Goal: Task Accomplishment & Management: Complete application form

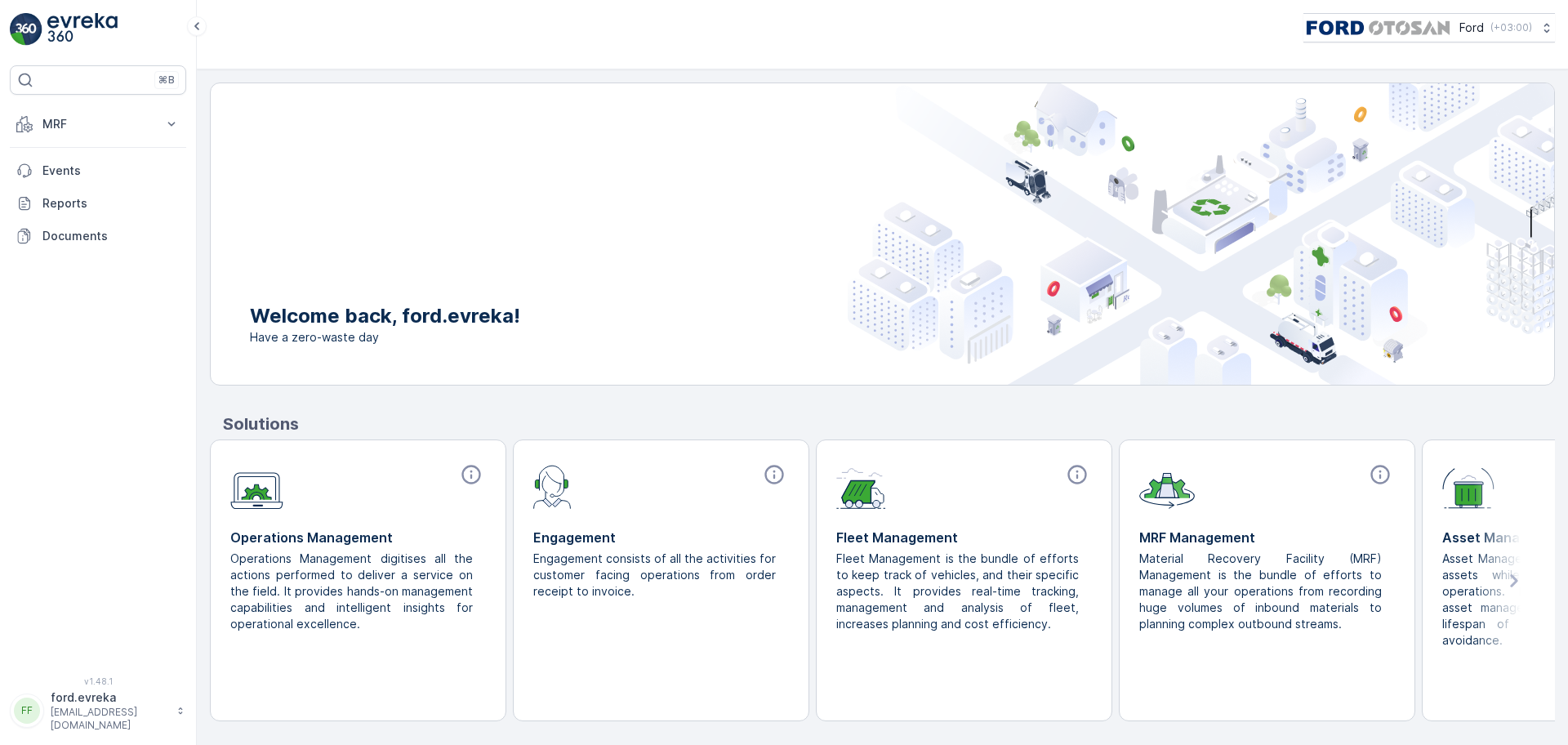
drag, startPoint x: 1164, startPoint y: 2, endPoint x: 832, endPoint y: 43, distance: 334.5
click at [832, 43] on div "Ford ( +03:00 )" at bounding box center [882, 35] width 1371 height 70
click at [74, 133] on button "MRF" at bounding box center [98, 124] width 177 height 33
click at [81, 172] on p "Gelen & Giden" at bounding box center [81, 175] width 80 height 16
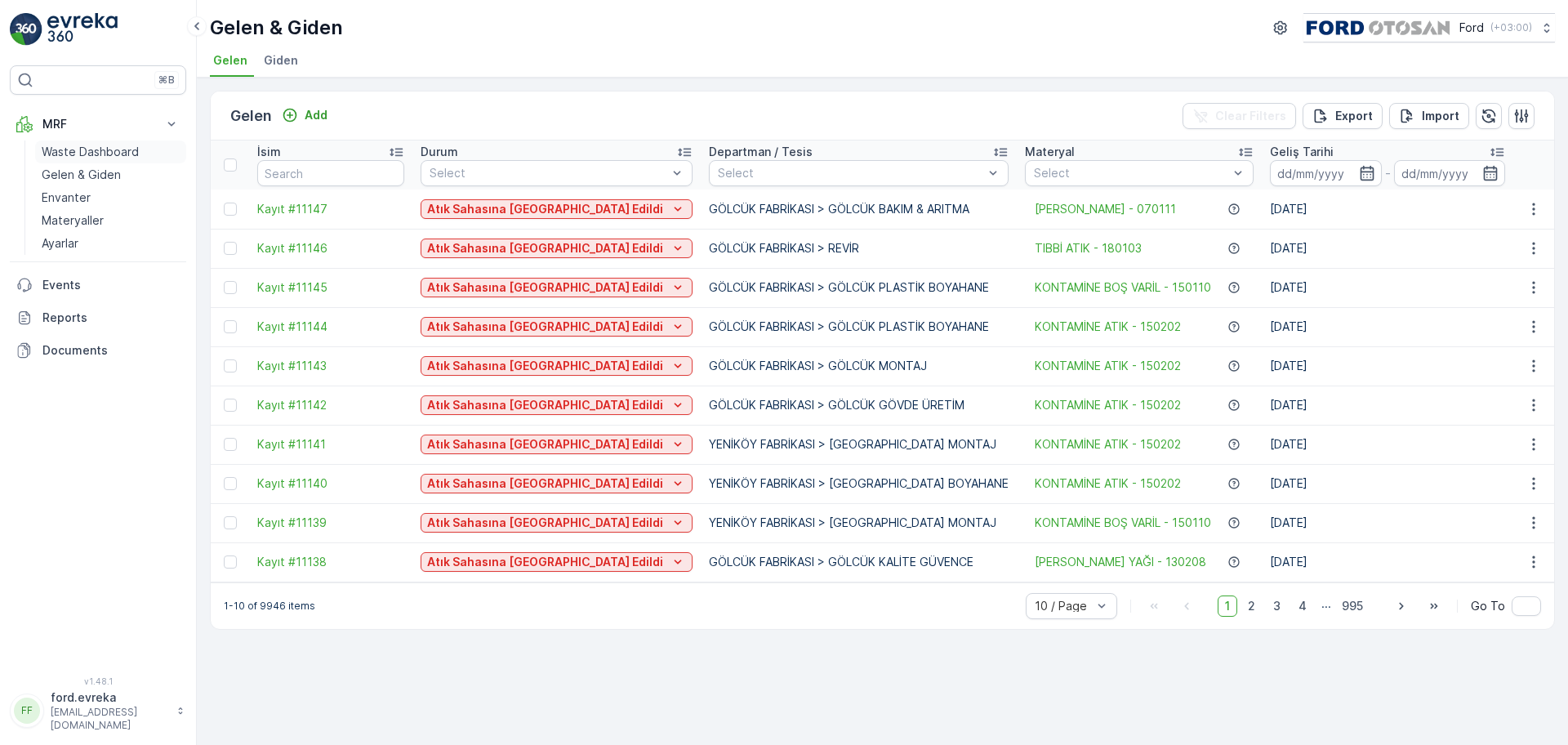
click at [120, 147] on p "Waste Dashboard" at bounding box center [90, 152] width 97 height 16
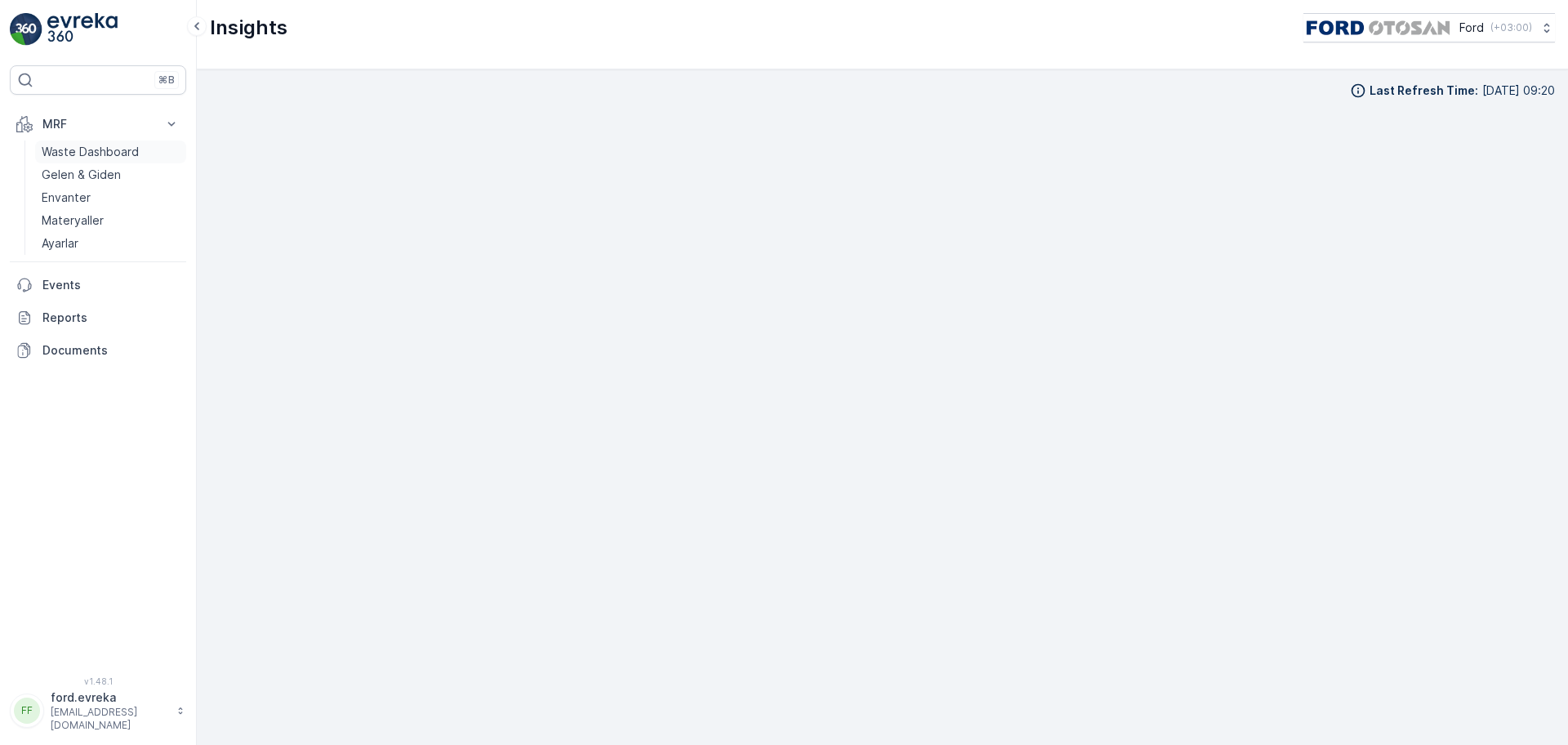
click at [107, 148] on p "Waste Dashboard" at bounding box center [90, 152] width 97 height 16
click at [103, 175] on p "Gelen & Giden" at bounding box center [81, 175] width 80 height 16
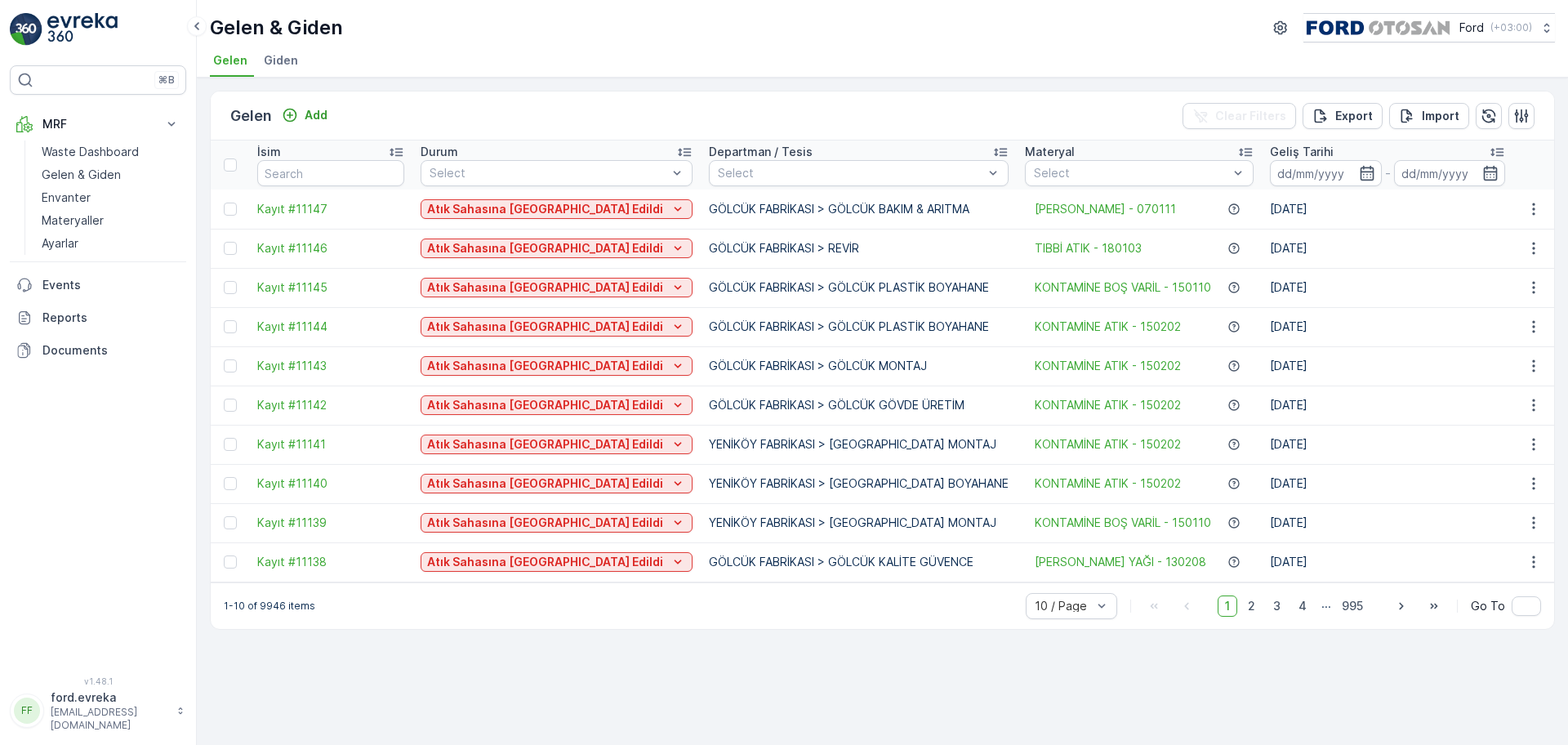
click at [275, 52] on span "Giden" at bounding box center [280, 60] width 34 height 16
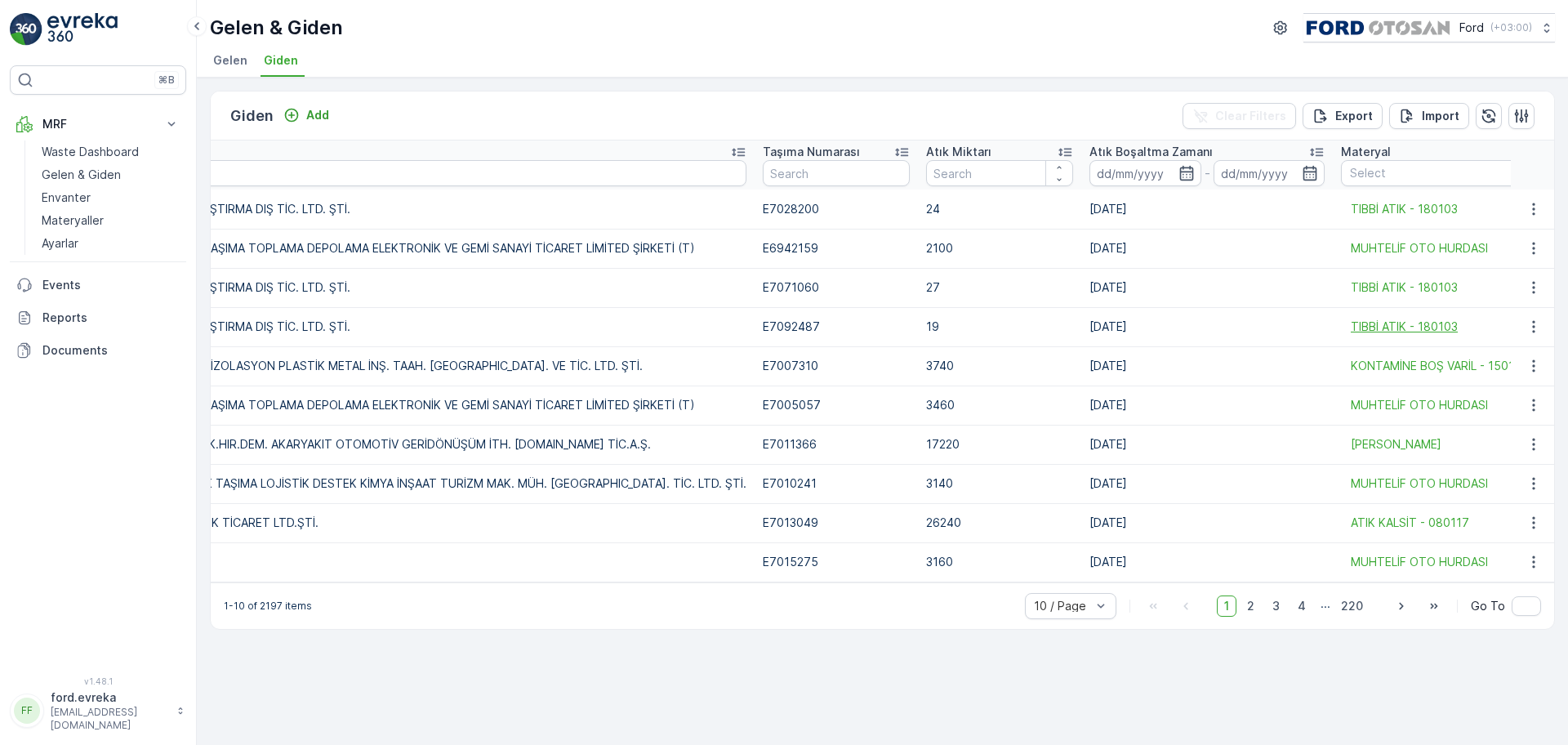
scroll to position [0, 1831]
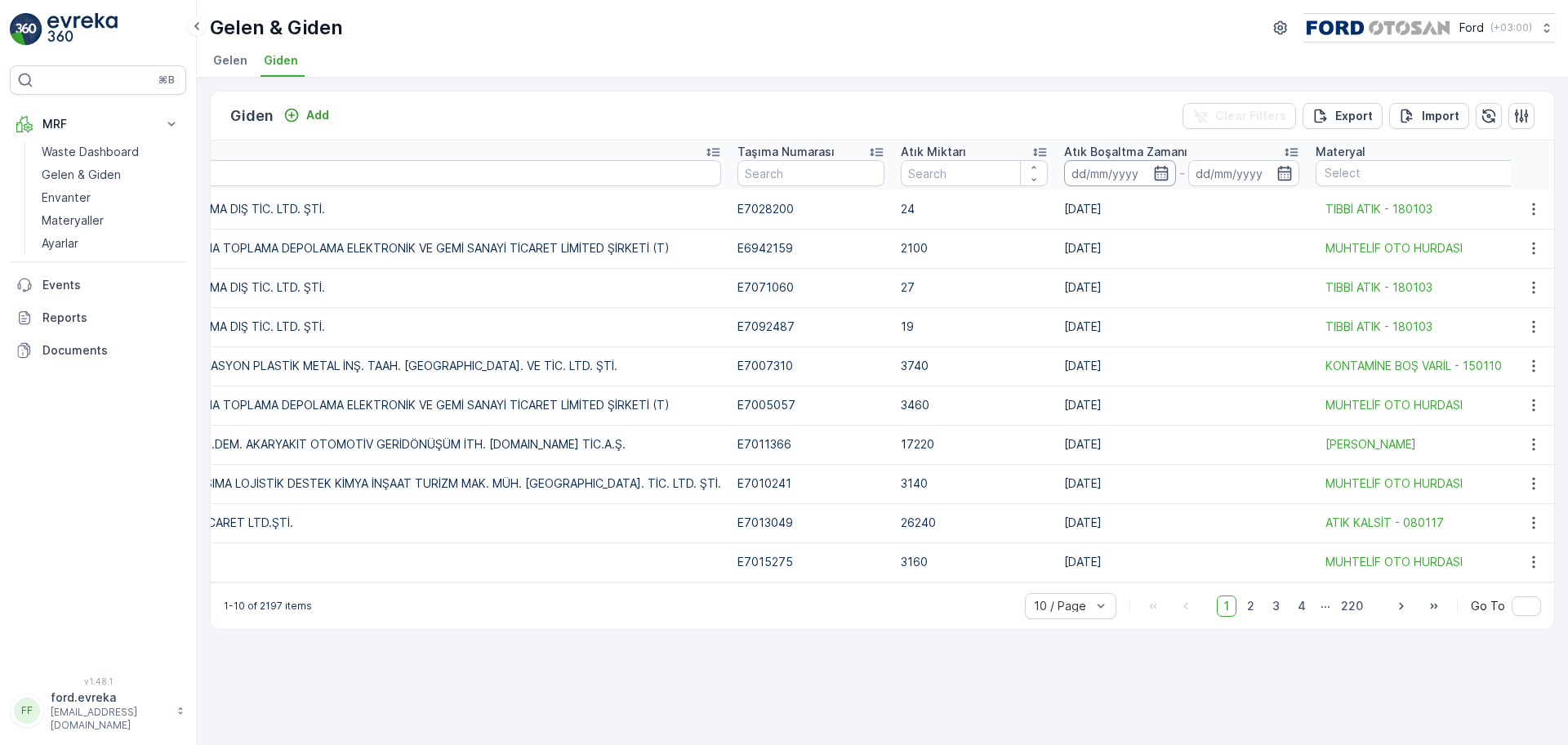
click at [1130, 170] on input at bounding box center [1119, 173] width 112 height 27
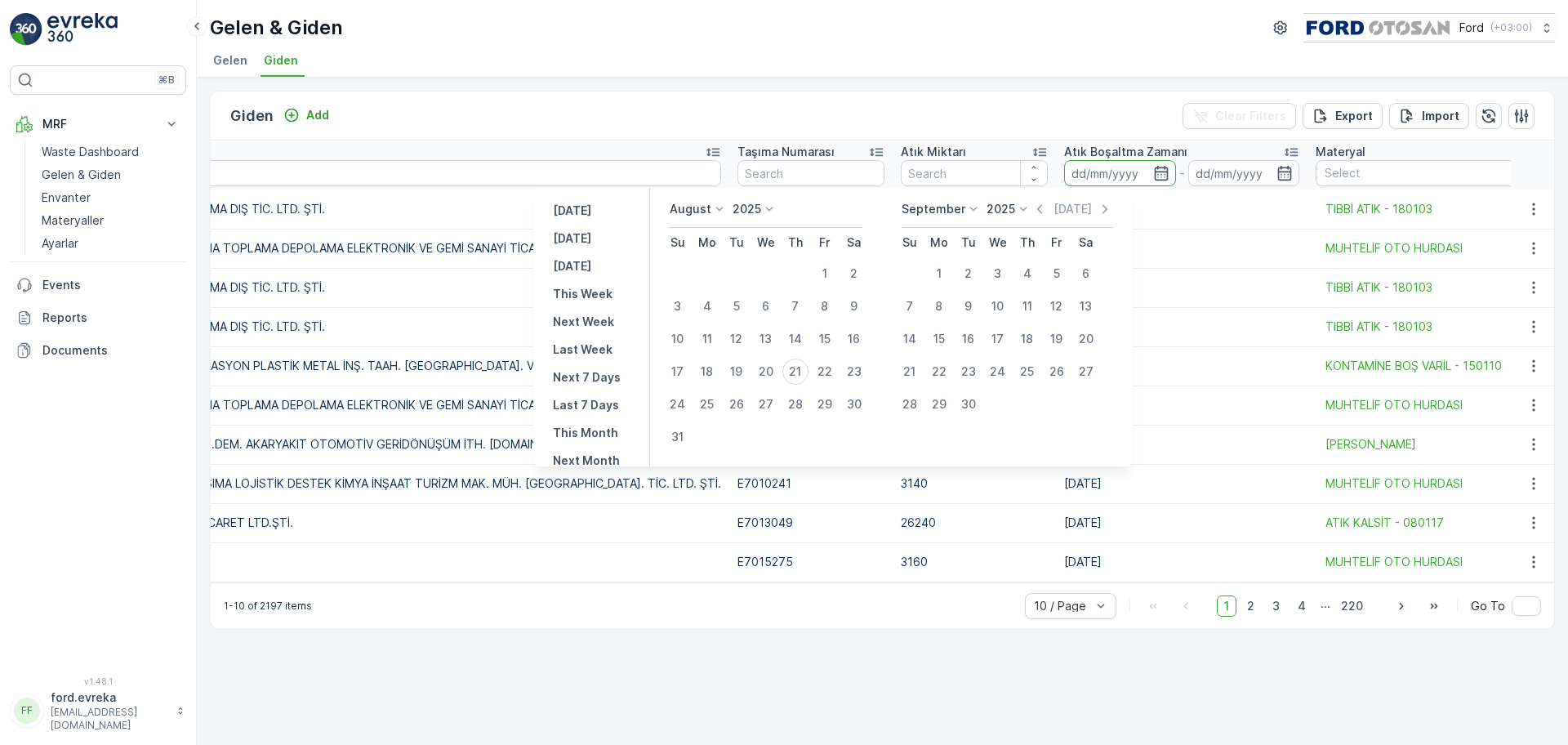
click at [1078, 99] on div "Giden Add Clear Filters Export Import" at bounding box center [881, 116] width 1343 height 49
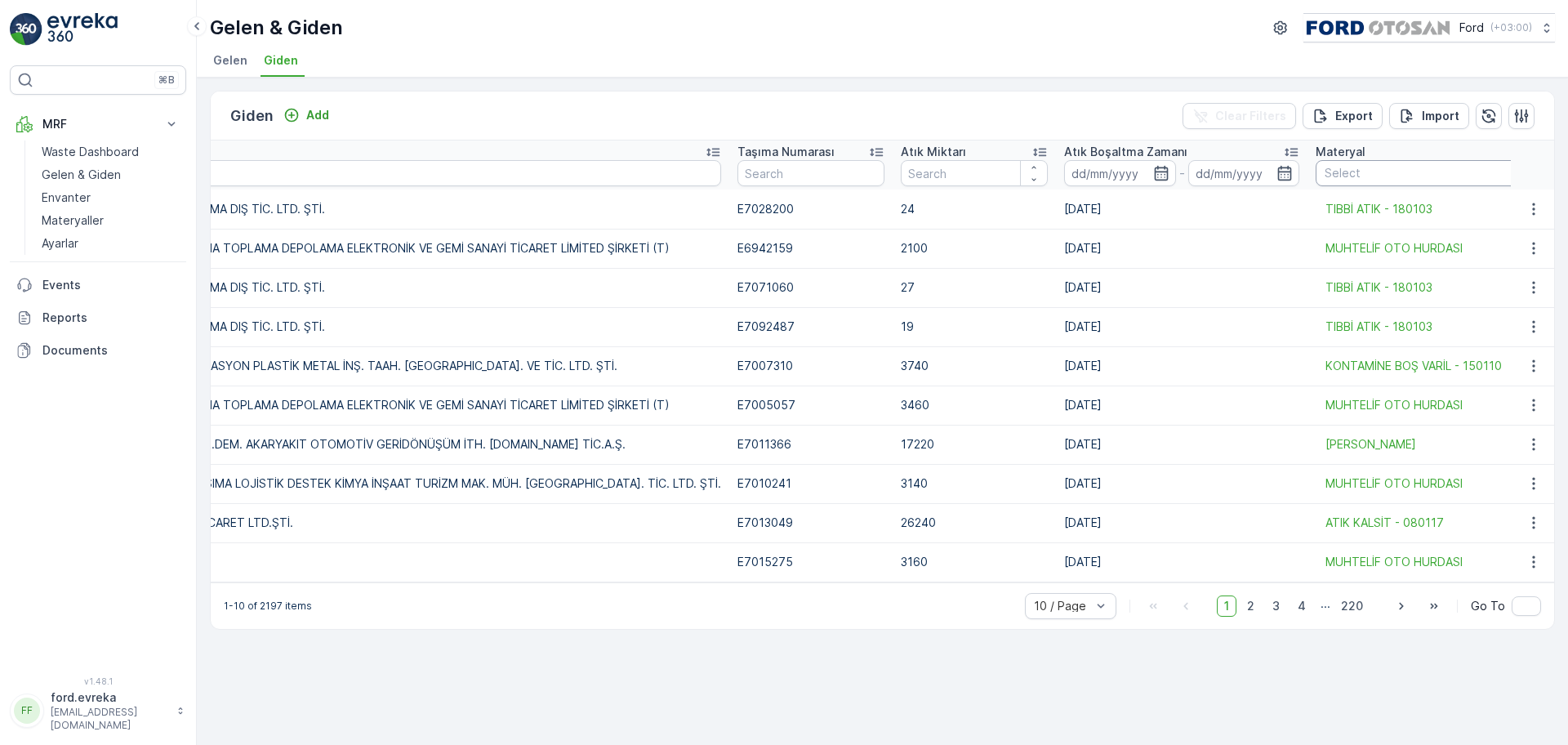
click at [1253, 168] on div at bounding box center [1422, 173] width 198 height 13
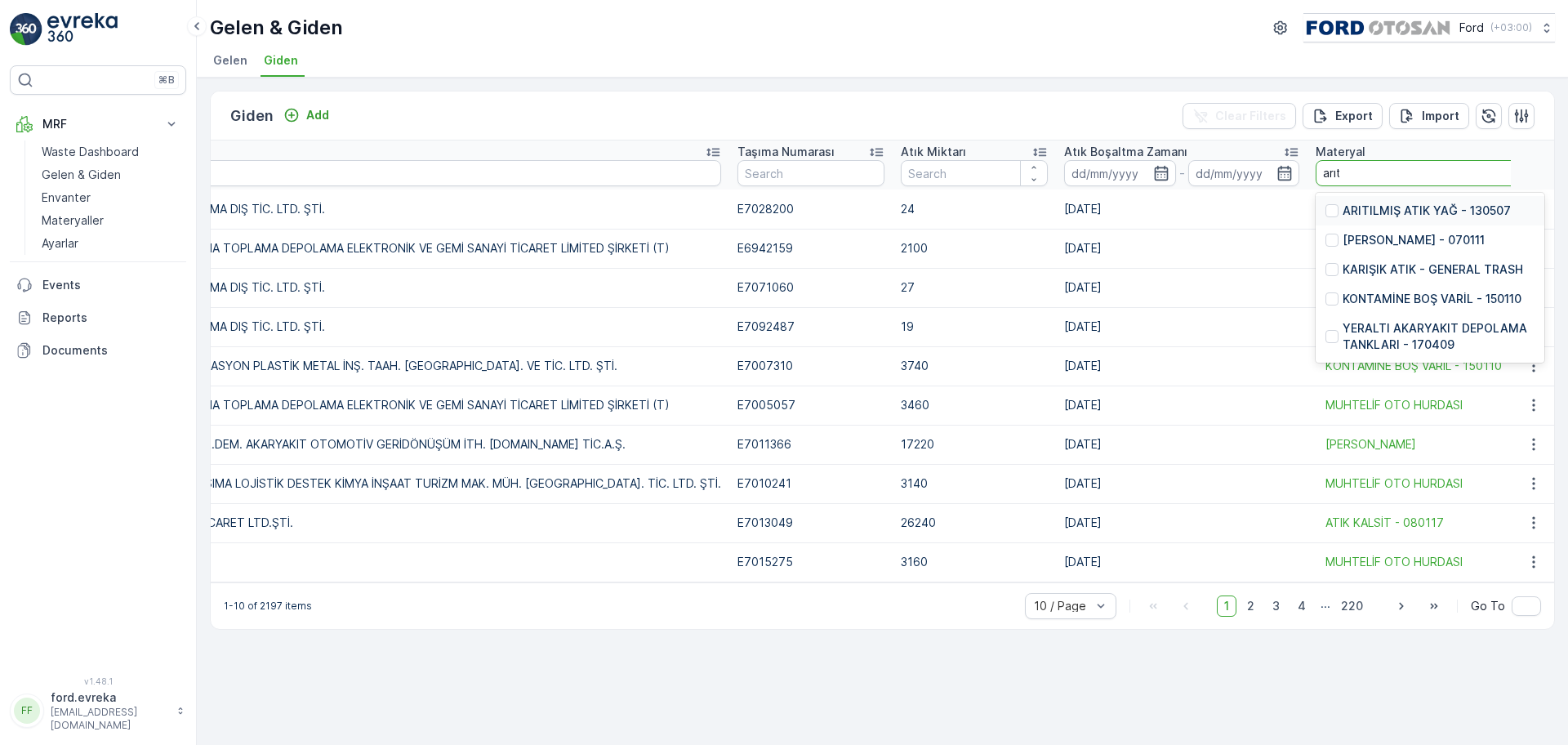
type input "arıtm"
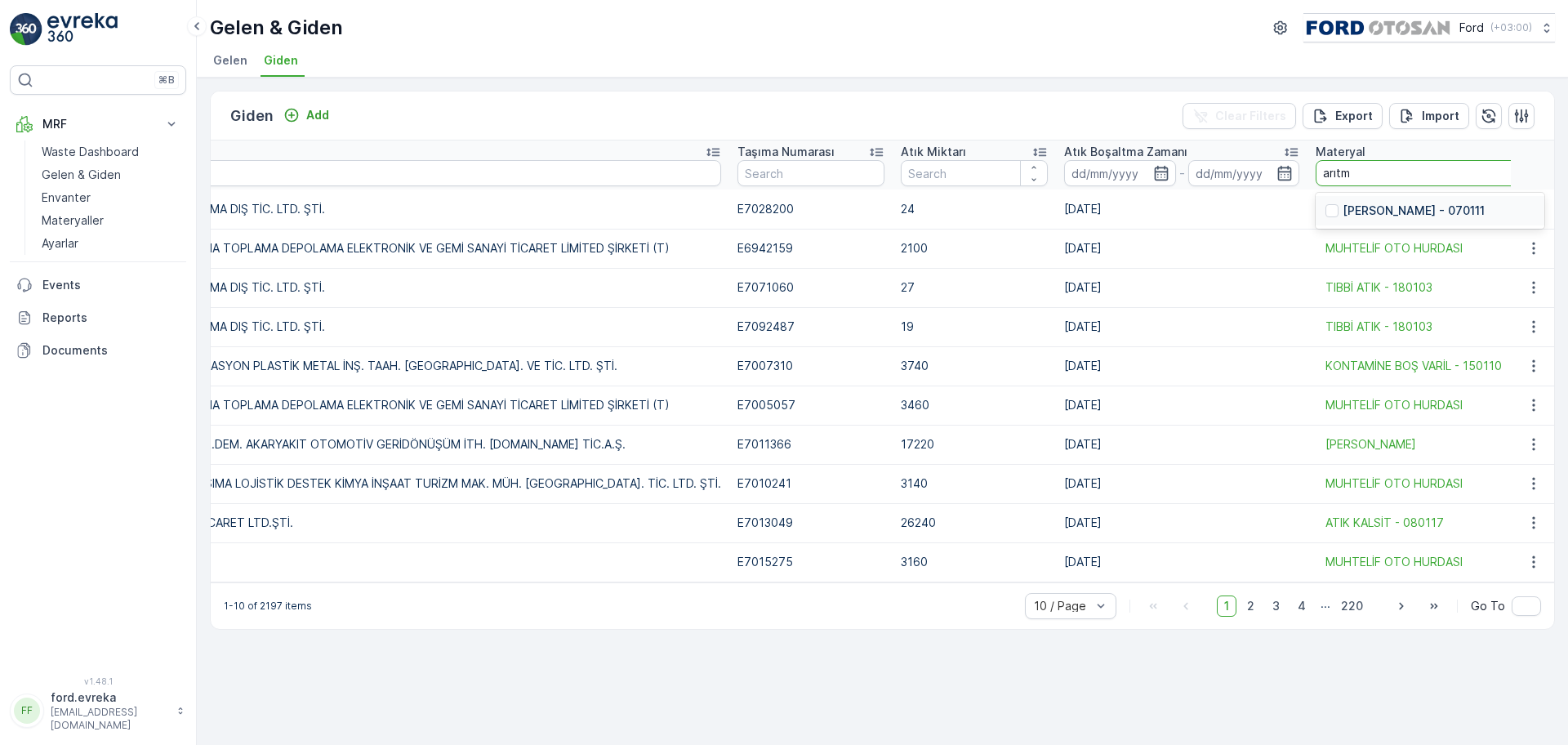
click at [1253, 215] on p "ARITMA ÇAMURU - 070111" at bounding box center [1412, 211] width 142 height 16
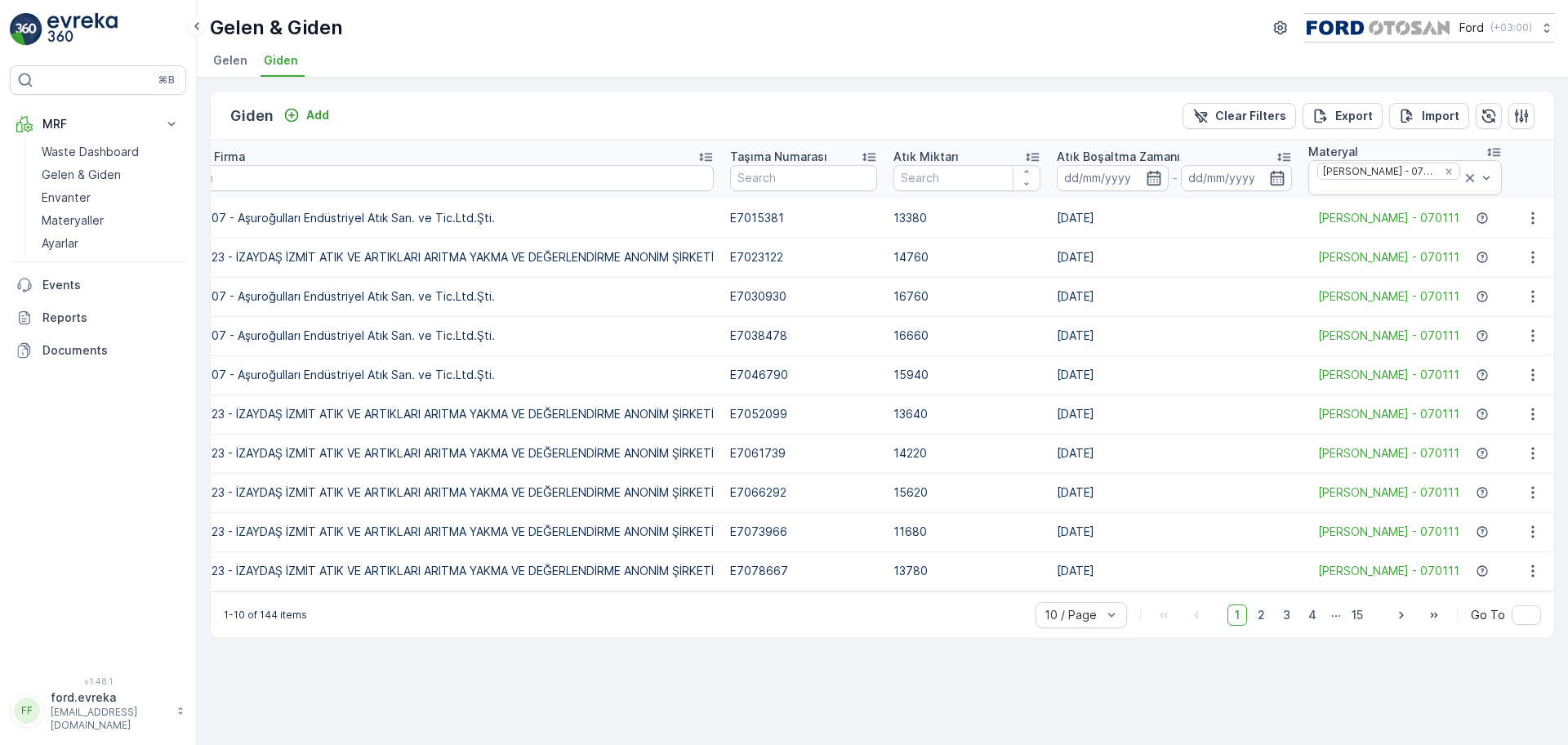
scroll to position [0, 1638]
click at [1147, 179] on icon "button" at bounding box center [1153, 178] width 16 height 16
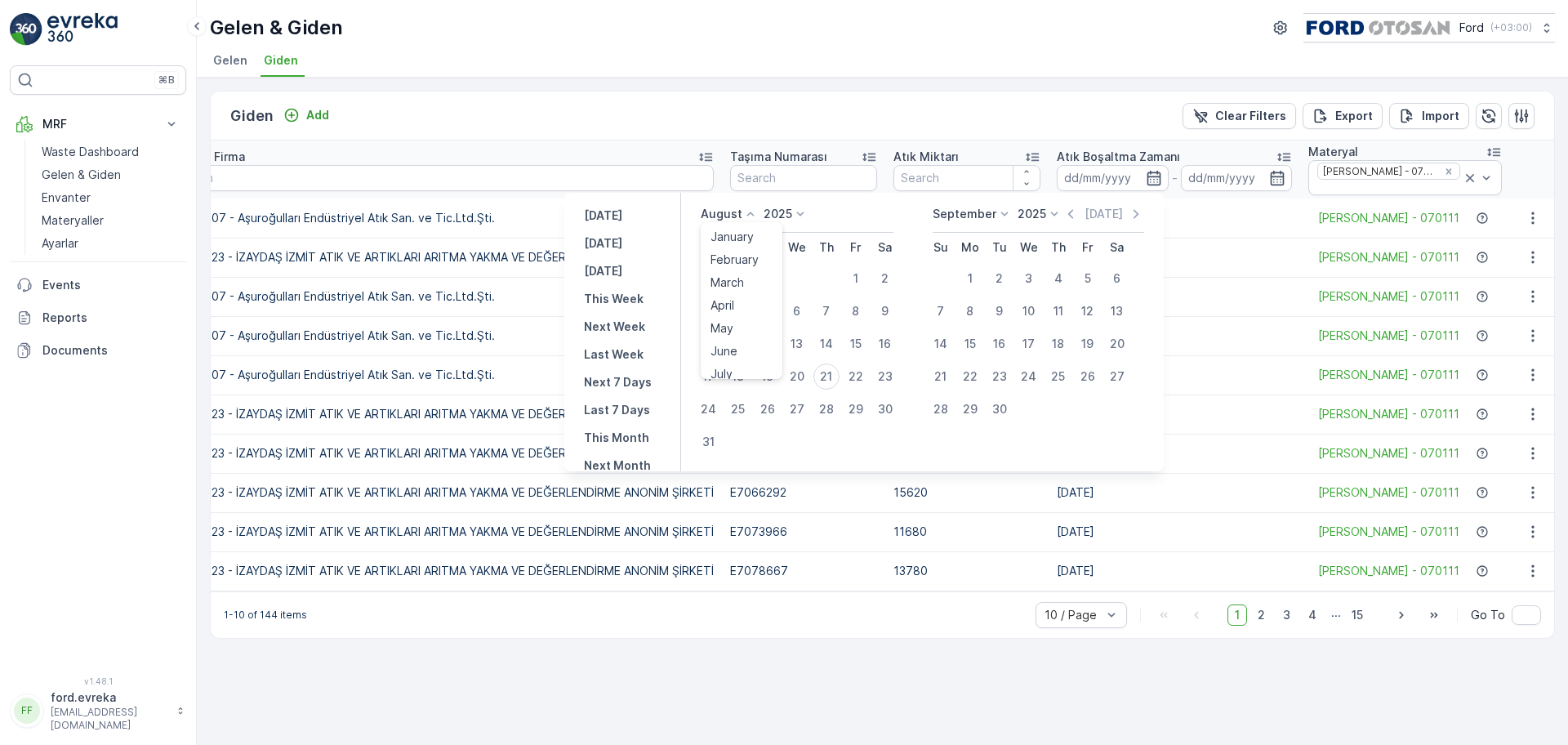
click at [737, 211] on p "August" at bounding box center [720, 214] width 41 height 16
click at [732, 267] on span "July" at bounding box center [721, 272] width 22 height 16
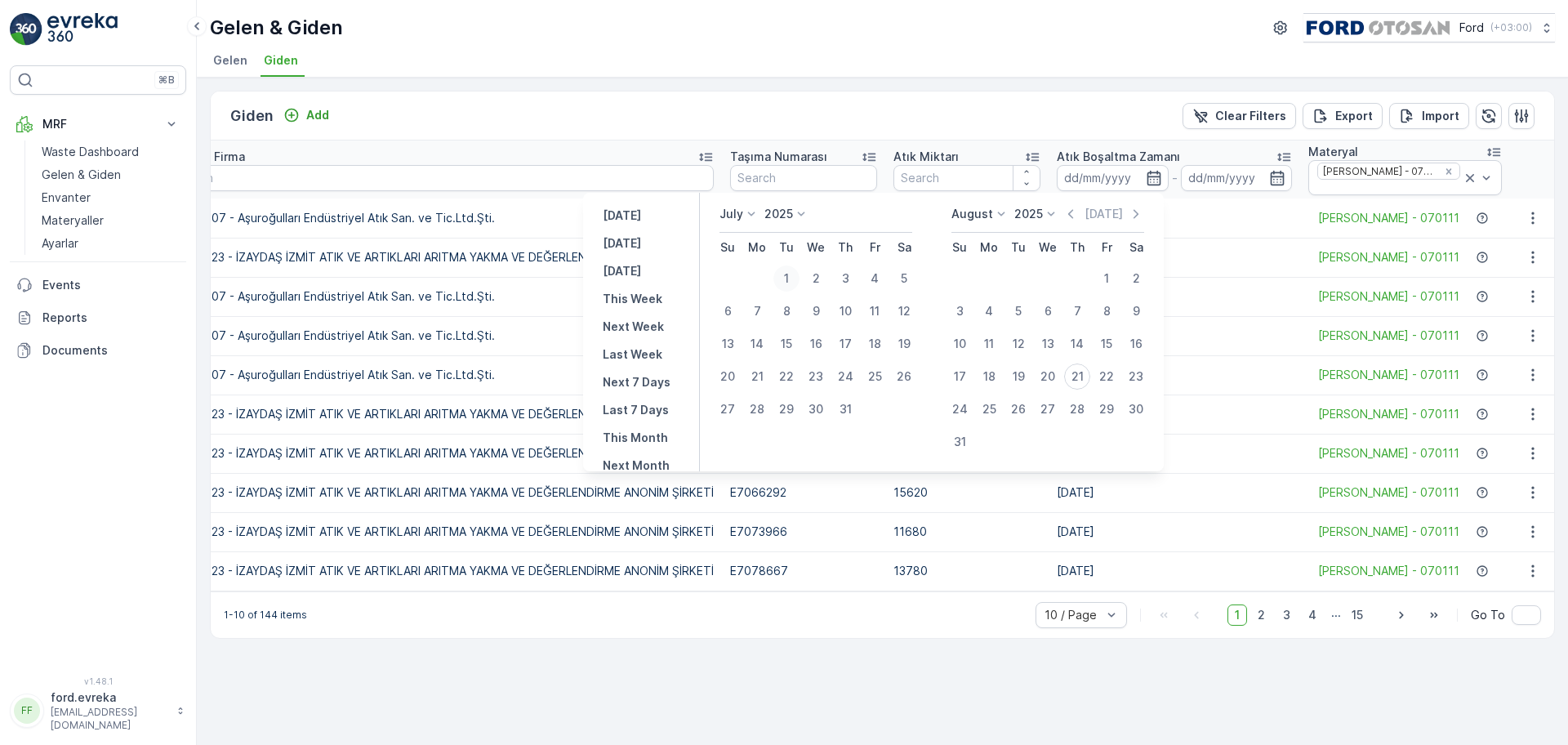
click at [790, 281] on div "1" at bounding box center [786, 278] width 27 height 27
type input "01.07.2025"
click at [982, 215] on p "August" at bounding box center [971, 214] width 41 height 16
click at [987, 372] on div "July" at bounding box center [972, 367] width 35 height 23
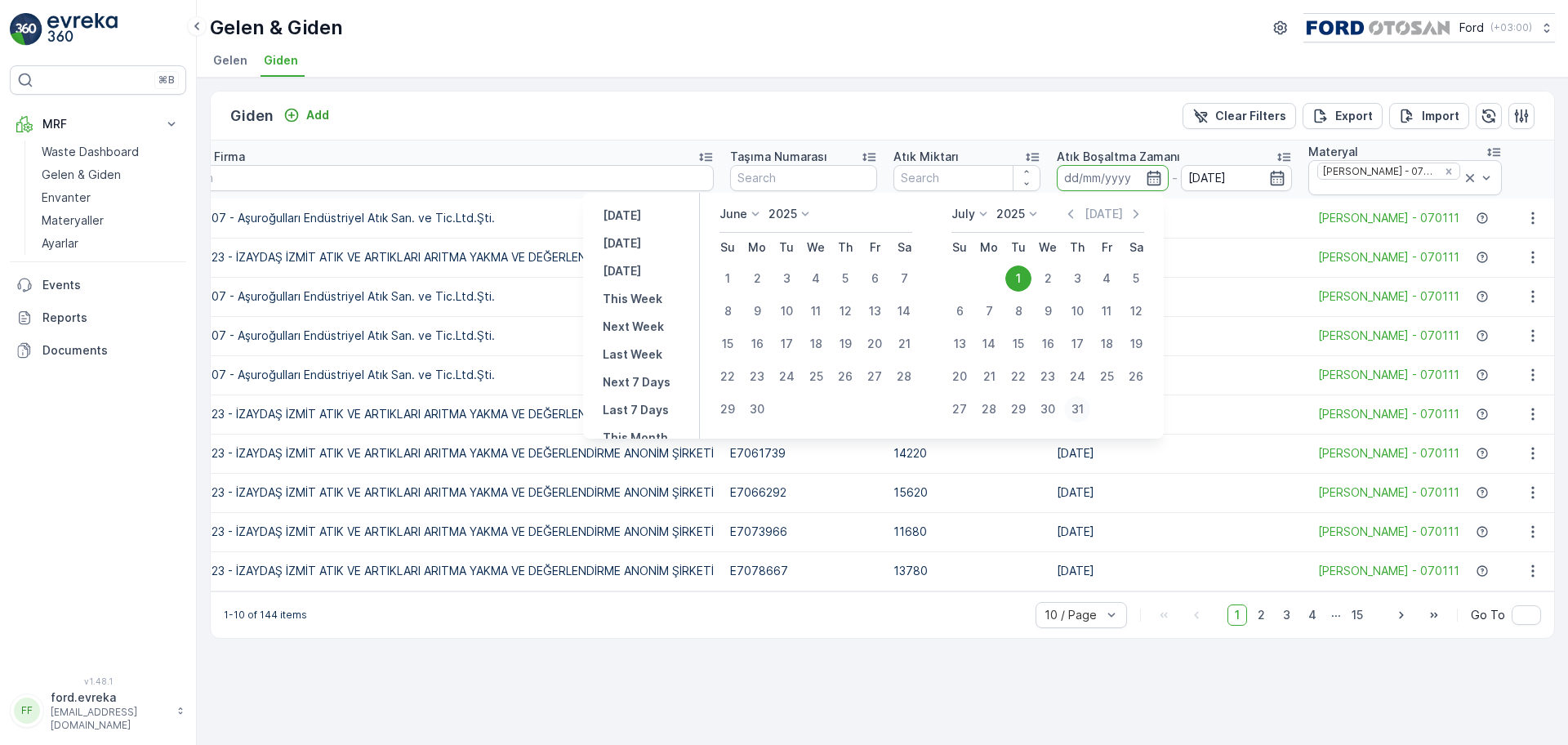
click at [1070, 401] on div "31" at bounding box center [1076, 409] width 27 height 27
type input "31.07.2025"
click at [730, 275] on div "1" at bounding box center [728, 278] width 27 height 27
type input "01.06.2025"
click at [1146, 182] on icon "button" at bounding box center [1153, 178] width 16 height 16
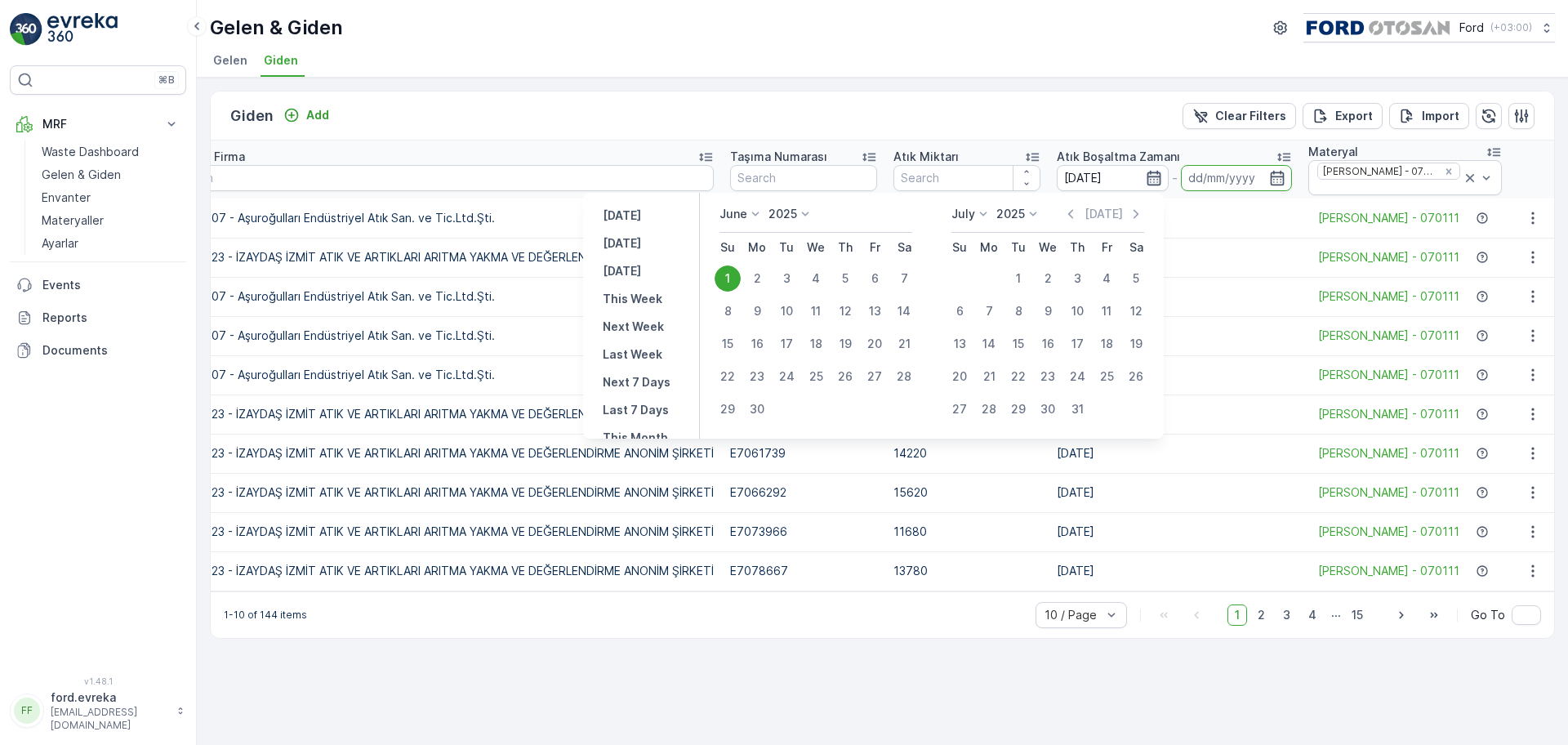
type input "01.06.2025"
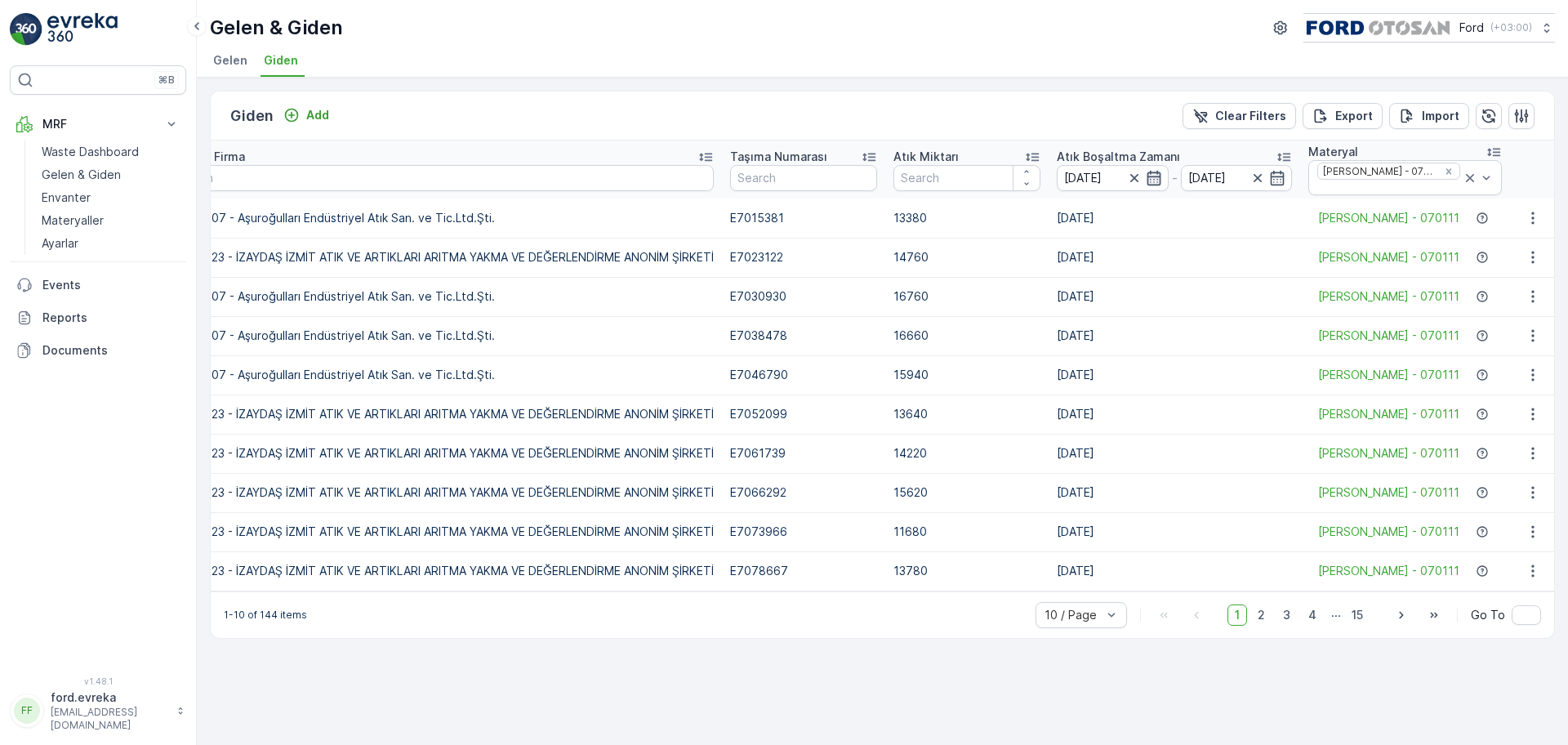
click at [1145, 181] on icon "button" at bounding box center [1153, 178] width 16 height 16
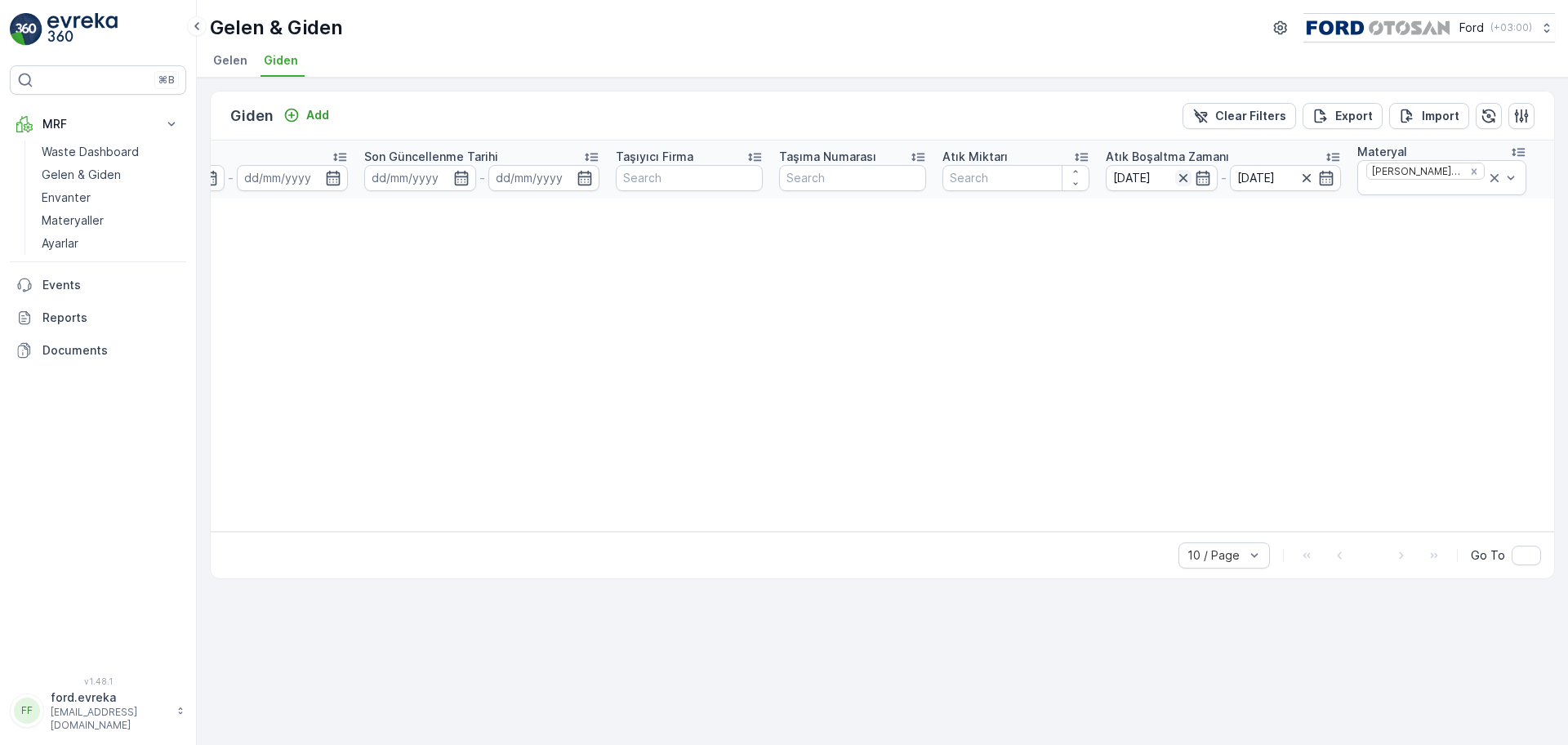
click at [1183, 178] on icon "button" at bounding box center [1184, 178] width 16 height 16
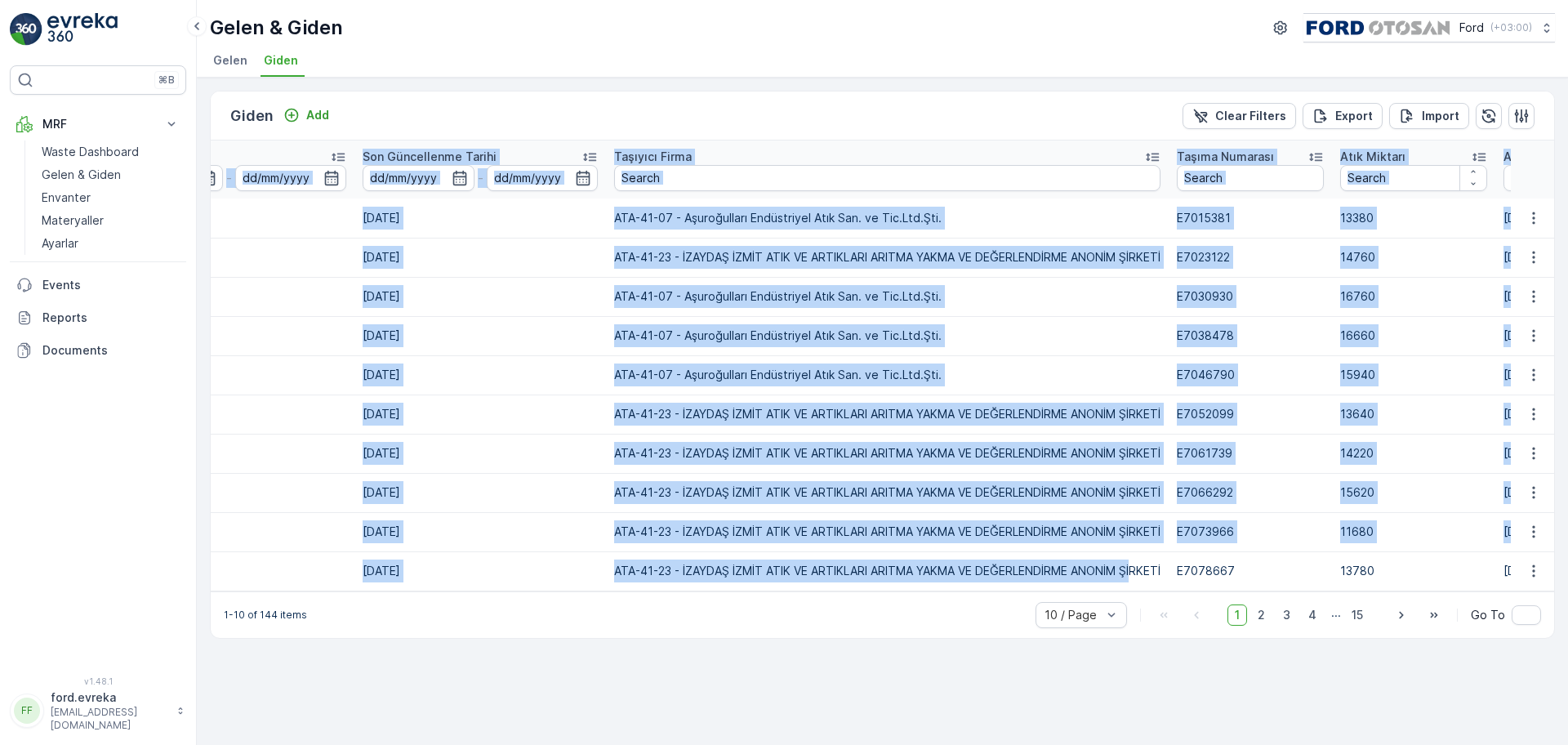
drag, startPoint x: 1144, startPoint y: 588, endPoint x: 1198, endPoint y: 593, distance: 54.2
click at [1198, 591] on div "İsim Durum Select Departman / Tesis Select Teslimat Tipi Select Operatör Son Ta…" at bounding box center [881, 365] width 1343 height 450
click at [1188, 591] on div at bounding box center [1188, 591] width 0 height 0
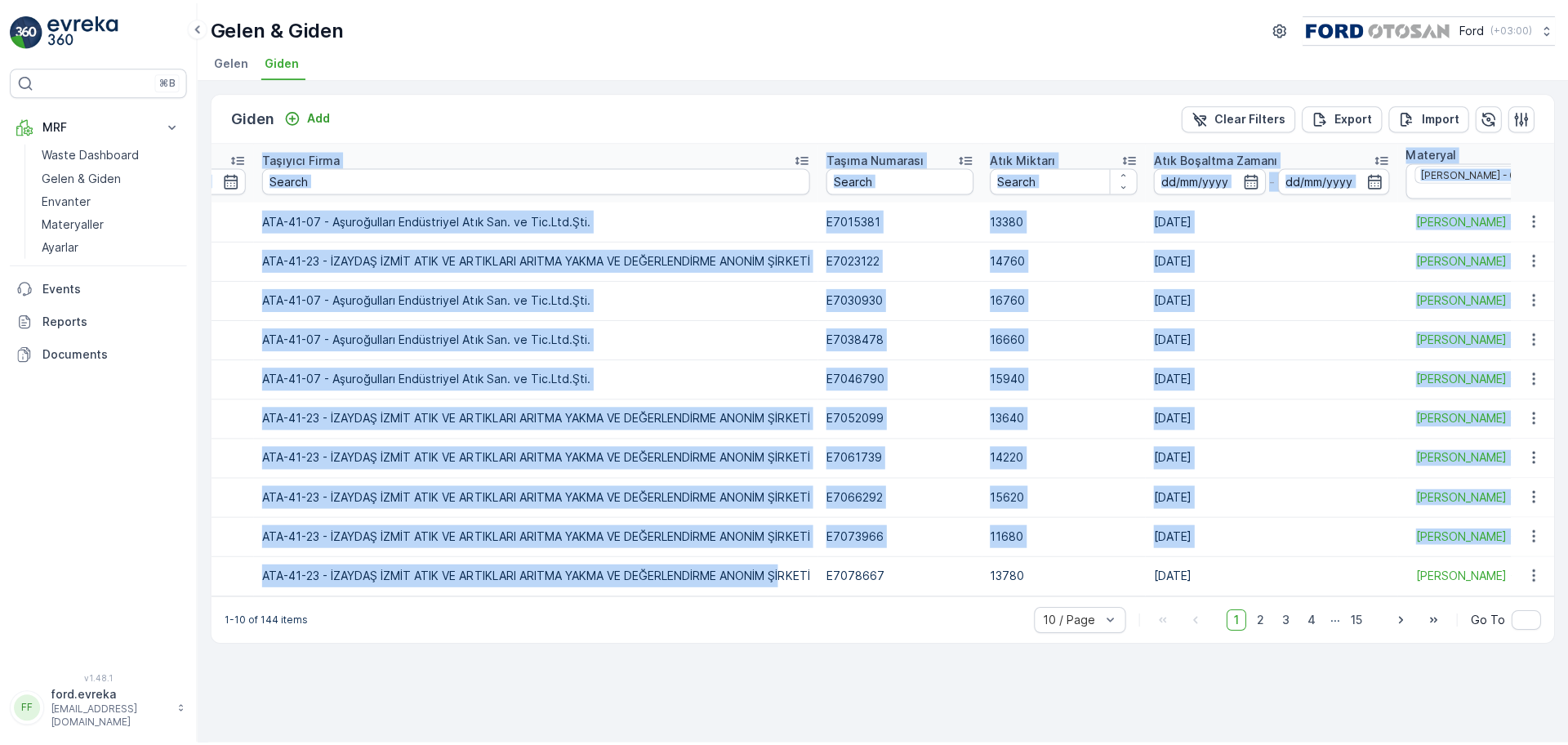
scroll to position [0, 1643]
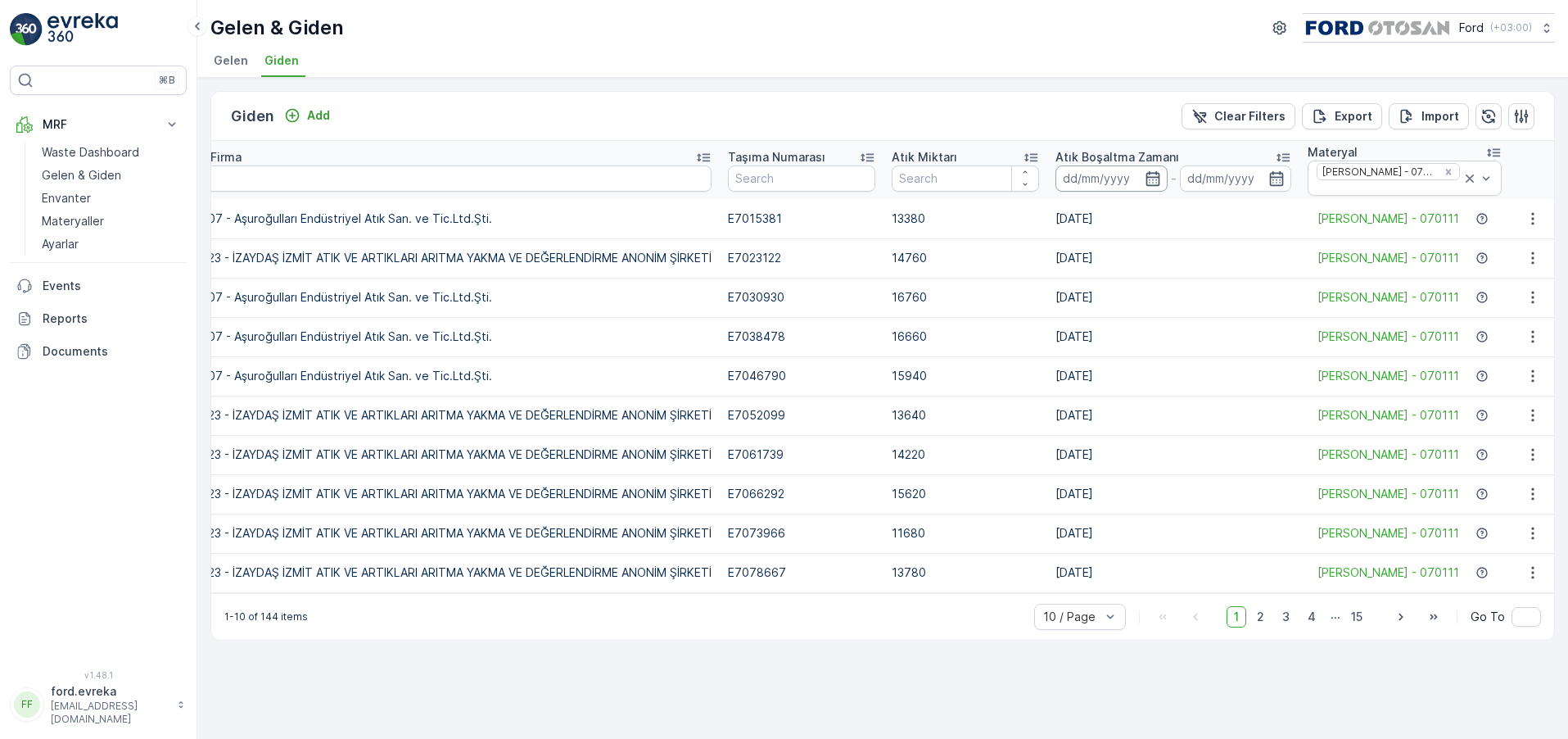
click at [1137, 180] on input at bounding box center [1112, 178] width 112 height 27
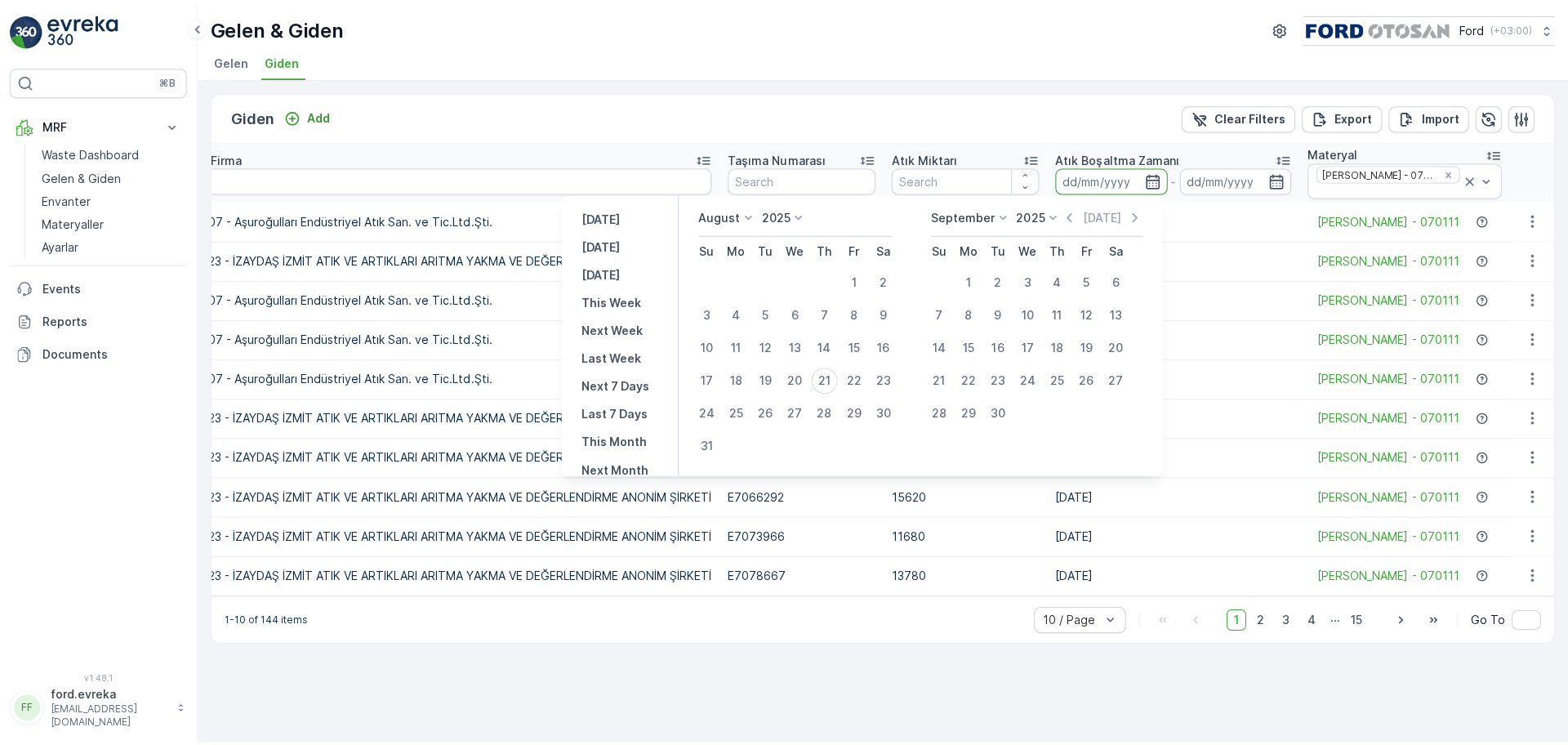
scroll to position [0, 1638]
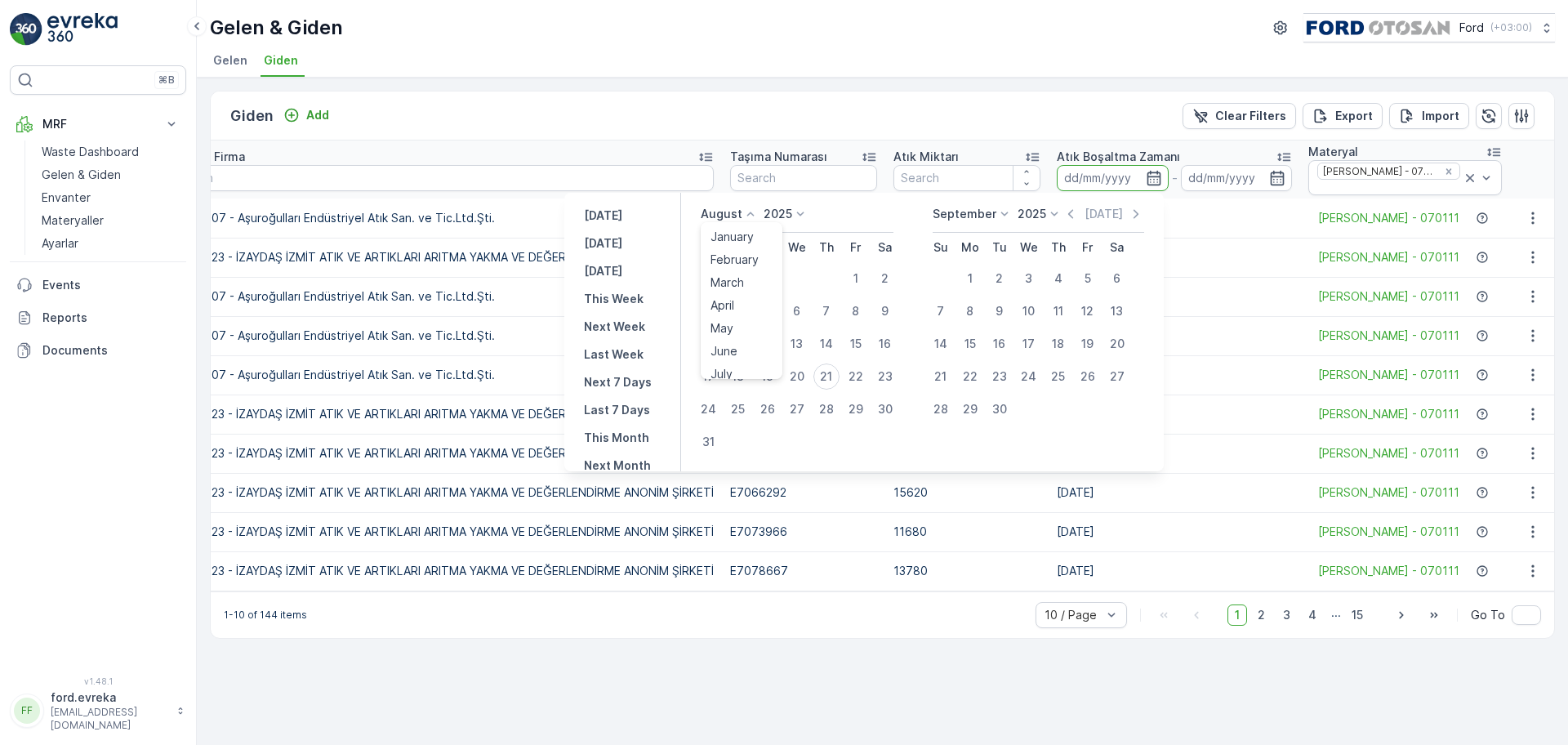
click at [754, 213] on icon at bounding box center [751, 214] width 16 height 16
click at [739, 366] on div "July" at bounding box center [721, 367] width 35 height 23
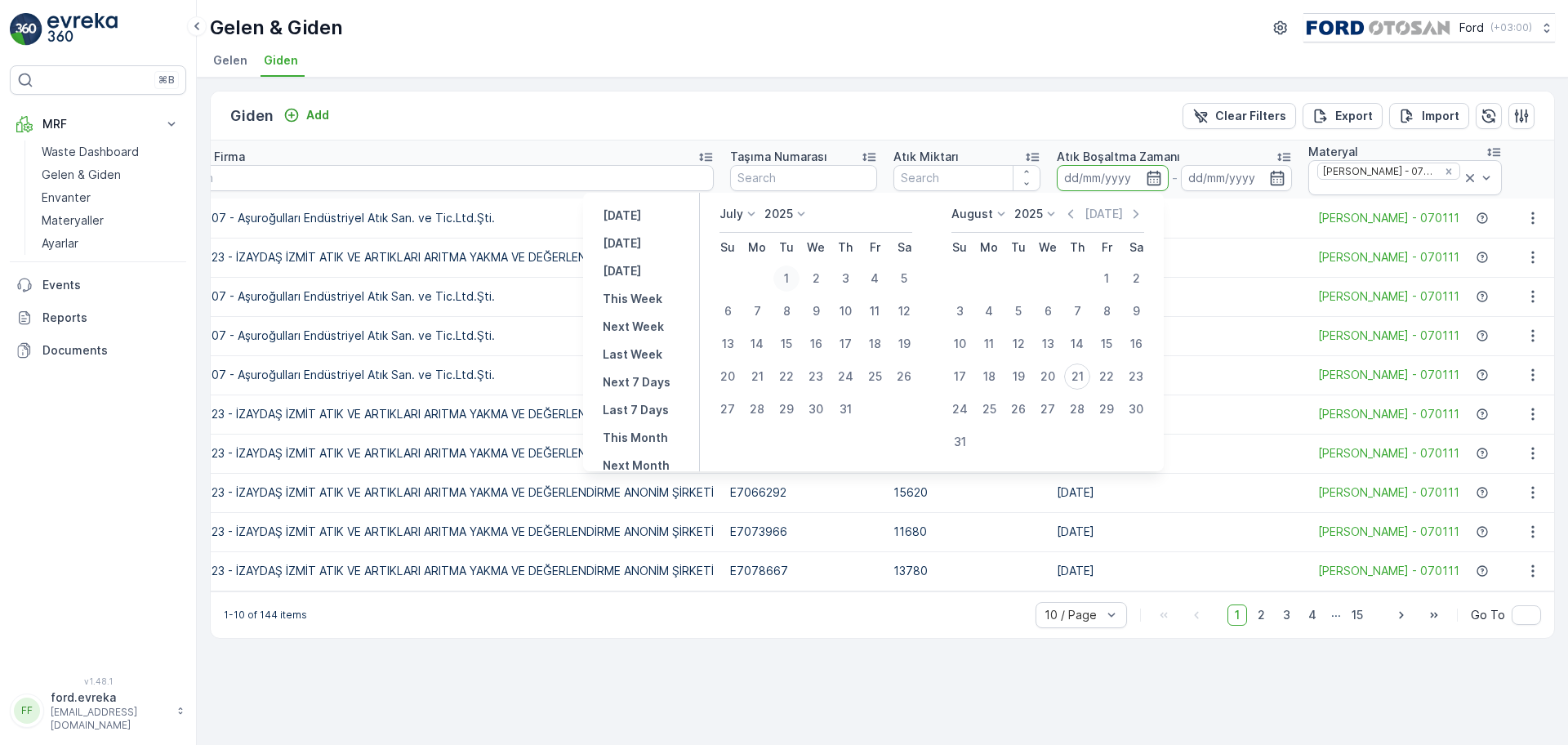
click at [782, 283] on div "1" at bounding box center [786, 278] width 27 height 27
type input "01.07.2025"
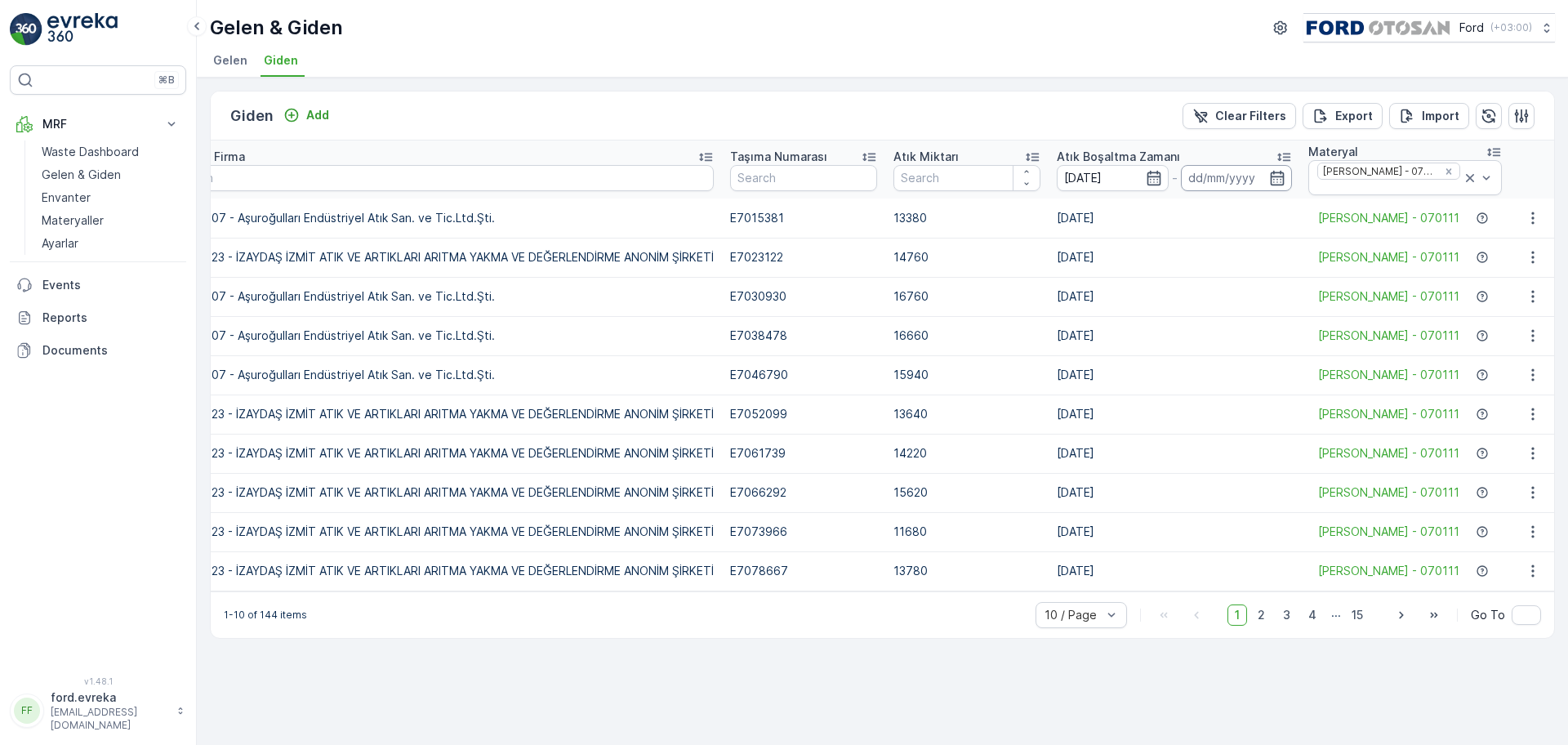
type input "01.07.2025"
click at [1253, 178] on input "01.07.2025" at bounding box center [1237, 178] width 112 height 27
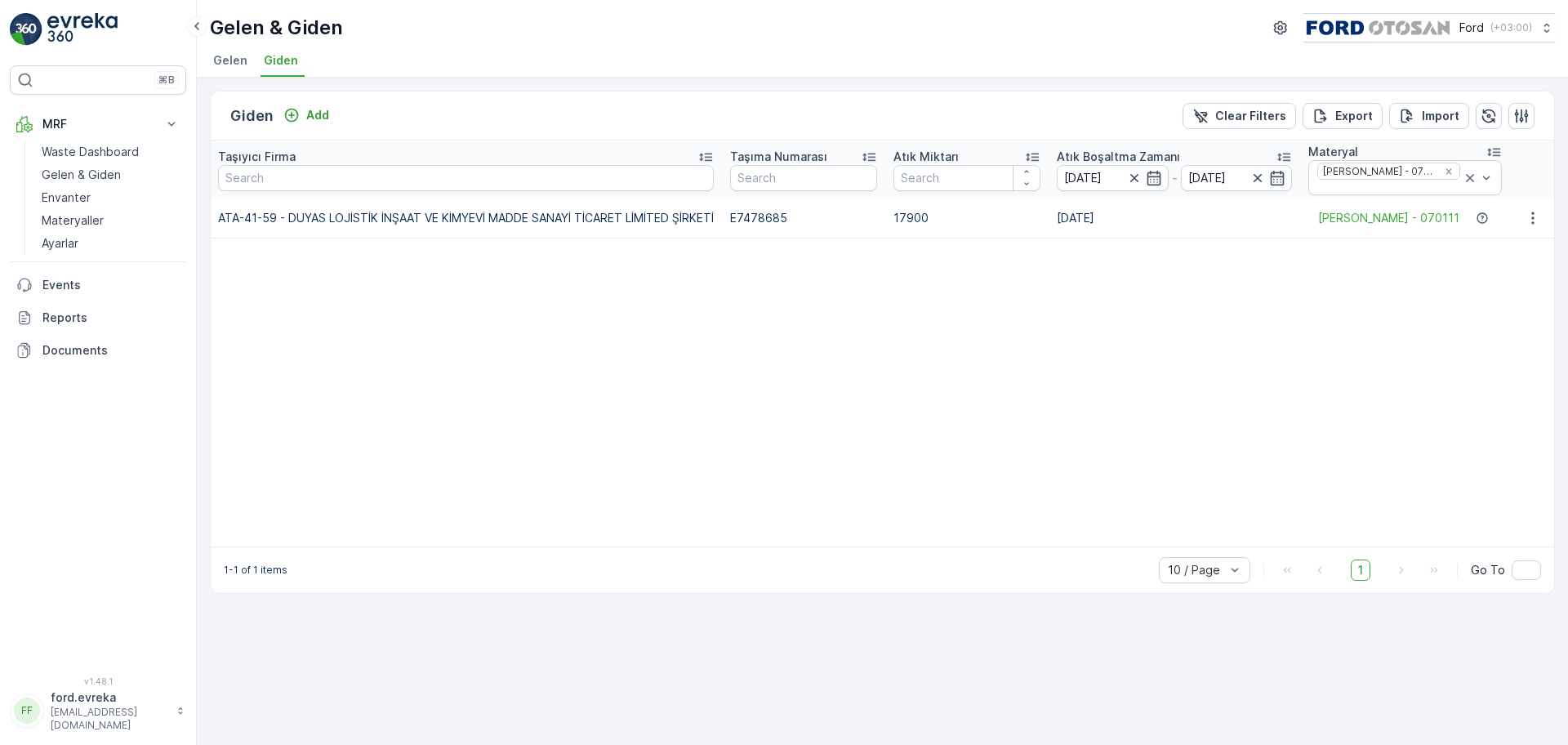
scroll to position [0, 1584]
click at [1253, 178] on icon "button" at bounding box center [1277, 178] width 16 height 16
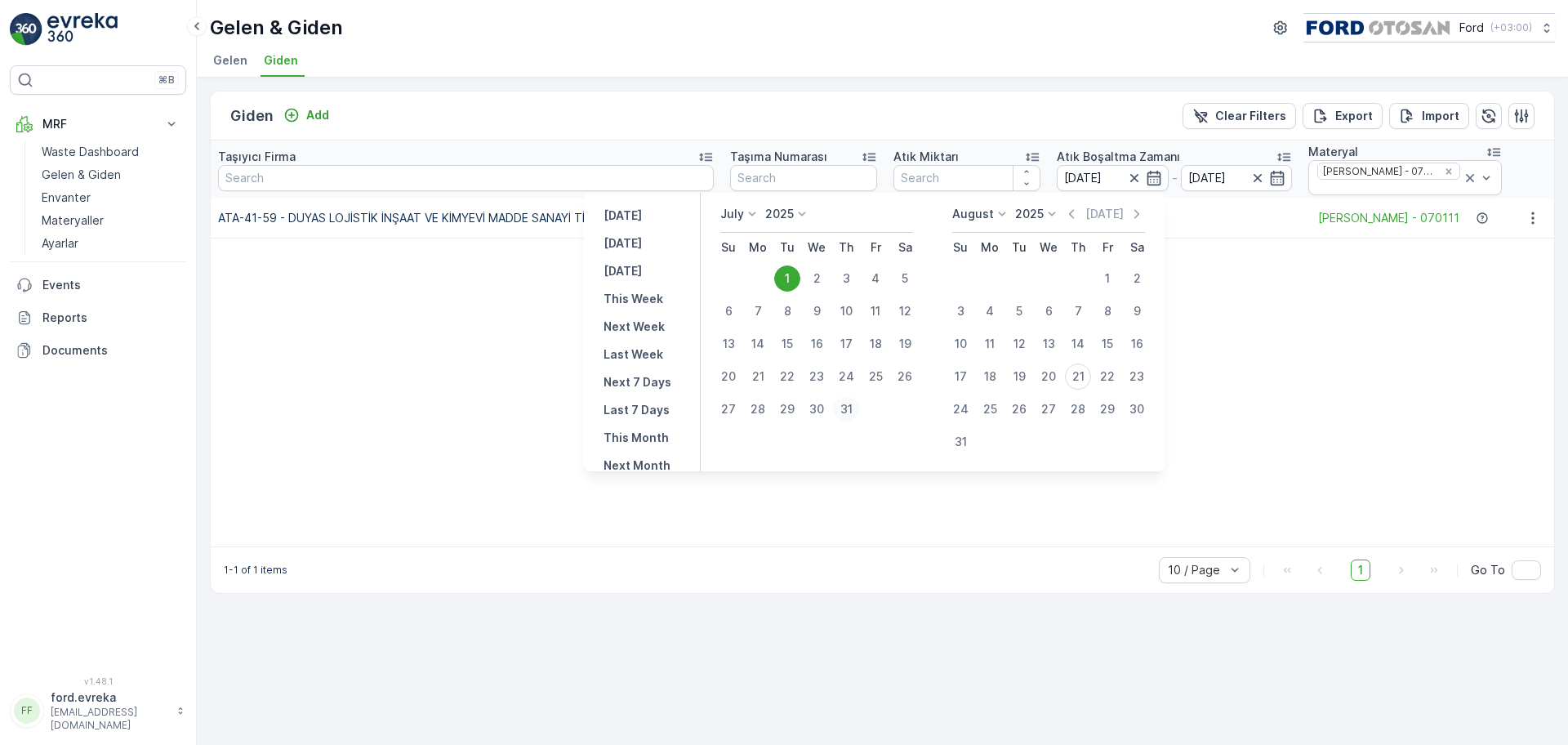
click at [842, 411] on div "31" at bounding box center [846, 409] width 27 height 27
type input "31.07.2025"
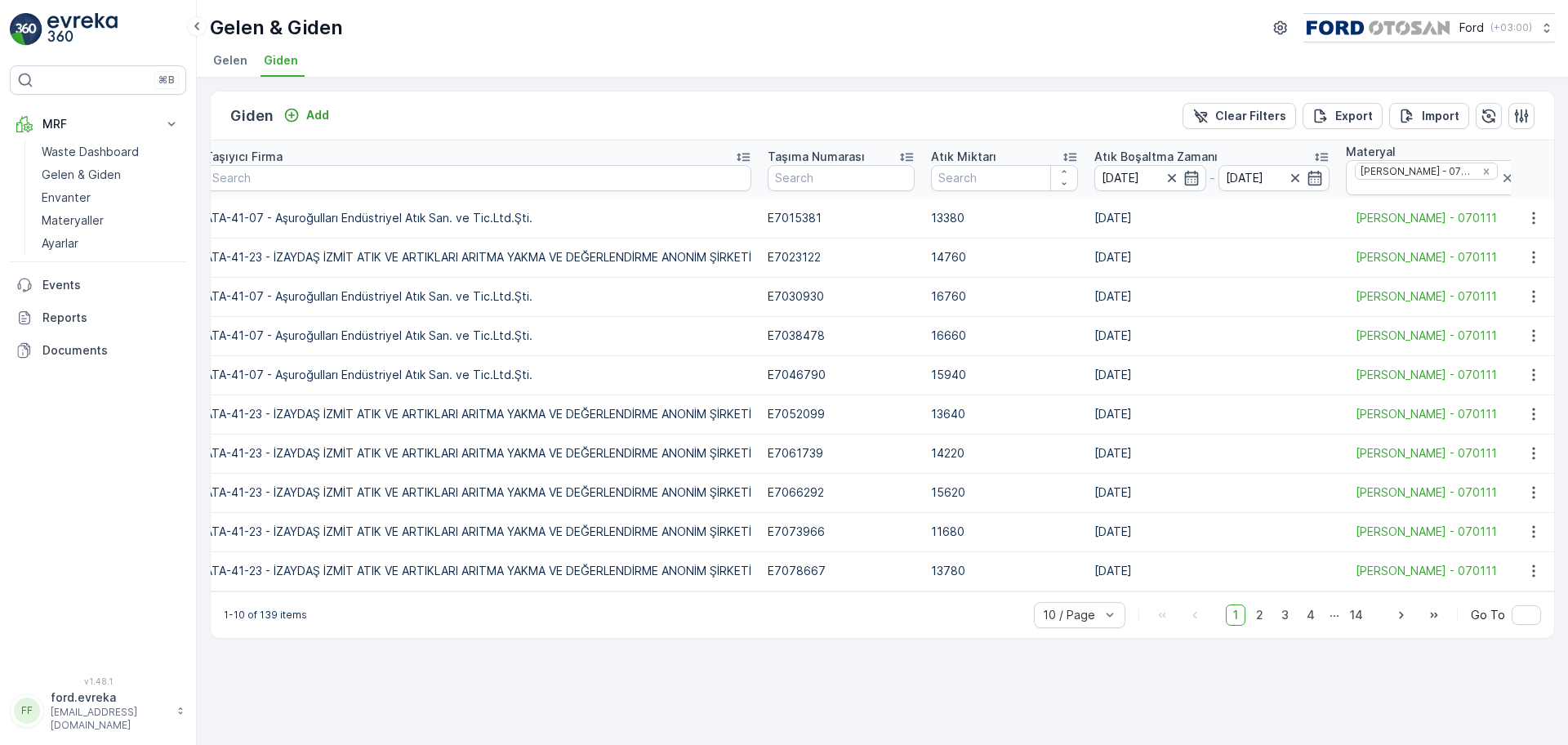
scroll to position [0, 1638]
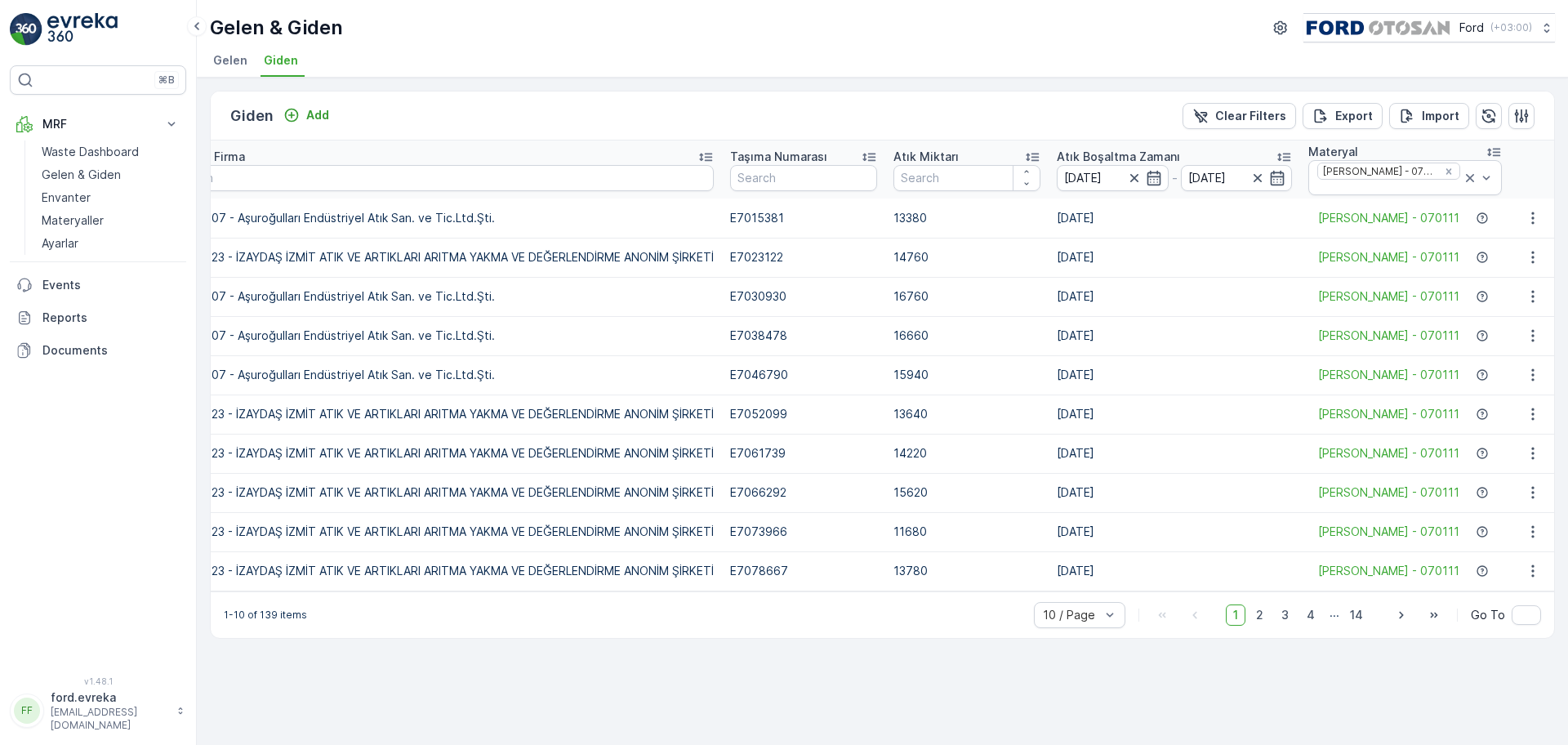
click at [1253, 156] on icon at bounding box center [1283, 157] width 16 height 16
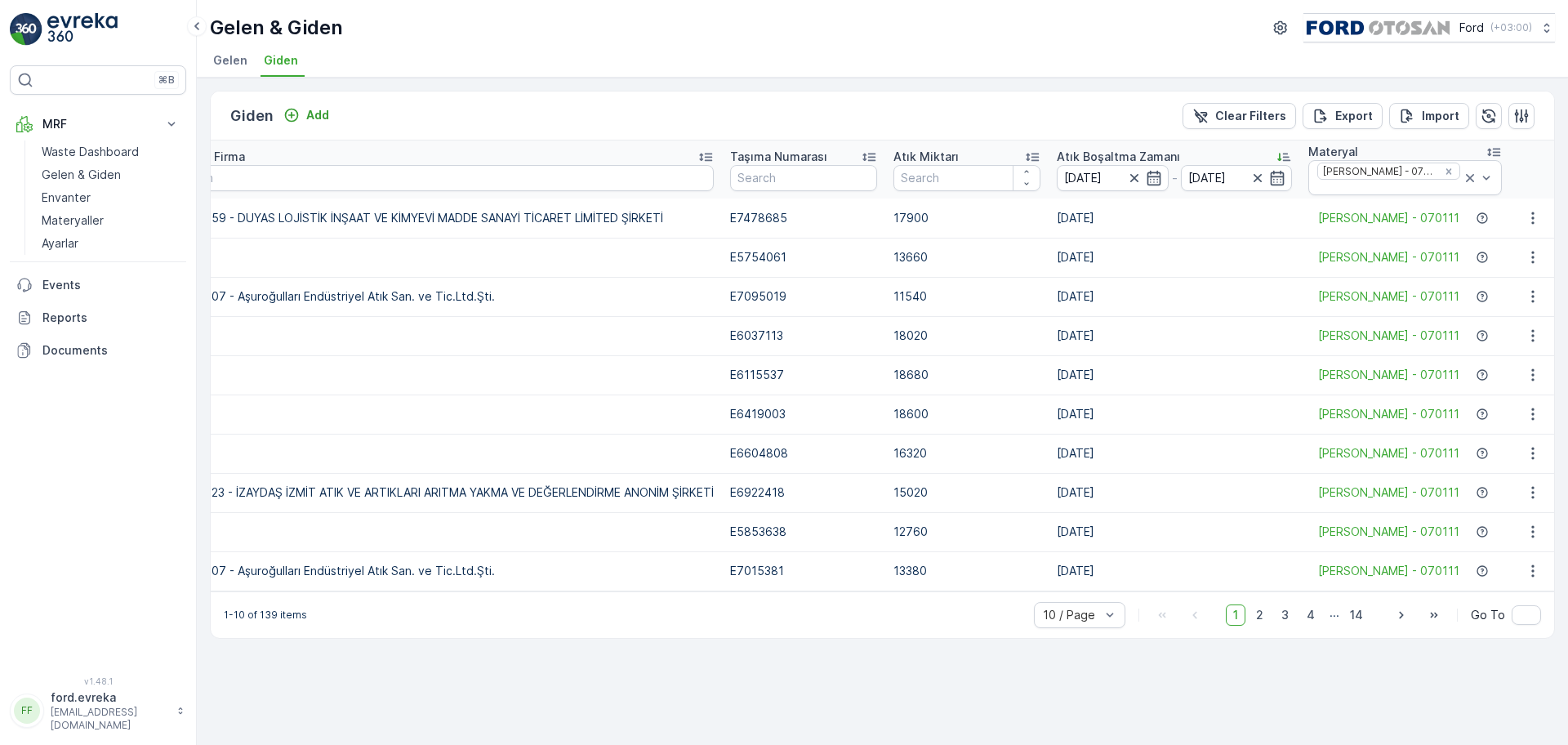
click at [1253, 156] on icon at bounding box center [1283, 157] width 16 height 16
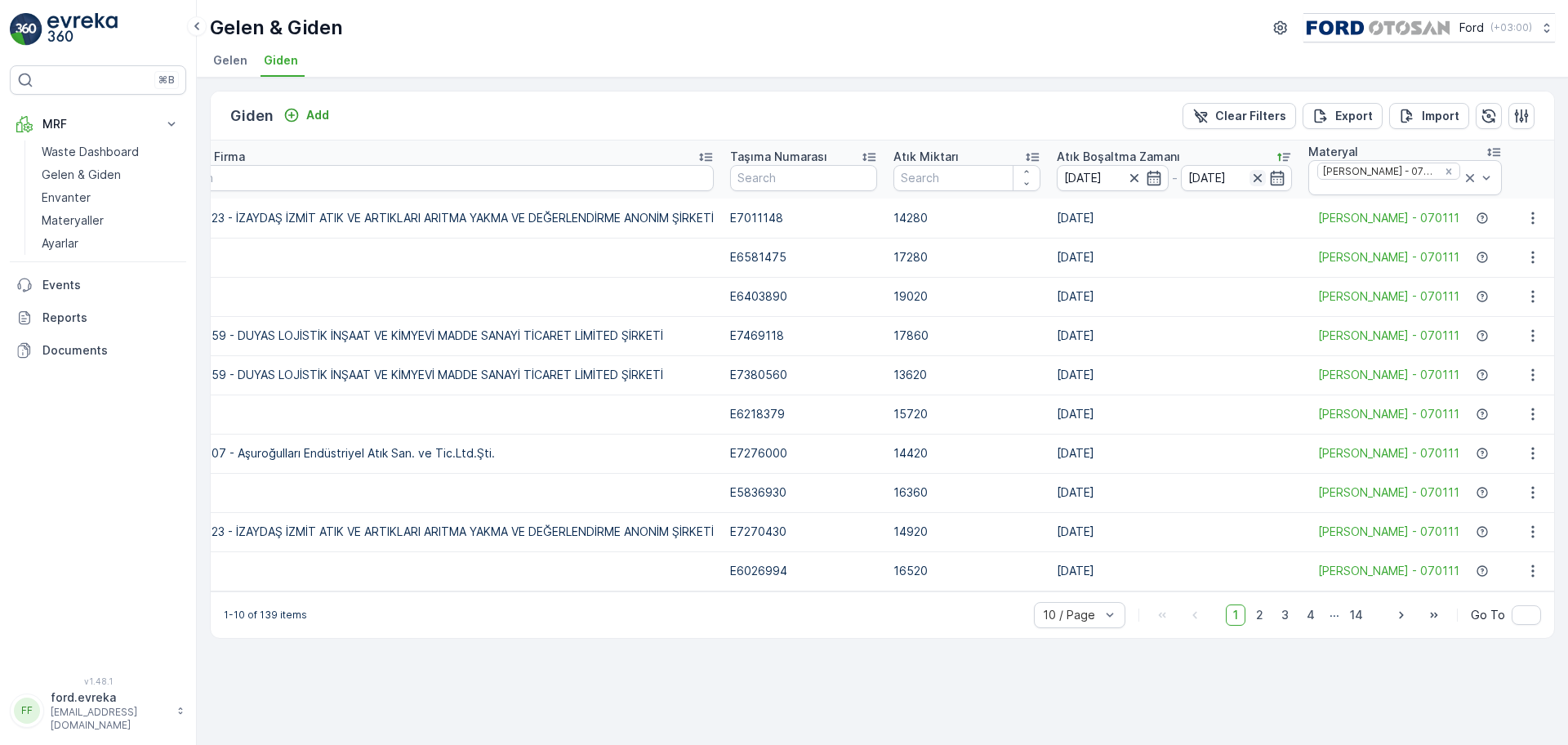
drag, startPoint x: 1264, startPoint y: 182, endPoint x: 1252, endPoint y: 181, distance: 12.0
click at [1253, 182] on div at bounding box center [1267, 178] width 36 height 16
click at [1133, 178] on icon "button" at bounding box center [1134, 178] width 16 height 16
click at [1150, 178] on icon "button" at bounding box center [1153, 178] width 16 height 16
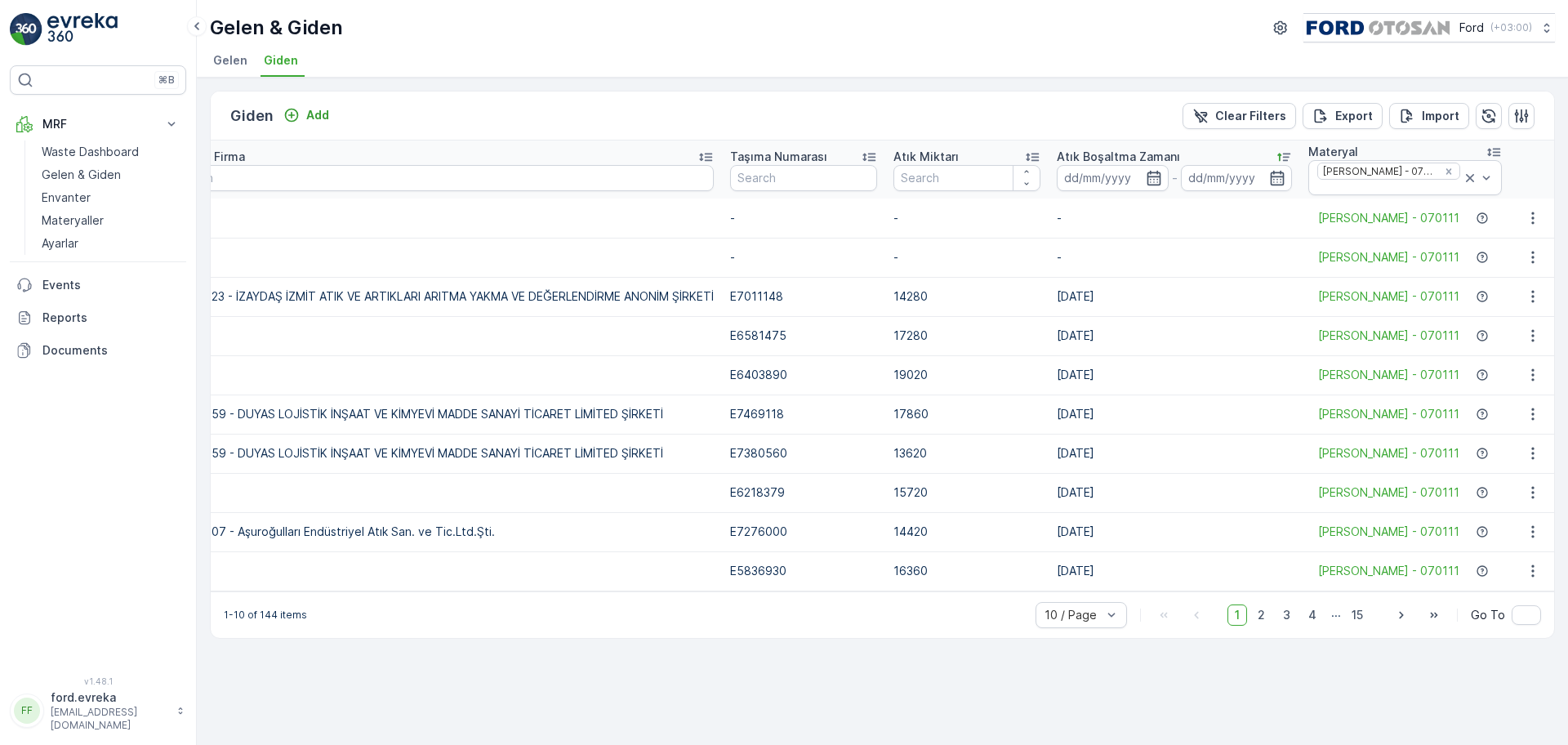
click at [1145, 180] on icon "button" at bounding box center [1153, 178] width 16 height 16
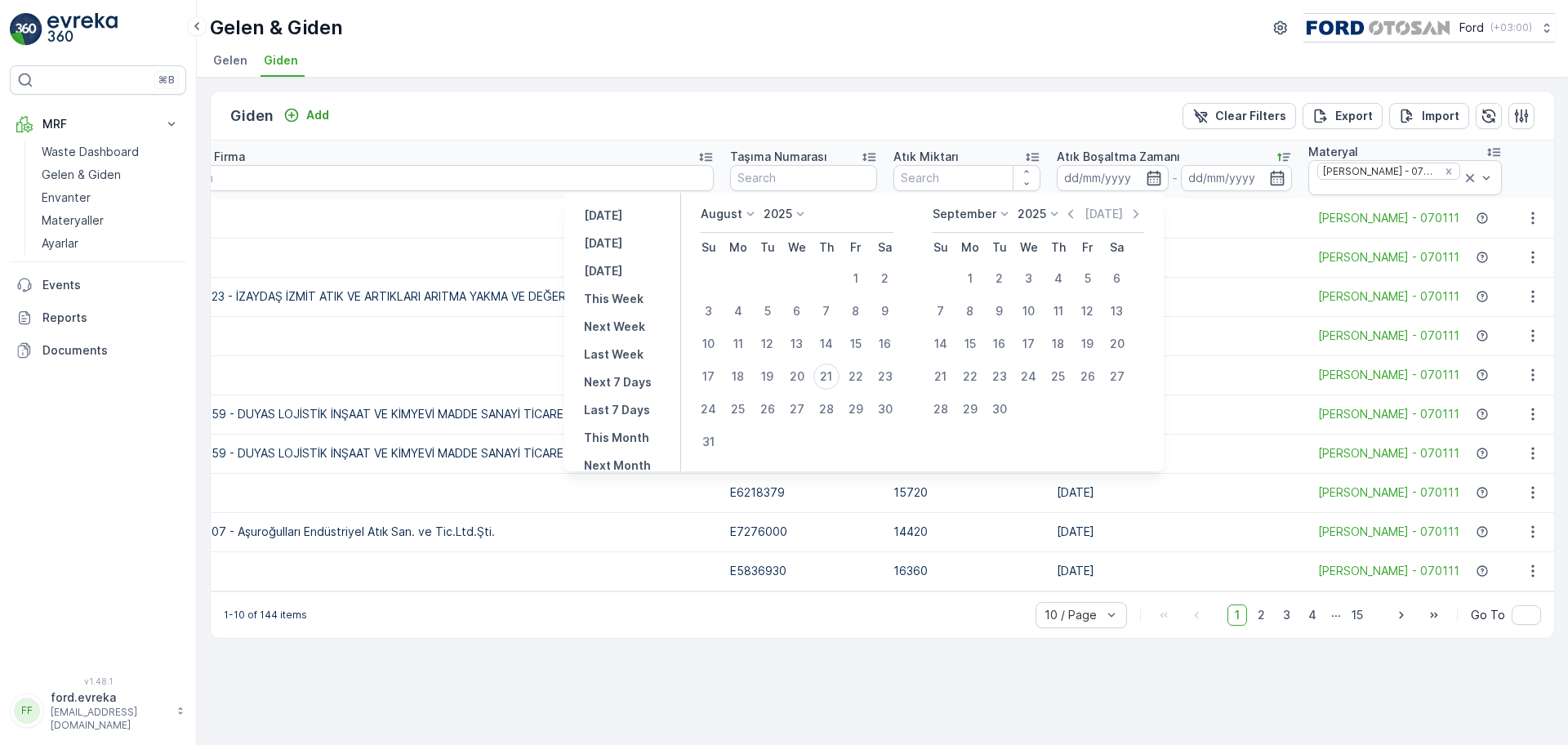
click at [759, 215] on icon at bounding box center [751, 214] width 16 height 16
click at [732, 367] on span "July" at bounding box center [721, 367] width 22 height 16
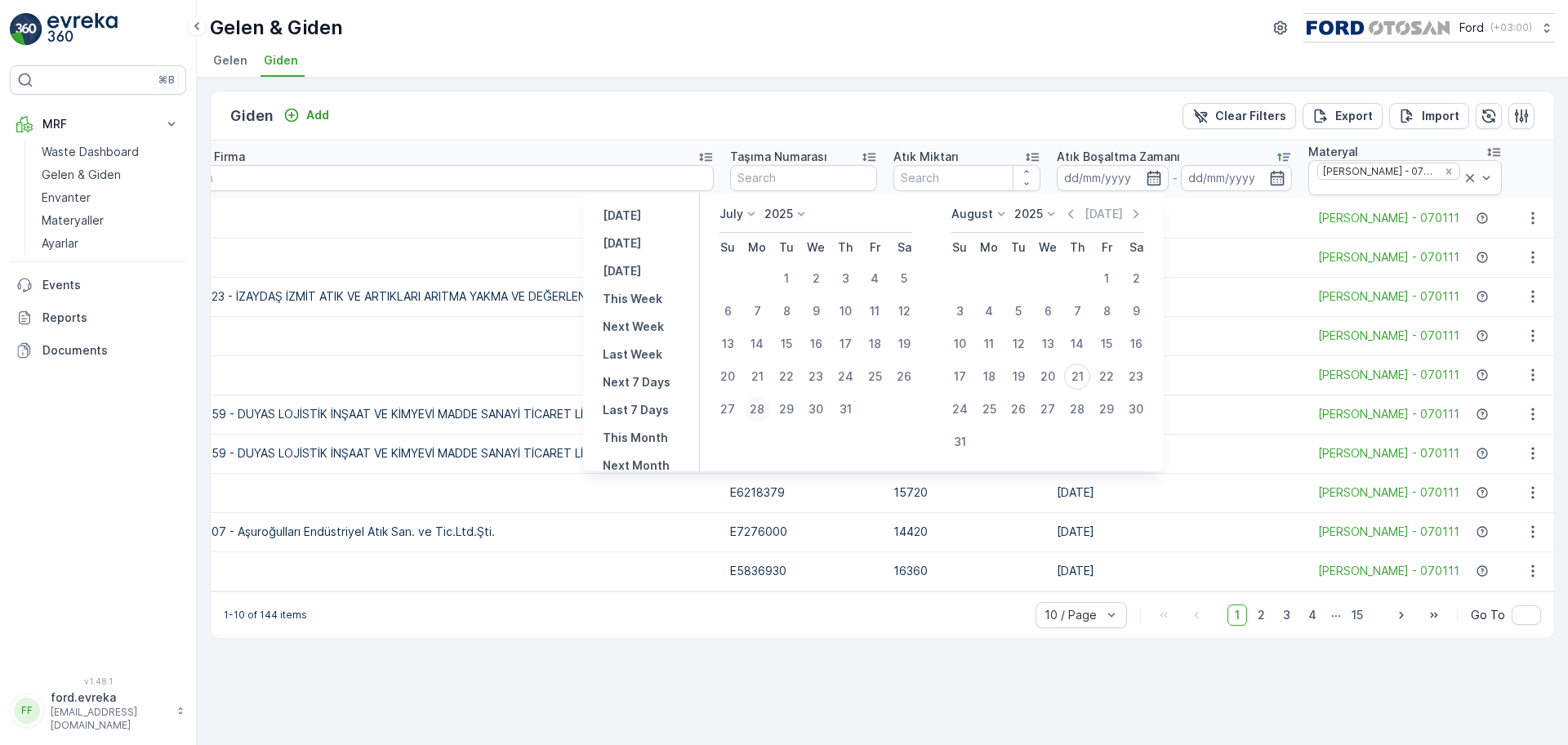
click at [764, 406] on div "28" at bounding box center [757, 409] width 27 height 27
type input "28.07.2025"
click at [754, 413] on div "28" at bounding box center [757, 409] width 27 height 27
type input "28.07.2025"
click at [1086, 110] on div "Giden Add Clear Filters Export Import" at bounding box center [881, 116] width 1343 height 49
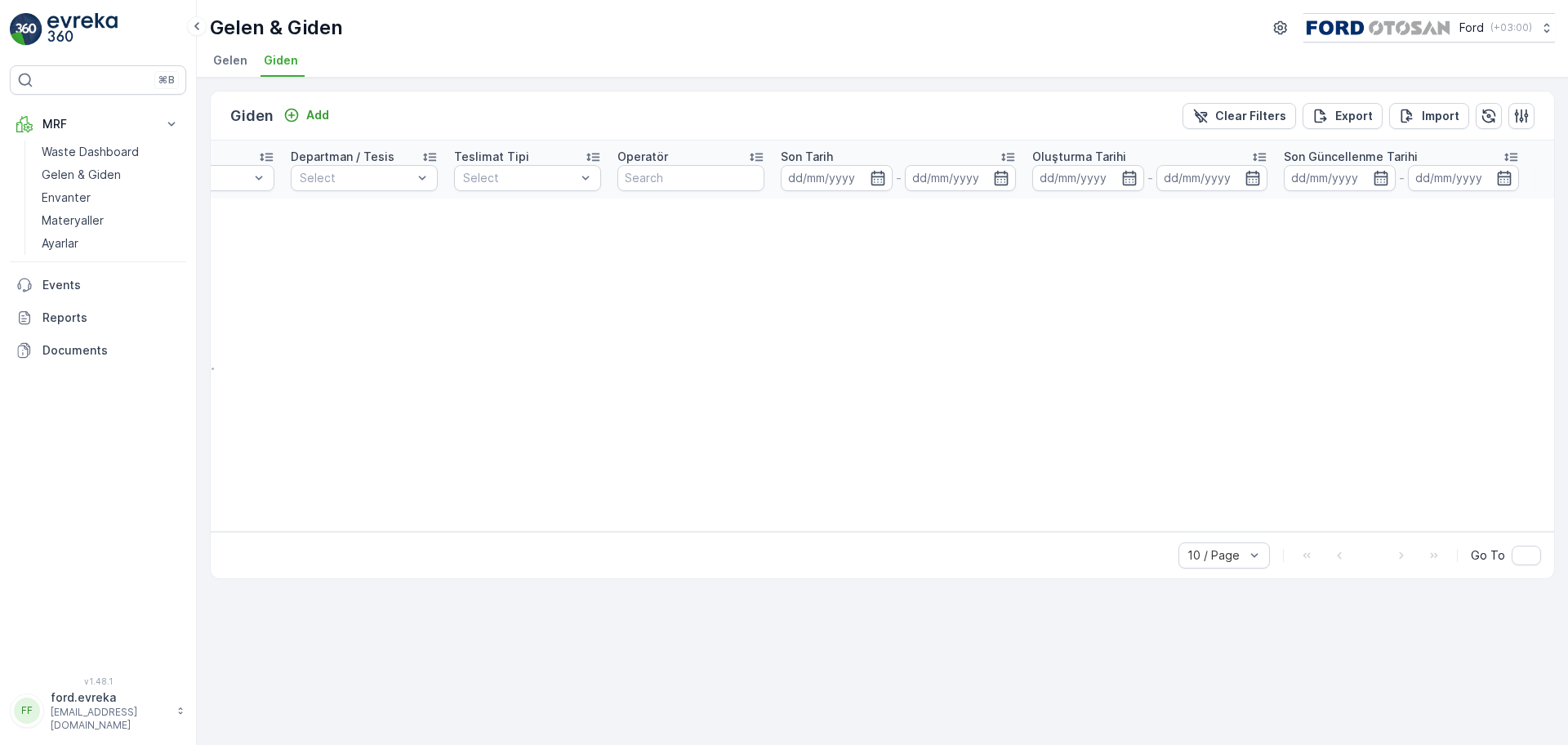
scroll to position [0, 308]
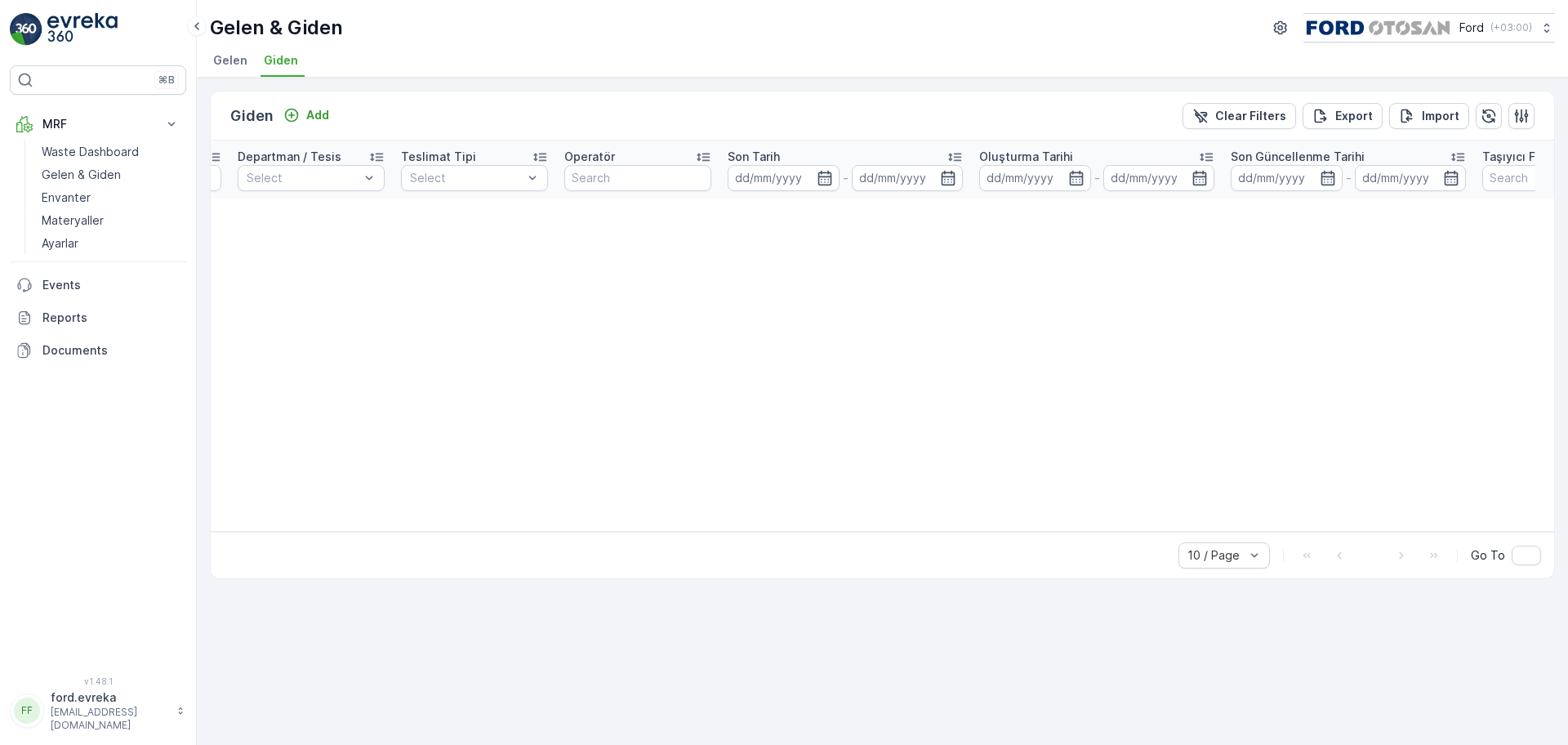
click at [586, 103] on div "Giden Add Clear Filters Export Import" at bounding box center [881, 116] width 1343 height 49
click at [92, 174] on p "Gelen & Giden" at bounding box center [81, 175] width 80 height 16
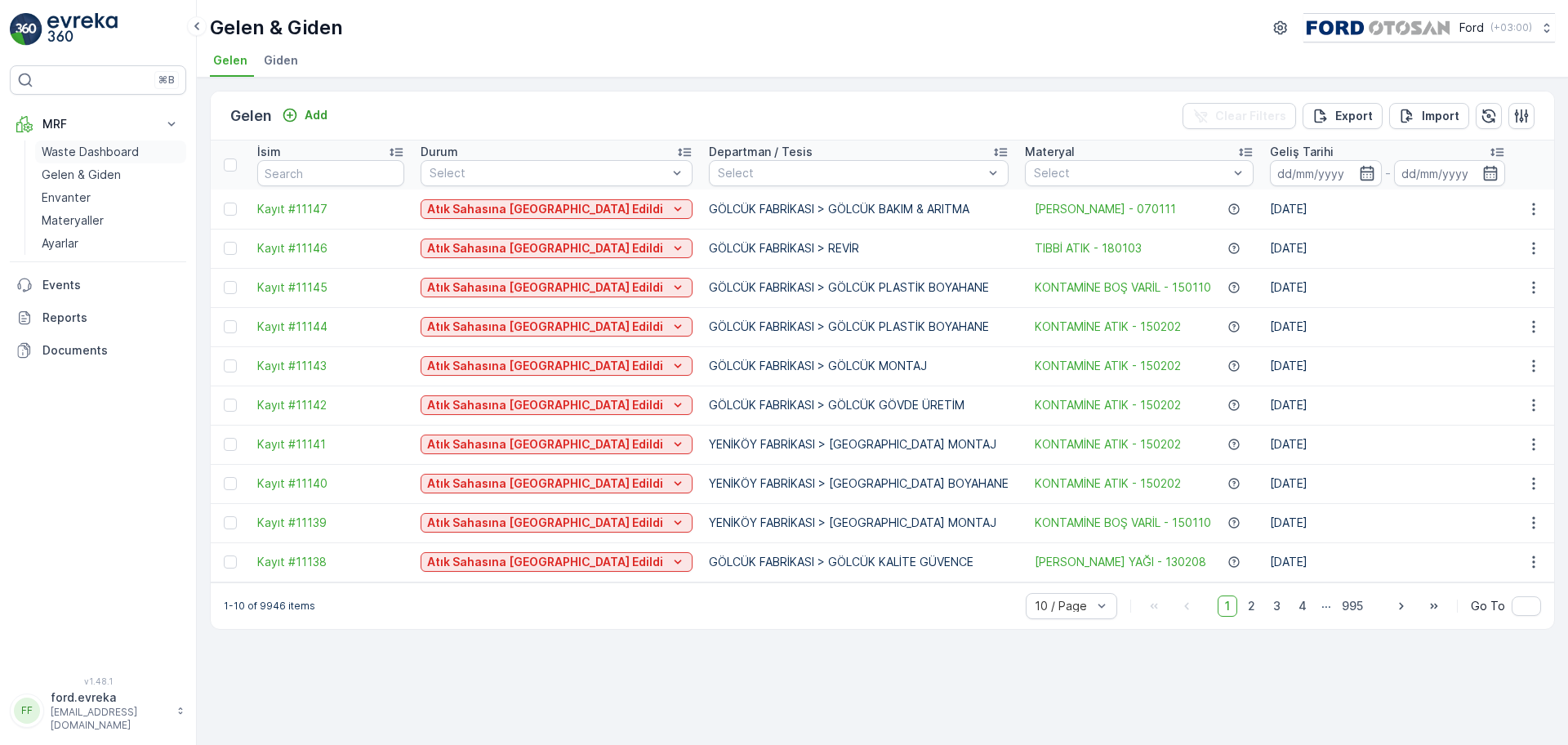
click at [80, 151] on p "Waste Dashboard" at bounding box center [90, 152] width 97 height 16
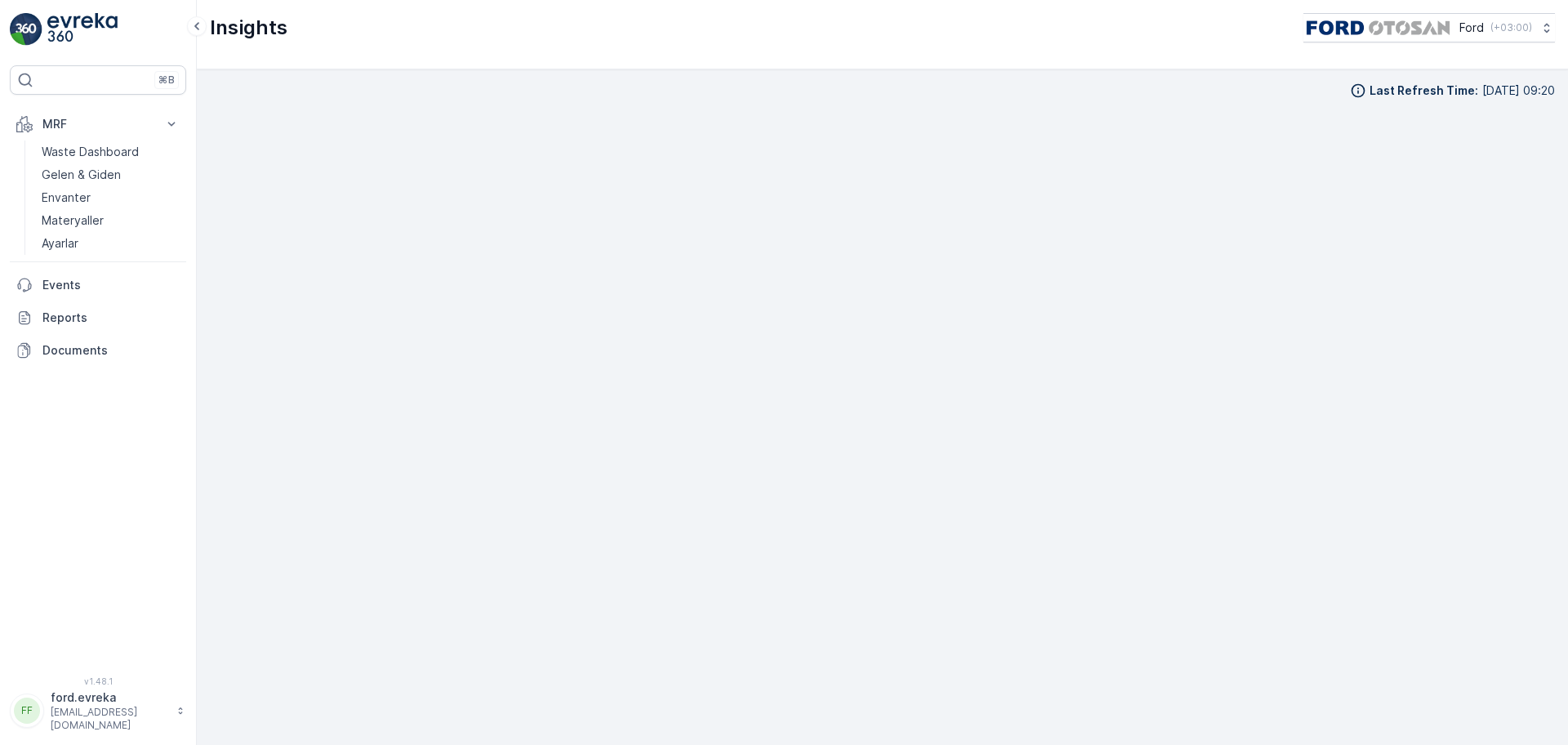
scroll to position [16, 0]
click at [88, 126] on p "MRF" at bounding box center [97, 124] width 111 height 16
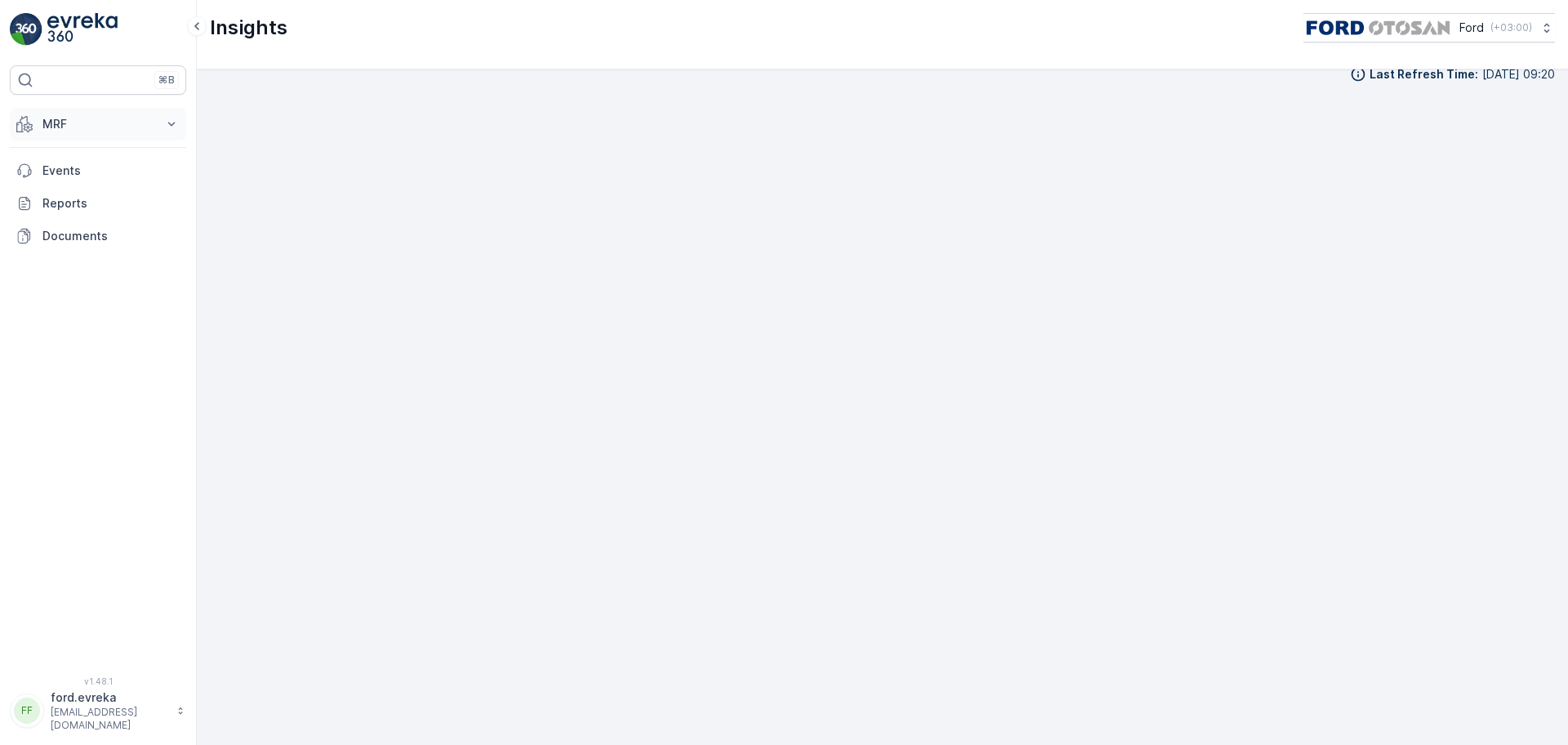
click at [85, 117] on p "MRF" at bounding box center [97, 124] width 111 height 16
click at [84, 31] on img at bounding box center [82, 29] width 70 height 33
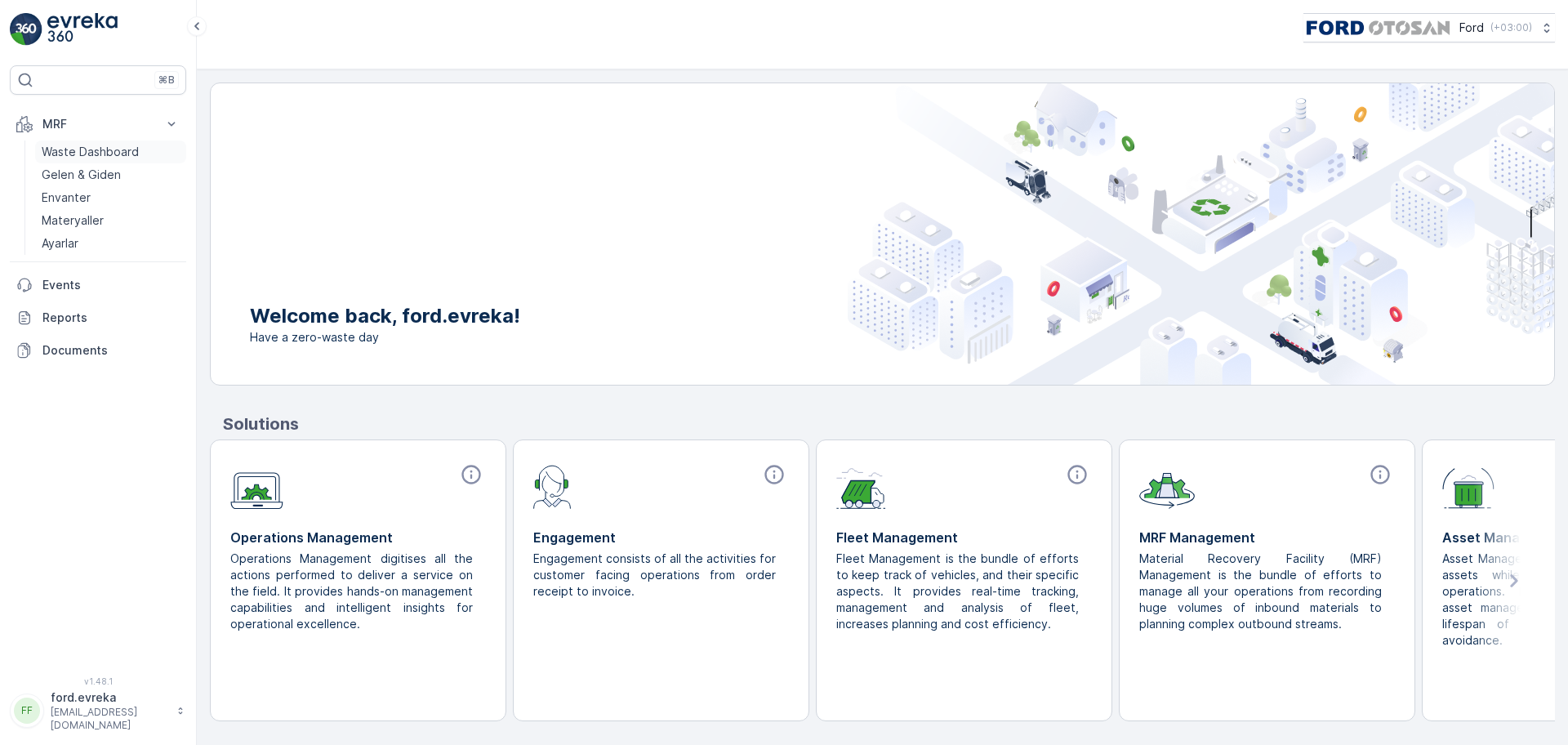
click at [114, 148] on p "Waste Dashboard" at bounding box center [90, 152] width 97 height 16
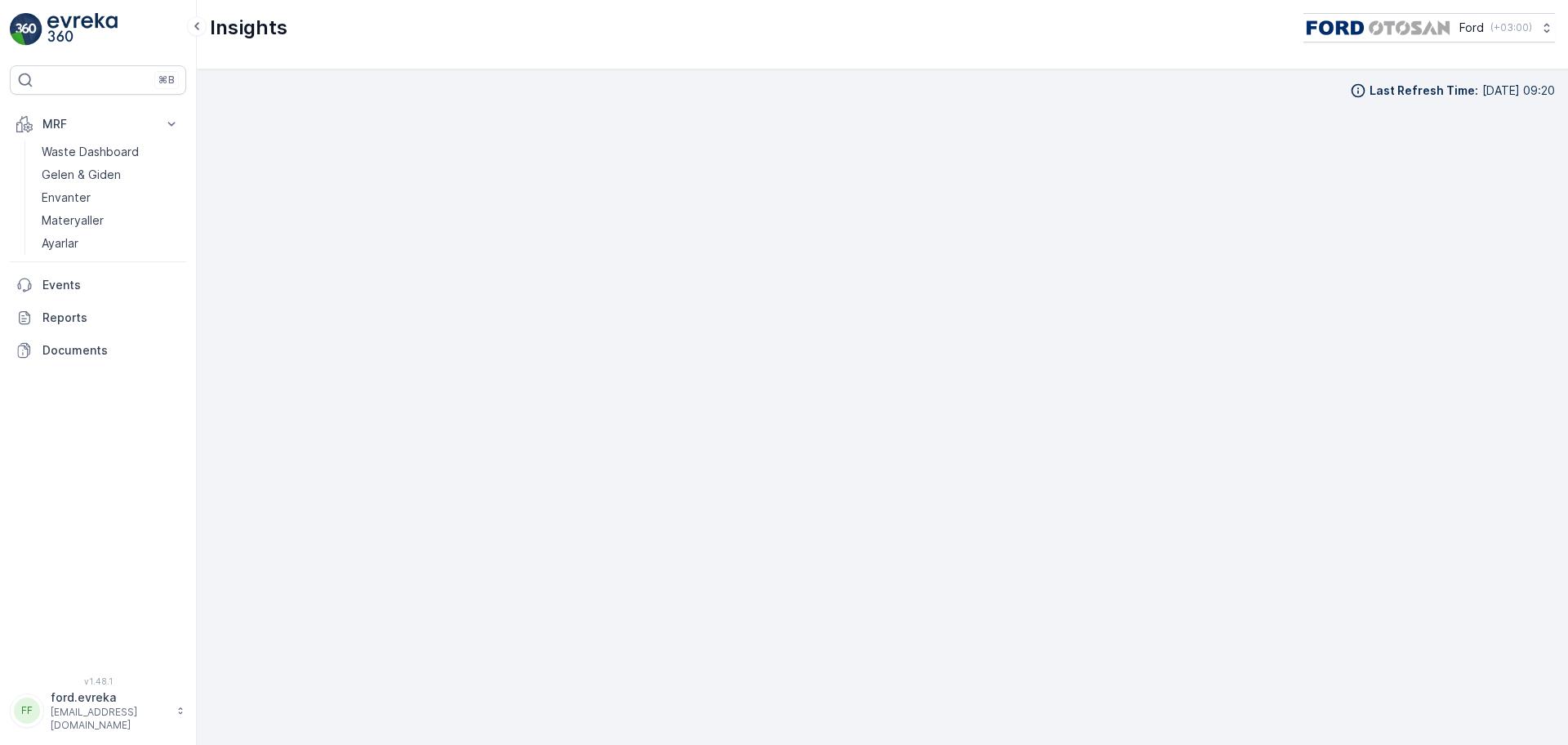
scroll to position [19, 0]
click at [80, 174] on p "Gelen & Giden" at bounding box center [81, 175] width 80 height 16
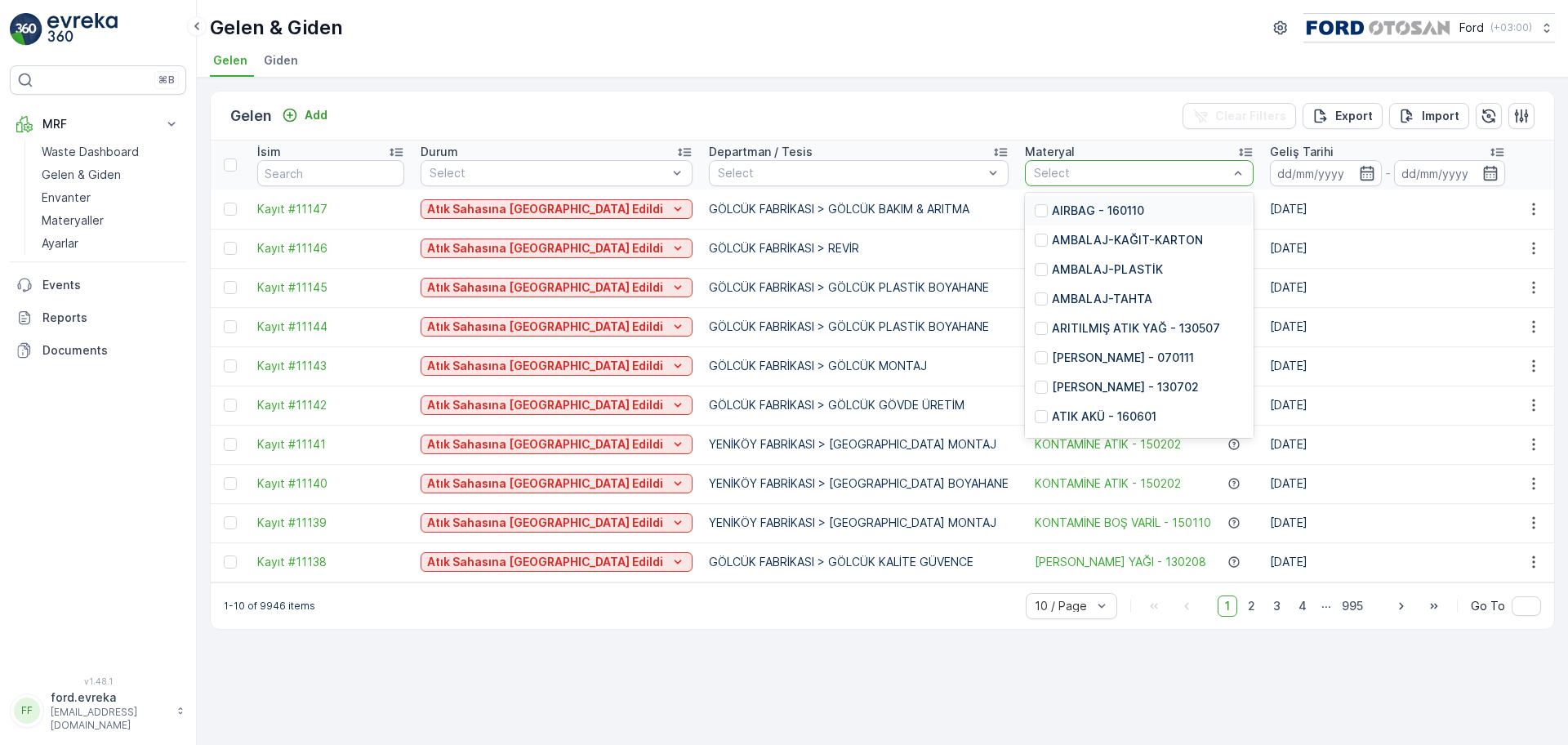
click at [1032, 178] on div at bounding box center [1130, 173] width 198 height 13
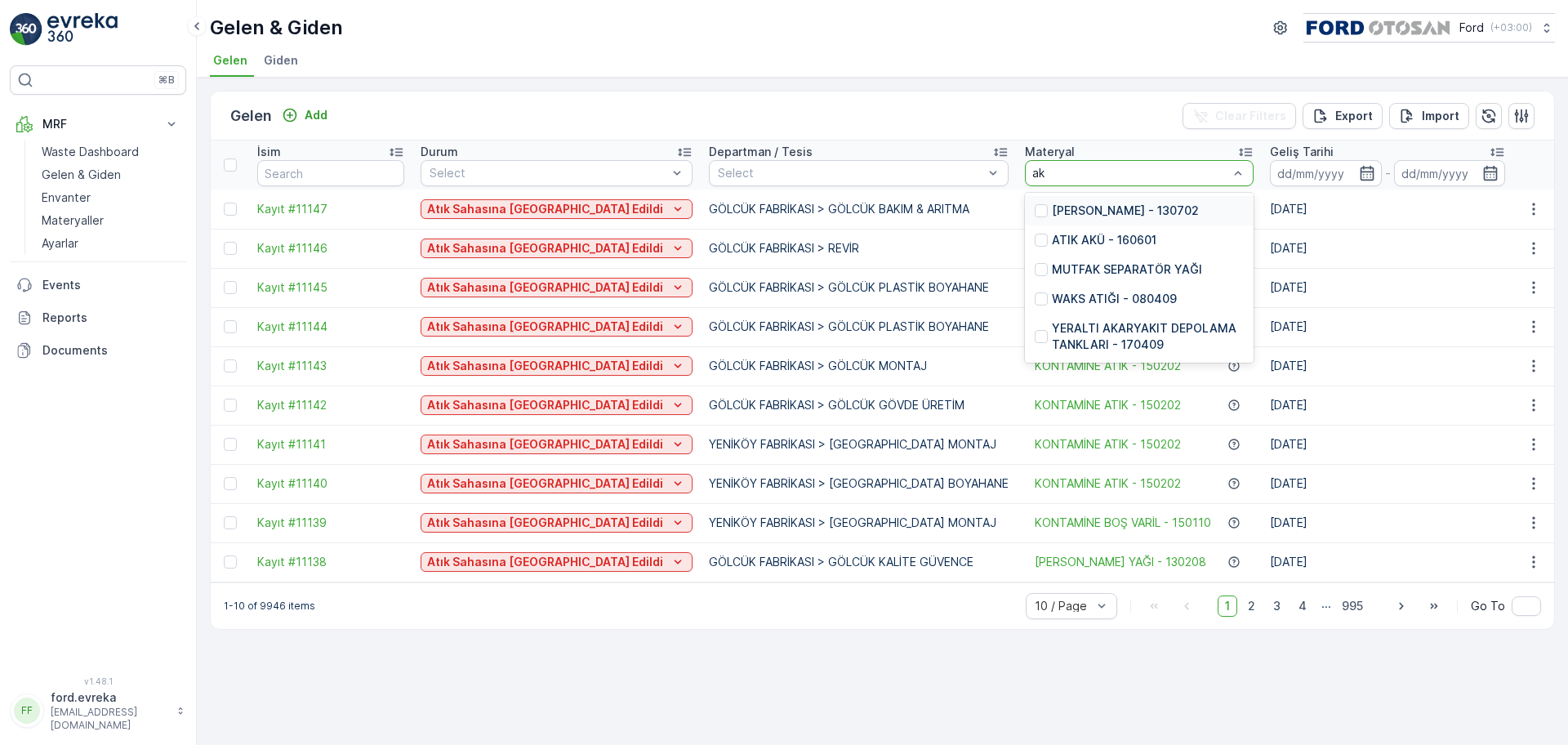
type input "akü"
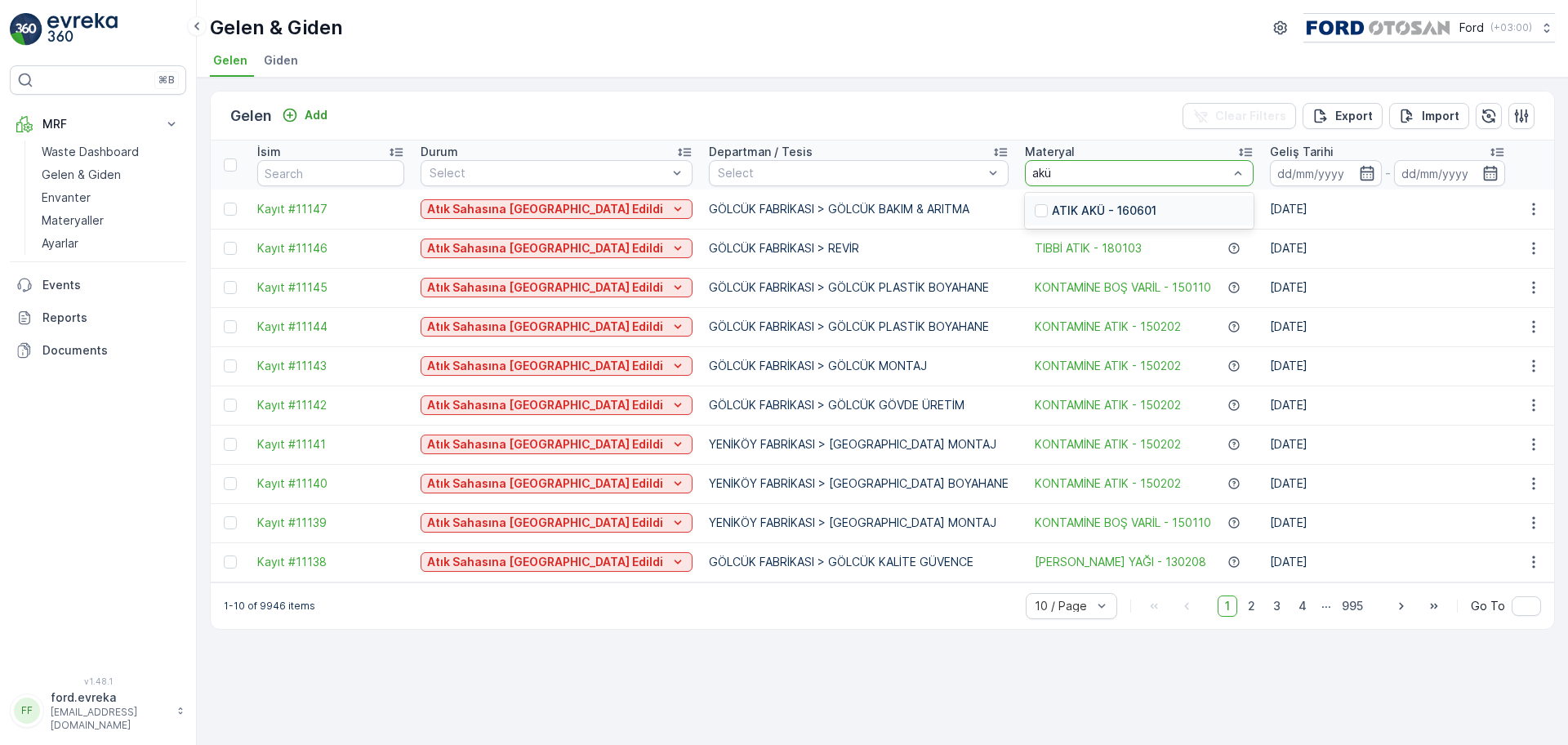
click at [1052, 215] on p "ATIK AKÜ - 160601" at bounding box center [1104, 211] width 104 height 16
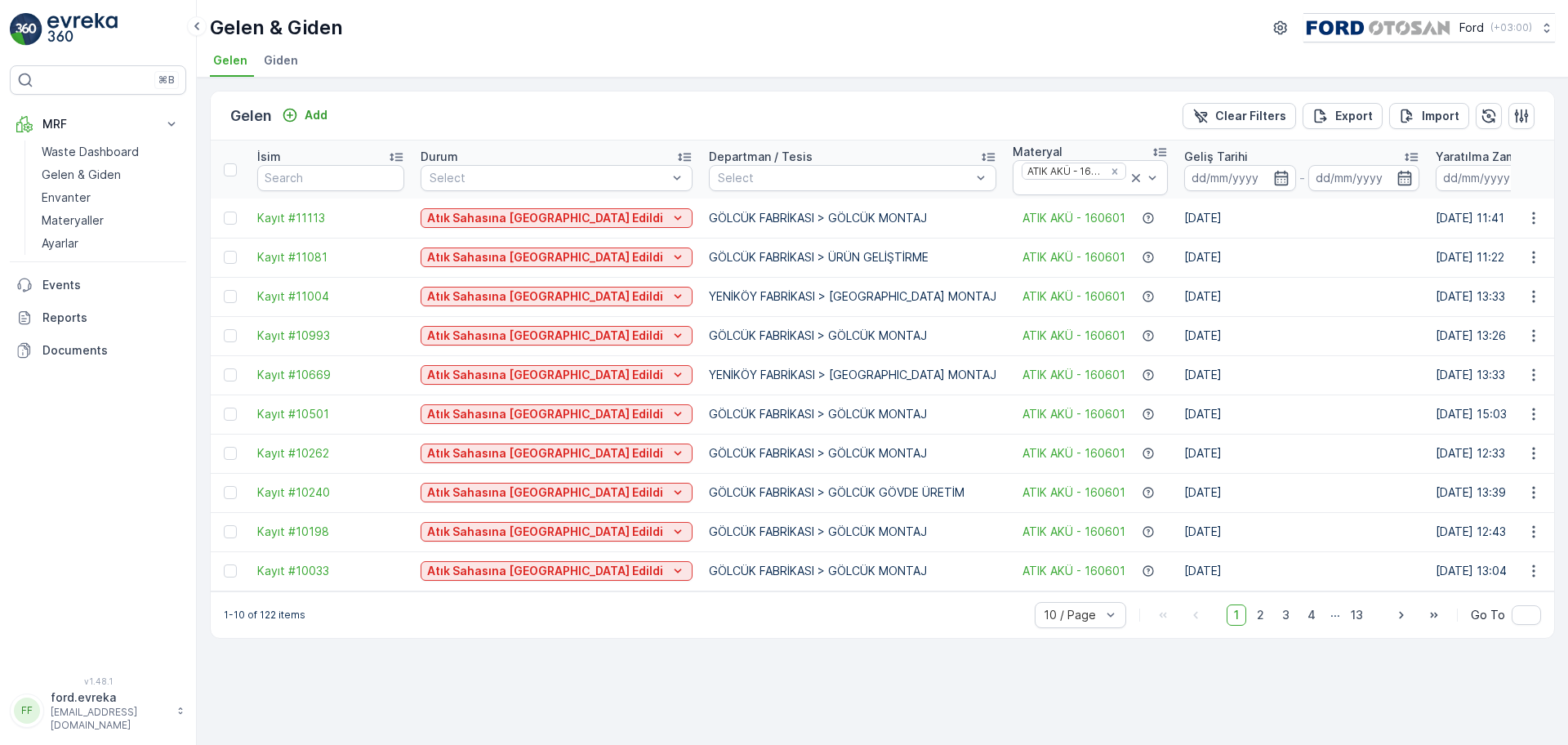
click at [282, 69] on li "Giden" at bounding box center [283, 63] width 44 height 27
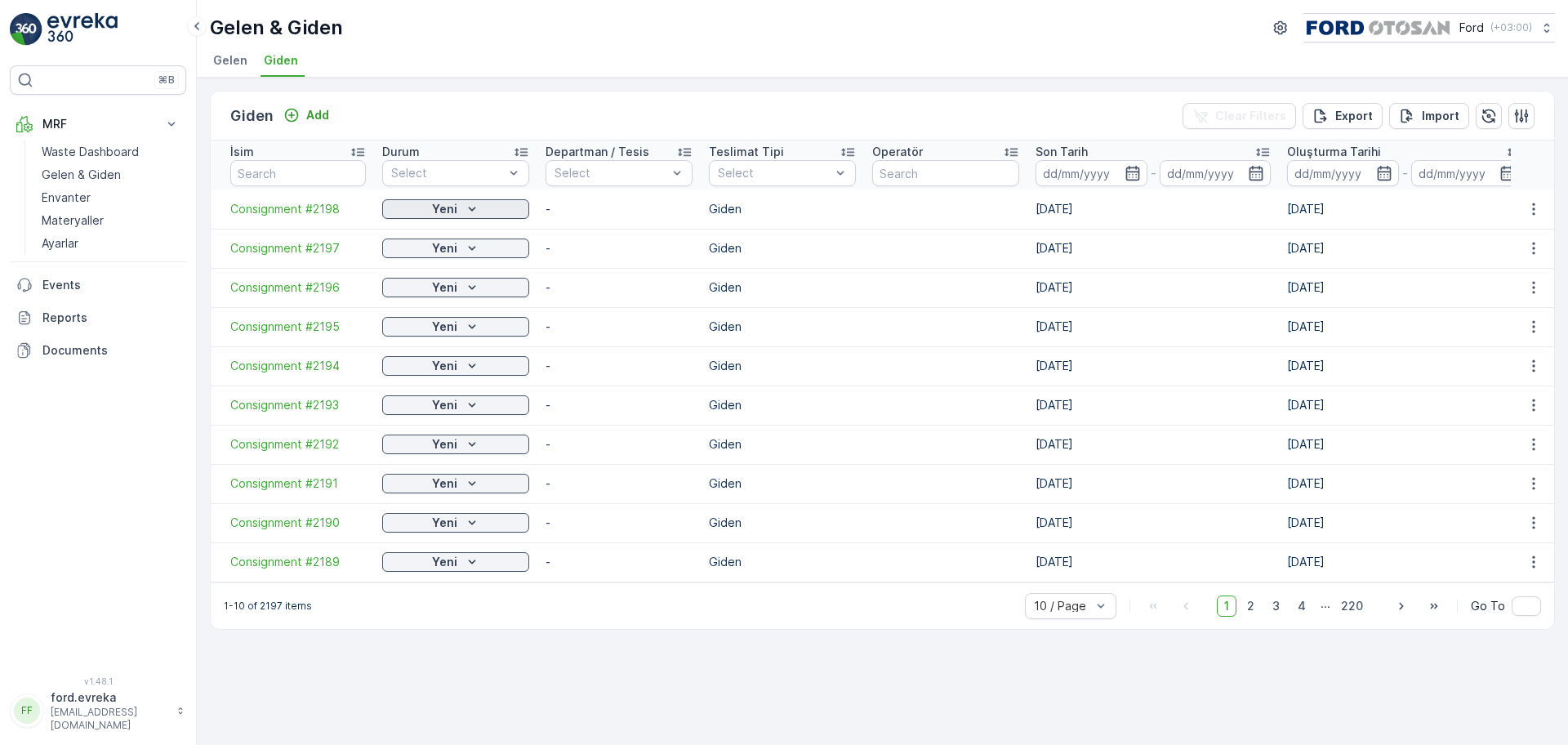
click at [471, 211] on icon "Yeni" at bounding box center [472, 209] width 16 height 16
click at [803, 75] on ul "Gelen Giden" at bounding box center [875, 63] width 1332 height 27
drag, startPoint x: 751, startPoint y: 591, endPoint x: 789, endPoint y: 590, distance: 38.0
click at [789, 590] on div "1-10 of 2197 items 10 / Page 1 2 3 4 ... 220 Go To" at bounding box center [881, 605] width 1343 height 47
click at [237, 58] on span "Gelen" at bounding box center [230, 60] width 34 height 16
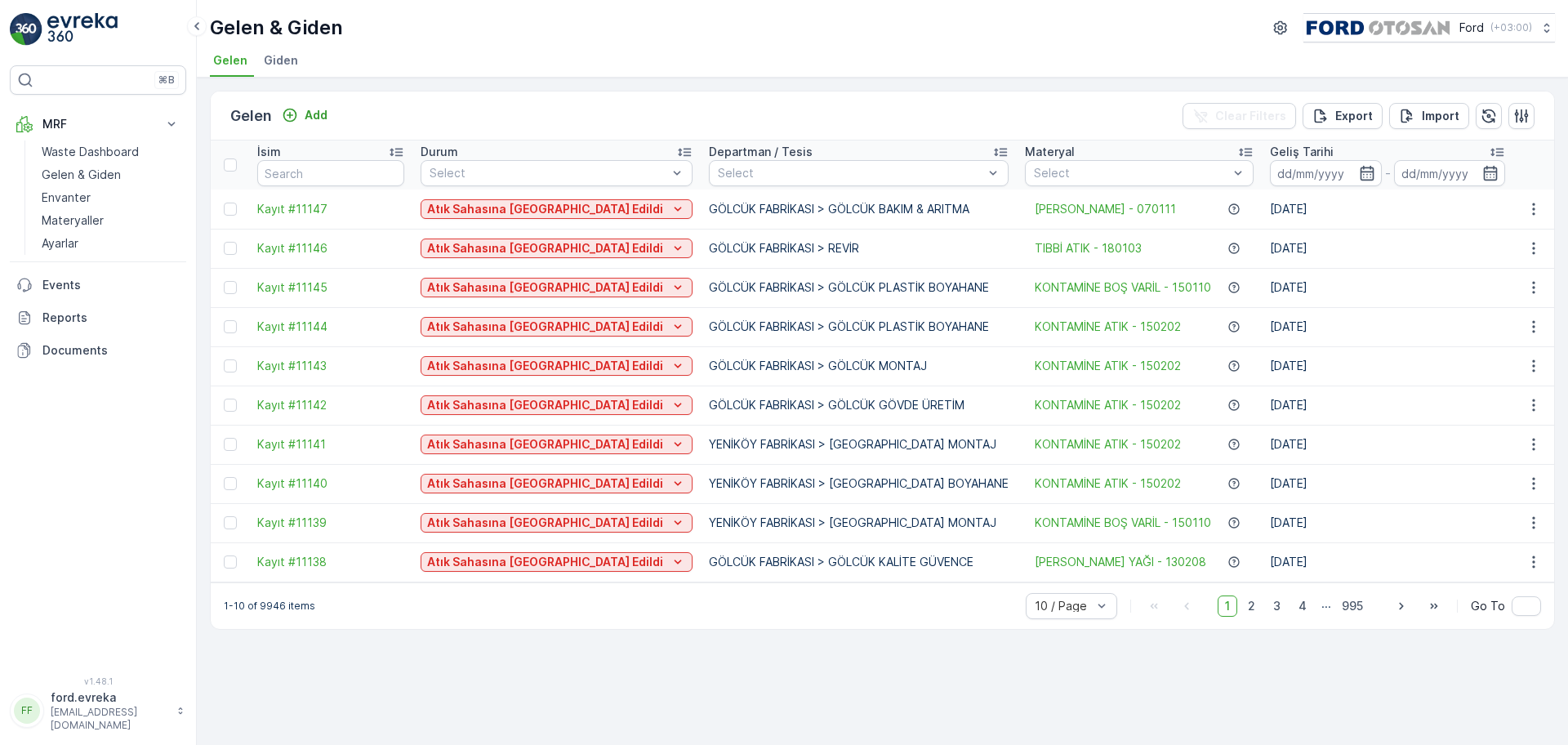
click at [687, 113] on div "Gelen Add Clear Filters Export Import" at bounding box center [881, 116] width 1343 height 49
click at [1032, 176] on div at bounding box center [1130, 173] width 198 height 13
type input "atık akü"
click at [1052, 207] on p "ATIK AKÜ - 160601" at bounding box center [1104, 211] width 104 height 16
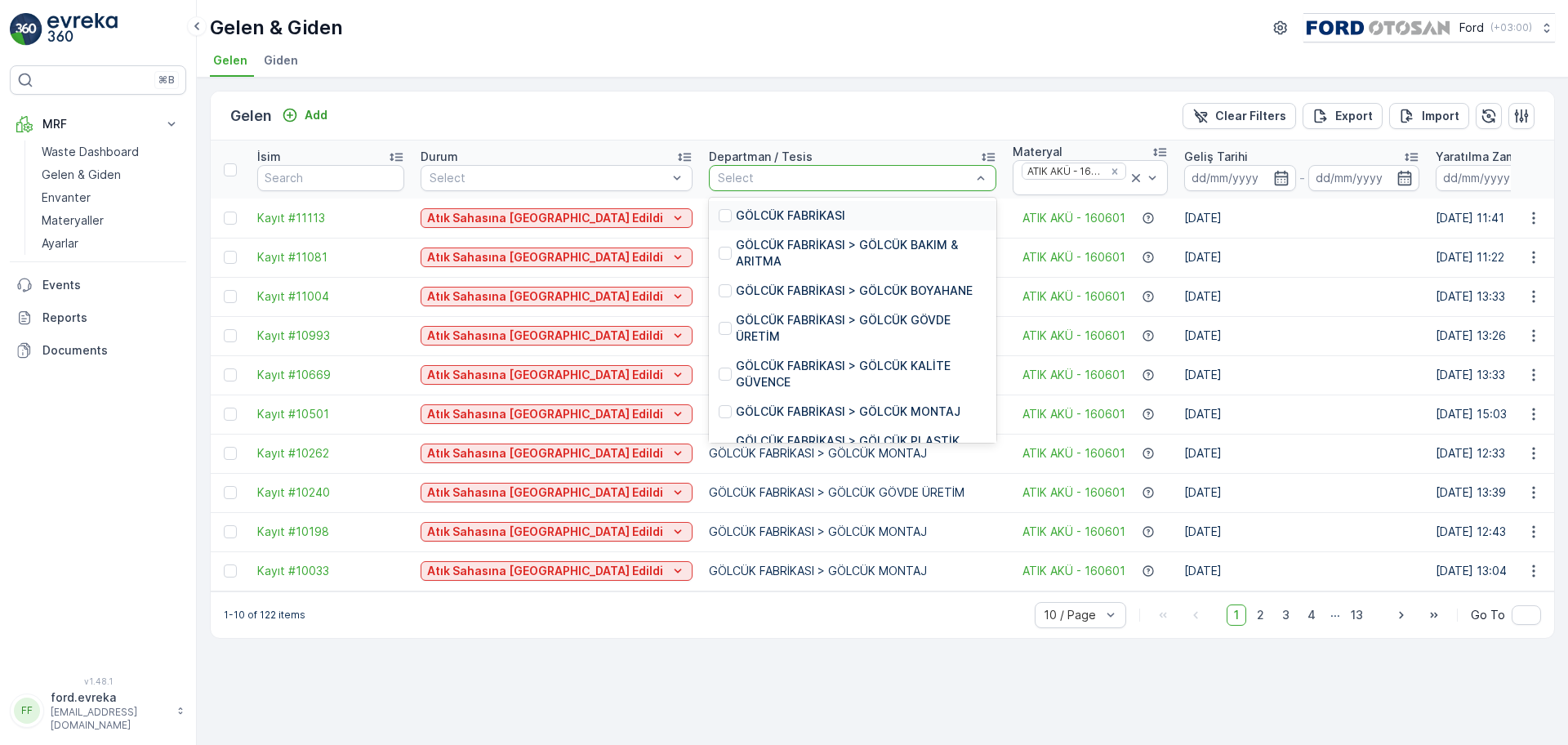
click at [748, 182] on div at bounding box center [844, 178] width 256 height 13
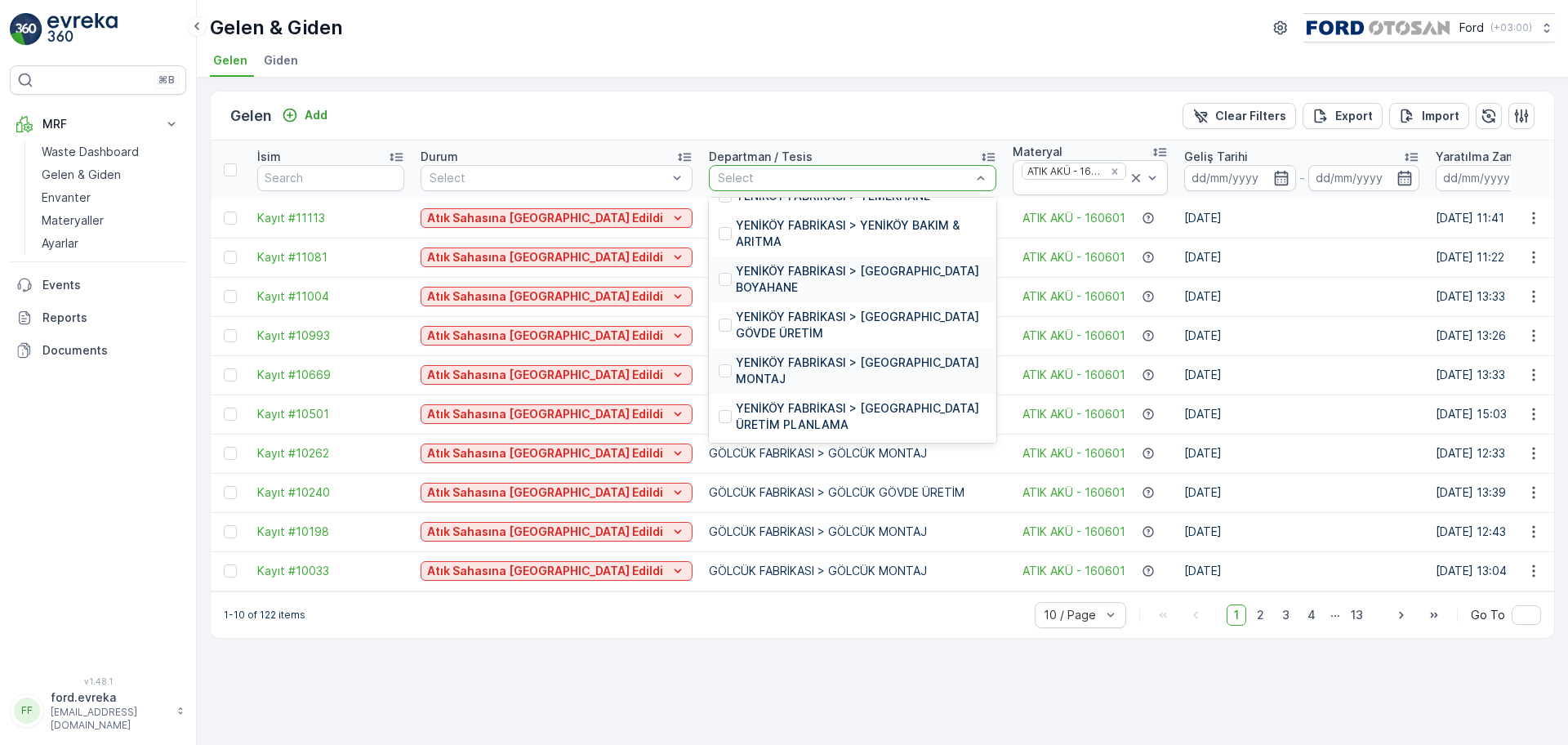
scroll to position [683, 0]
click at [736, 367] on p "YENİKÖY FABRİKASI > YENİKÖY MONTAJ" at bounding box center [861, 371] width 251 height 33
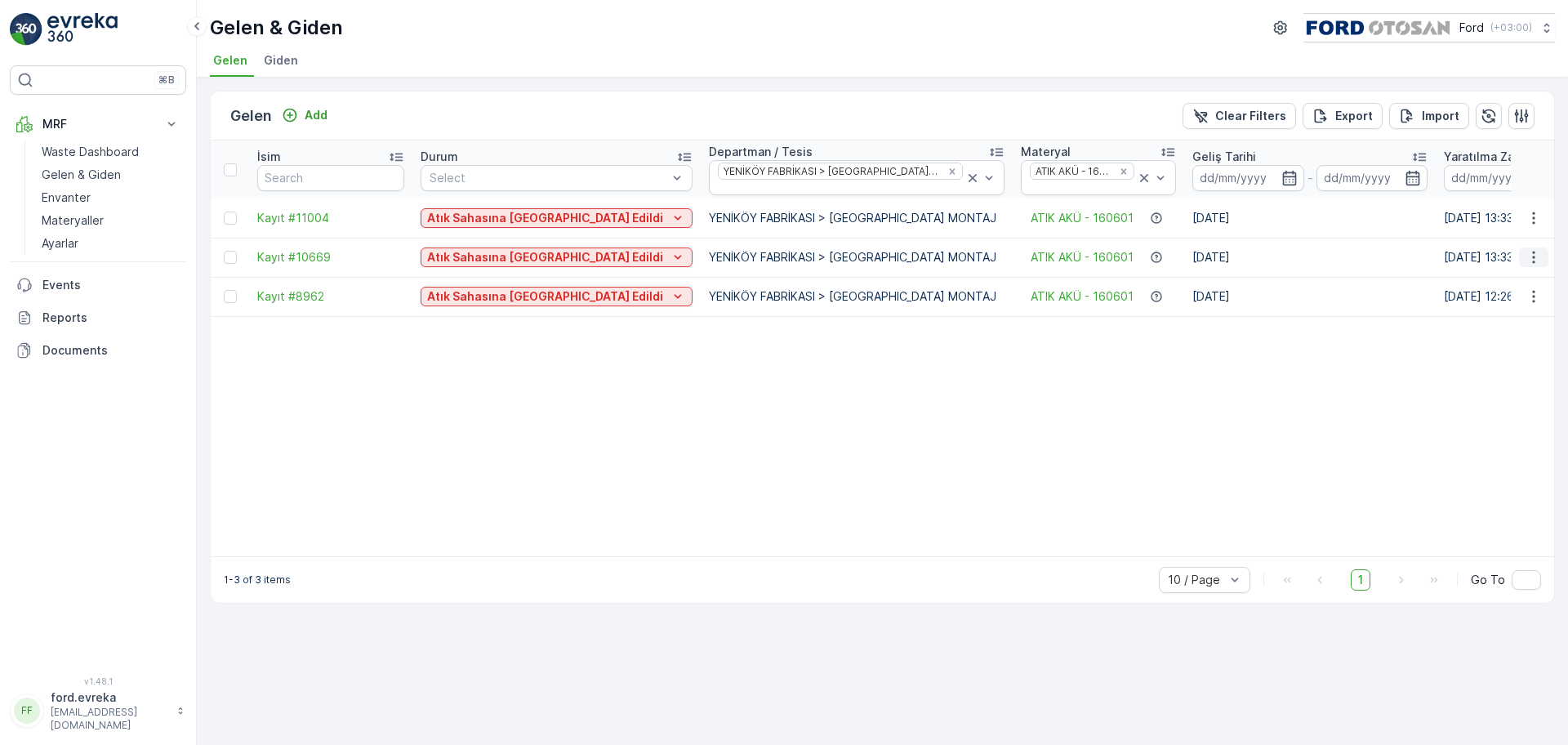
click at [1253, 253] on icon "button" at bounding box center [1533, 257] width 16 height 16
click at [1031, 261] on span "ATIK AKÜ - 160601" at bounding box center [1082, 257] width 103 height 16
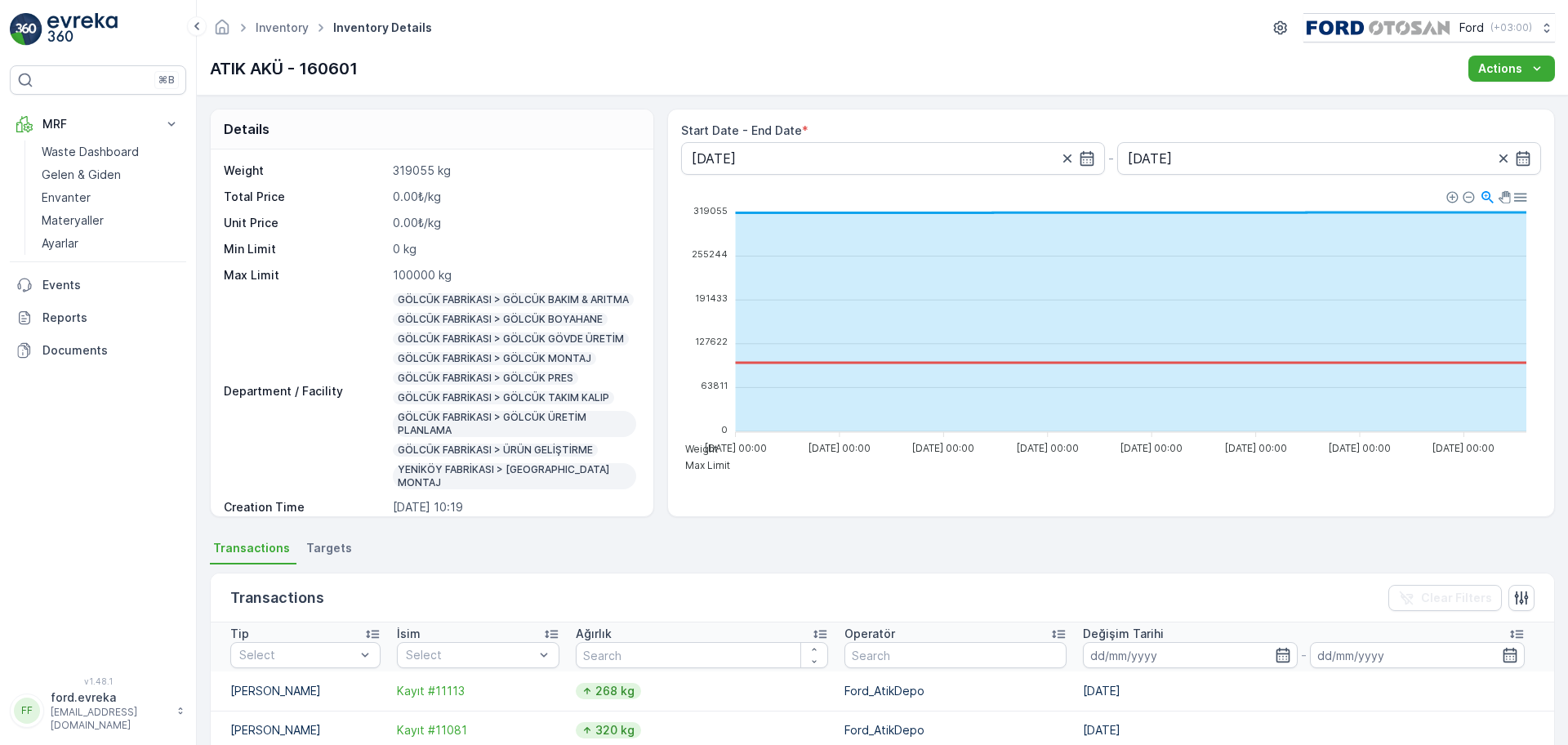
scroll to position [26, 0]
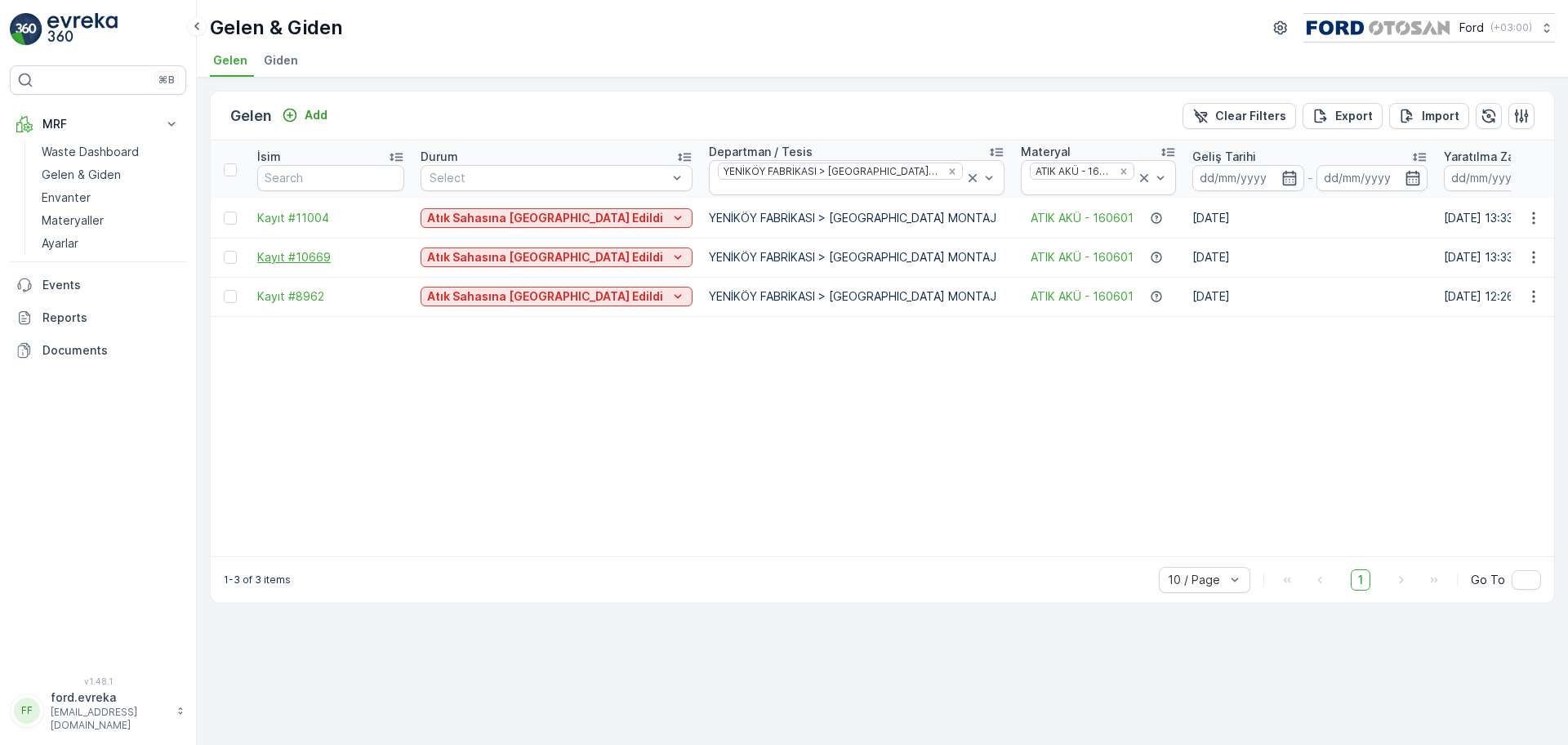
click at [313, 254] on span "Kayıt #10669" at bounding box center [330, 257] width 147 height 16
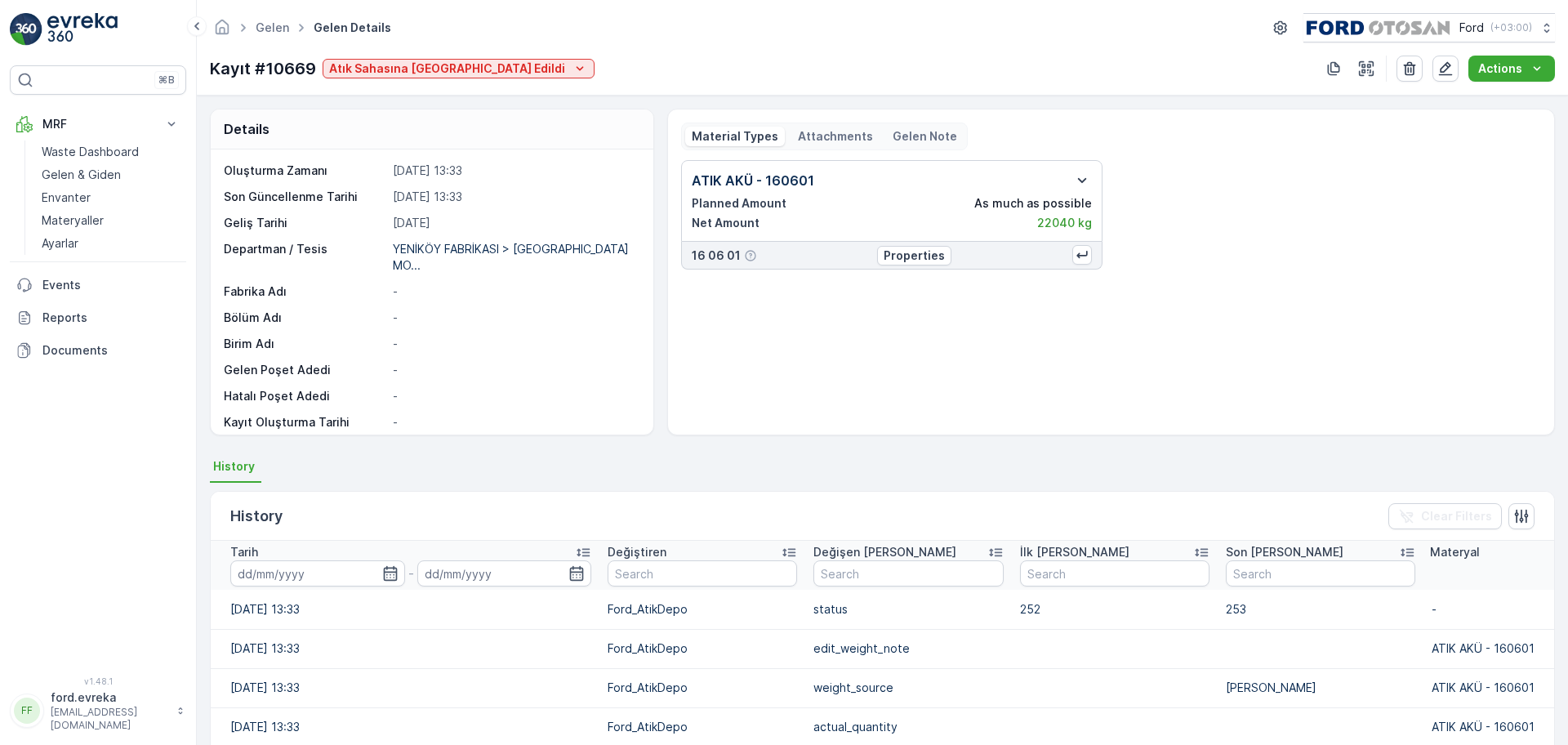
click at [1079, 171] on icon "button" at bounding box center [1081, 179] width 19 height 19
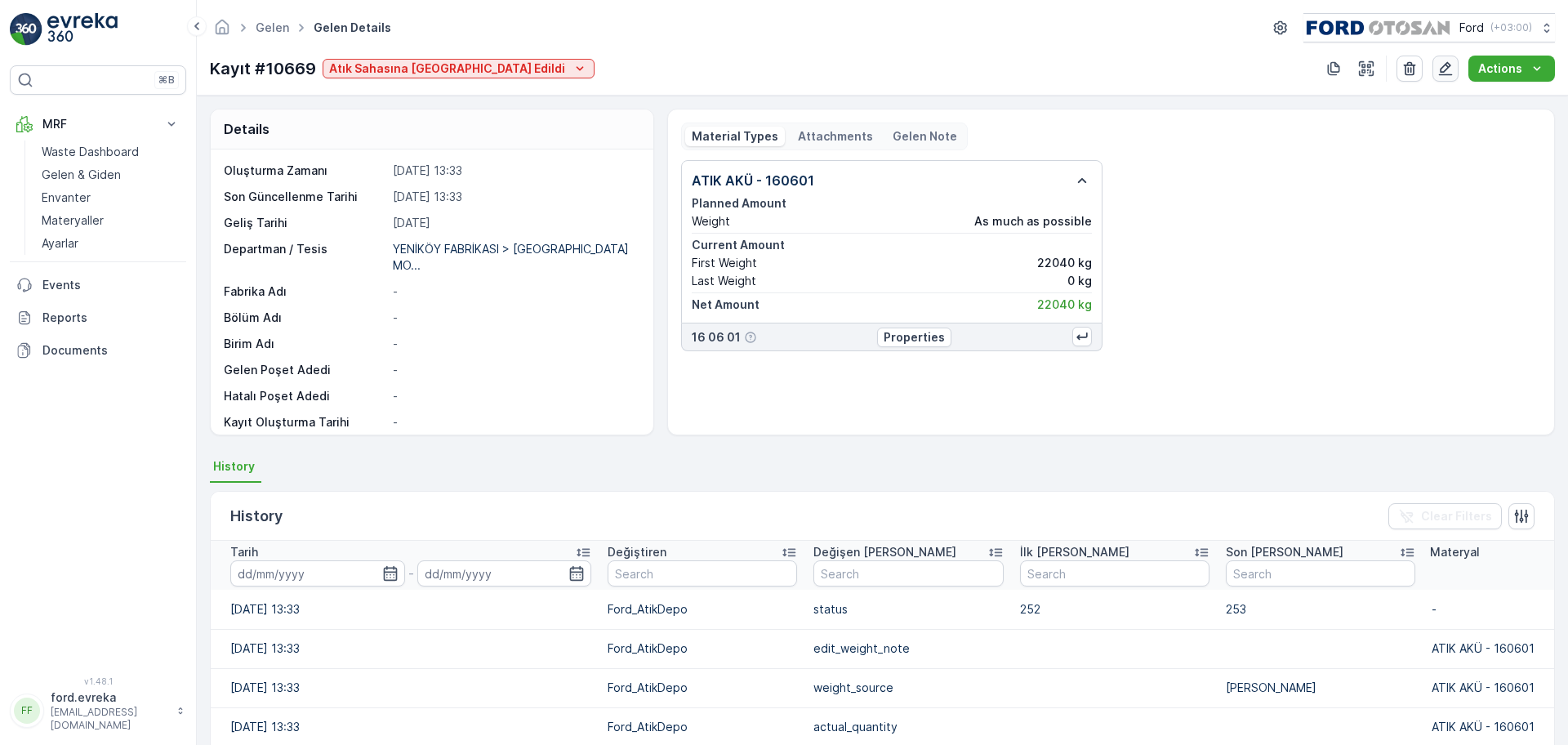
click at [1253, 66] on icon "button" at bounding box center [1445, 69] width 16 height 16
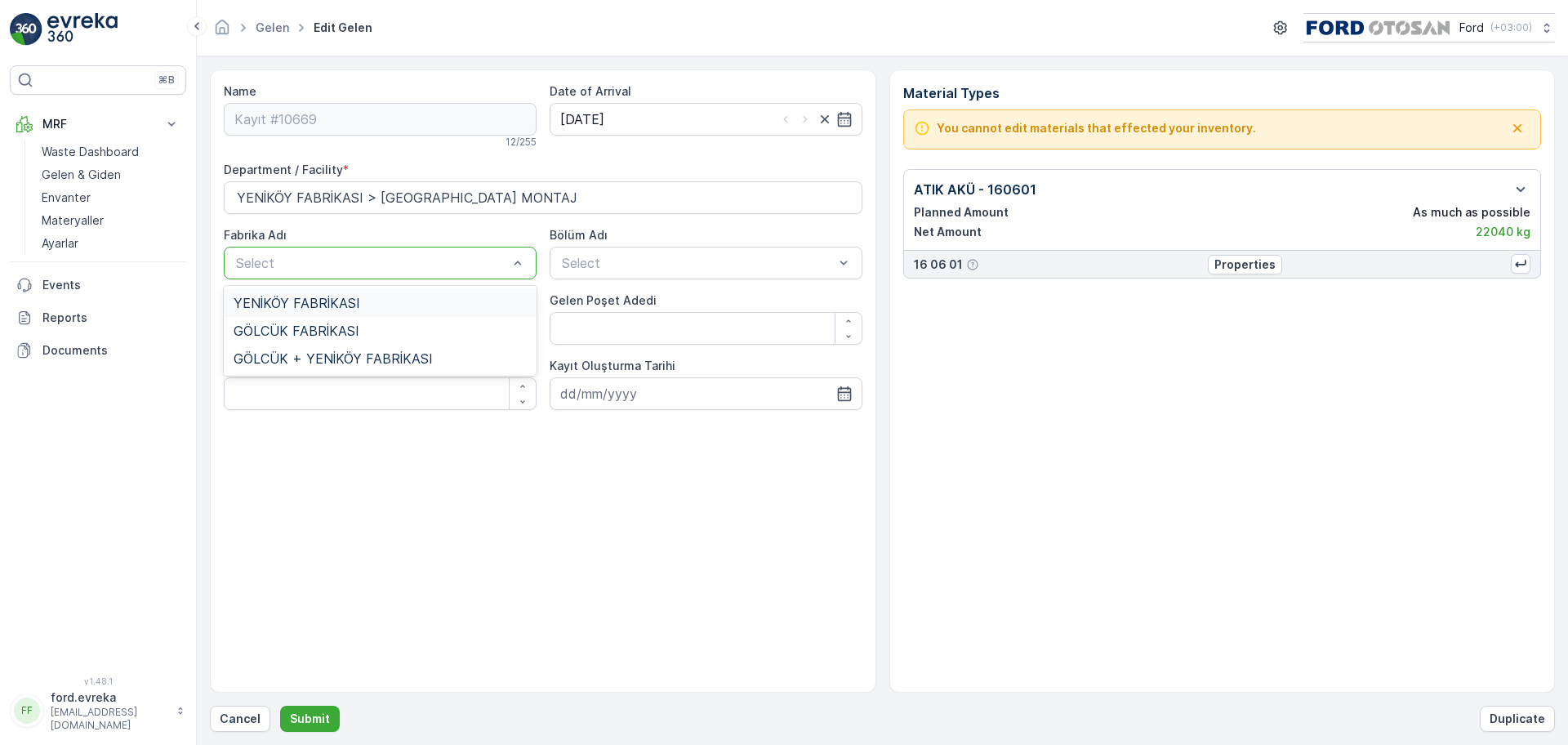
click at [333, 260] on div at bounding box center [372, 263] width 276 height 15
click at [312, 335] on span "GÖLCÜK FABRİKASI" at bounding box center [296, 330] width 125 height 15
click at [406, 267] on div at bounding box center [363, 263] width 259 height 15
click at [376, 258] on div at bounding box center [363, 263] width 259 height 15
click at [362, 228] on div "Fabrika Adı" at bounding box center [380, 235] width 313 height 16
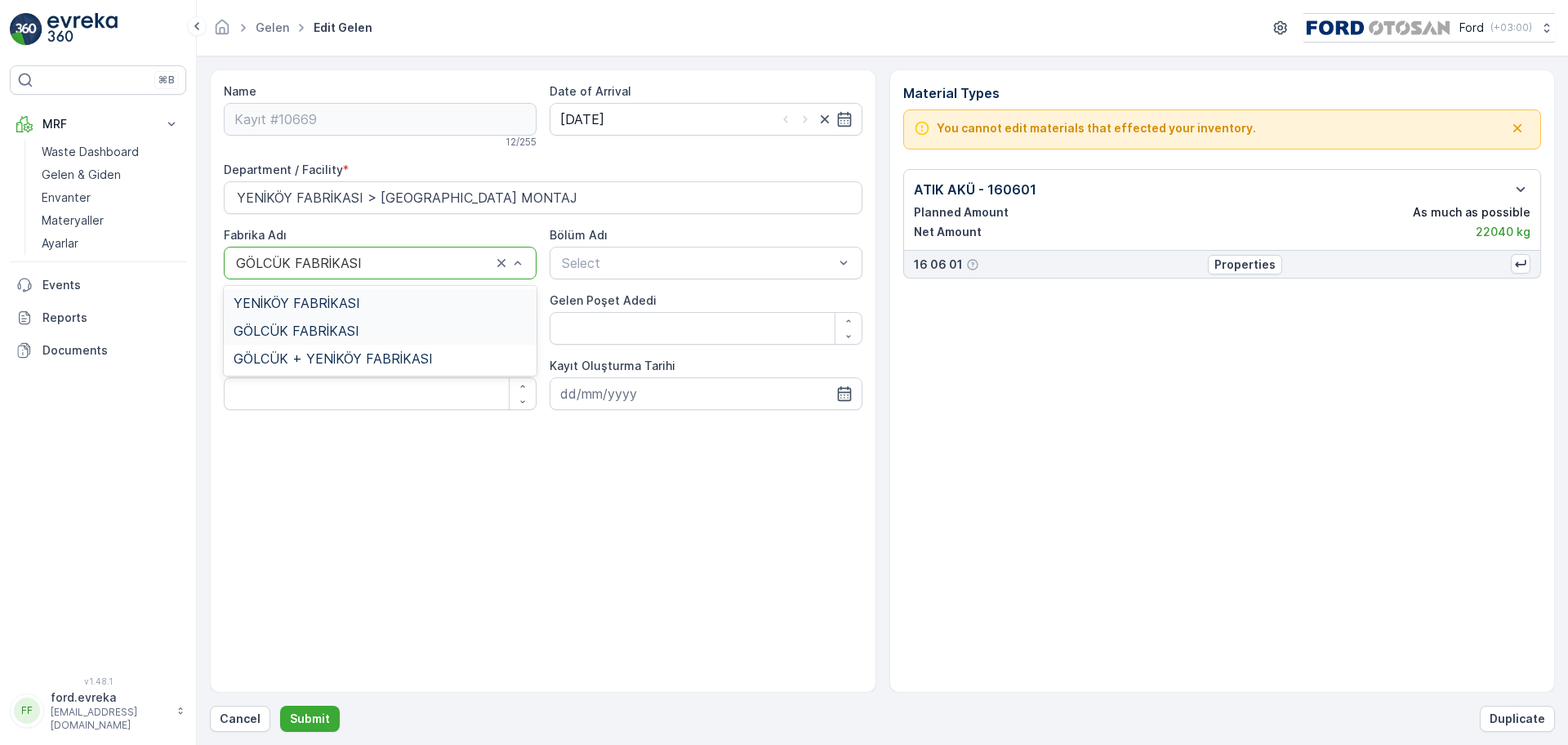
click at [372, 266] on div at bounding box center [363, 263] width 259 height 15
click at [724, 502] on div "Name Kayıt #10669 12 / 255 Date of Arrival 24.07.2025 Department / Facility * Y…" at bounding box center [543, 381] width 666 height 623
click at [193, 23] on icon at bounding box center [197, 26] width 18 height 19
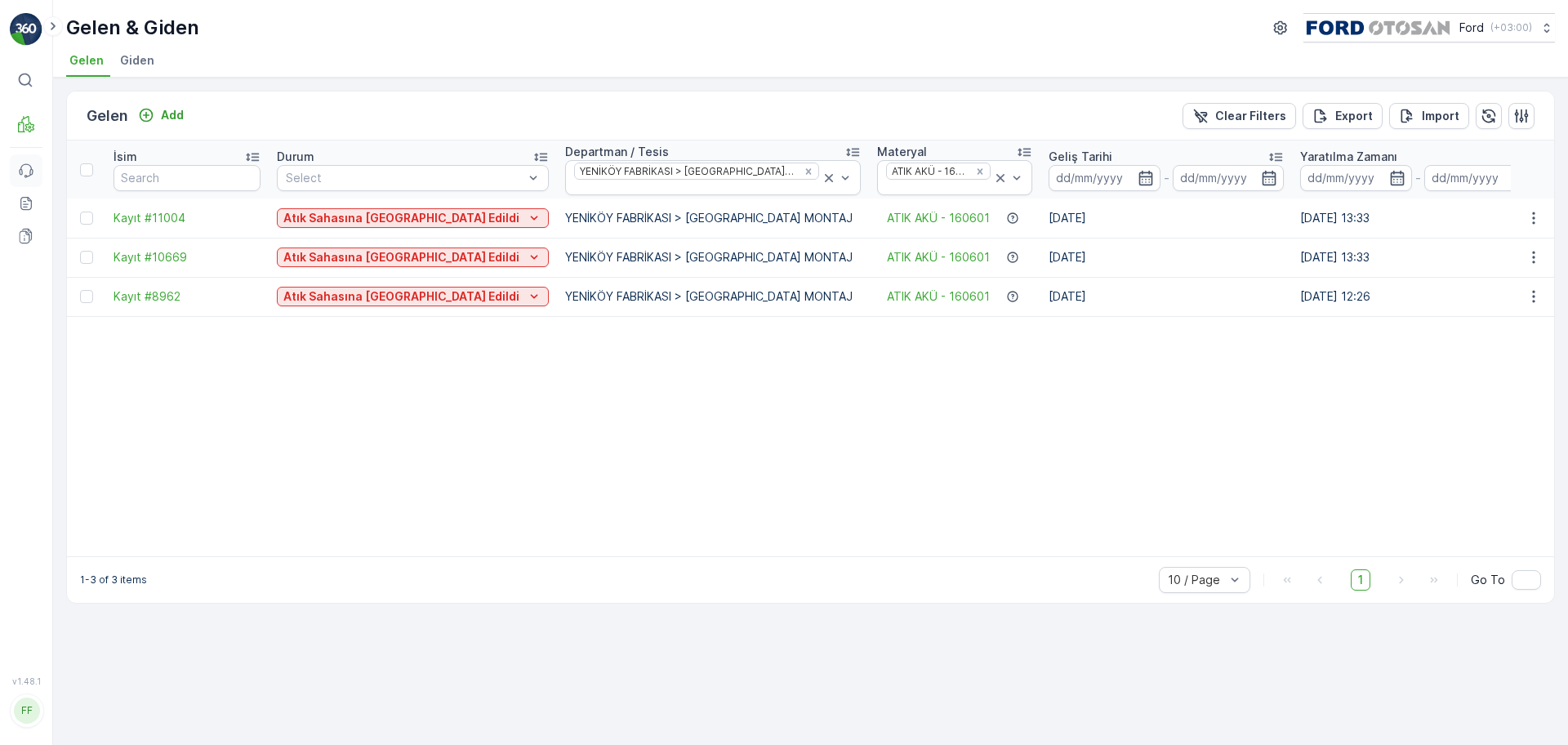
click at [32, 179] on link "Events" at bounding box center [27, 171] width 33 height 33
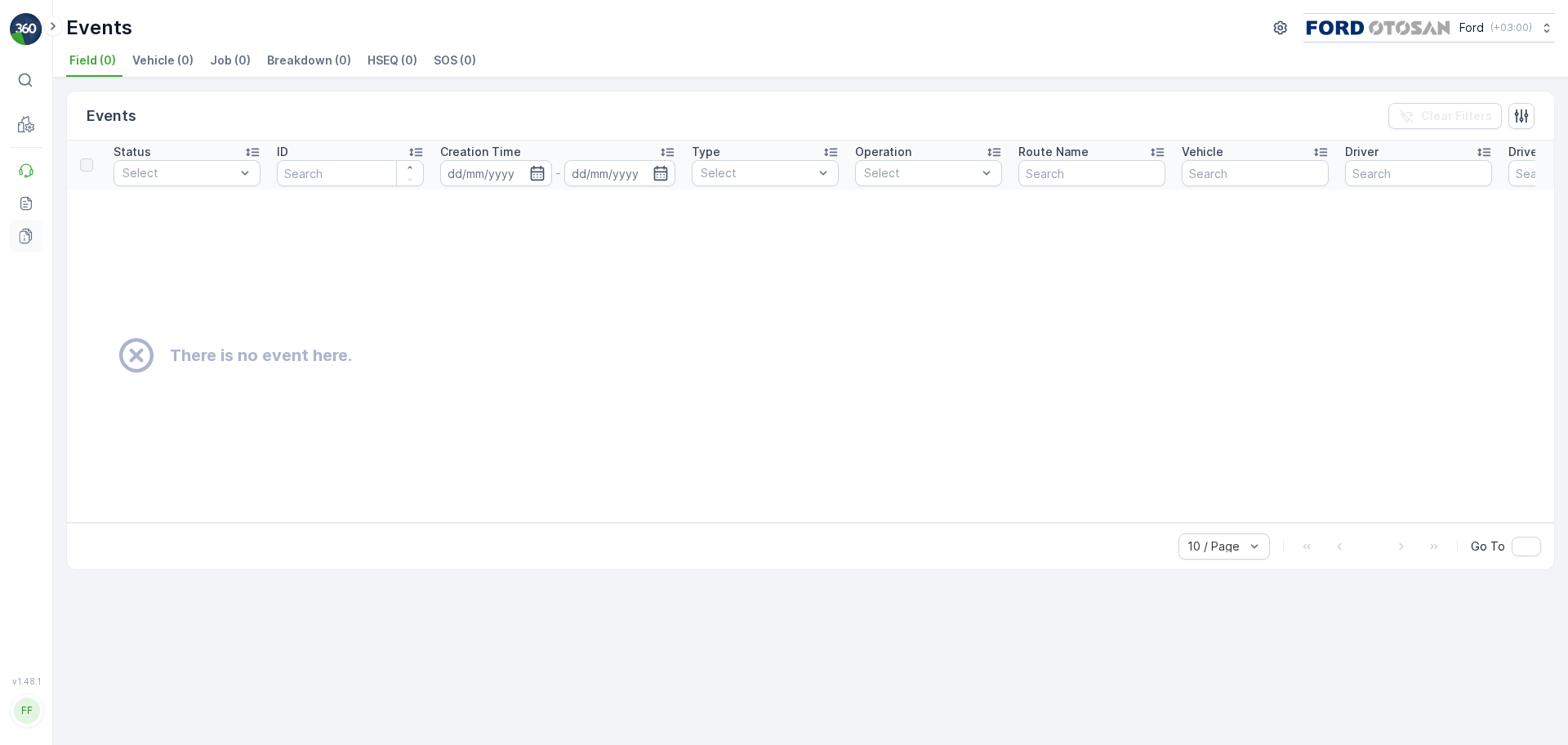
click at [29, 233] on icon at bounding box center [27, 236] width 16 height 16
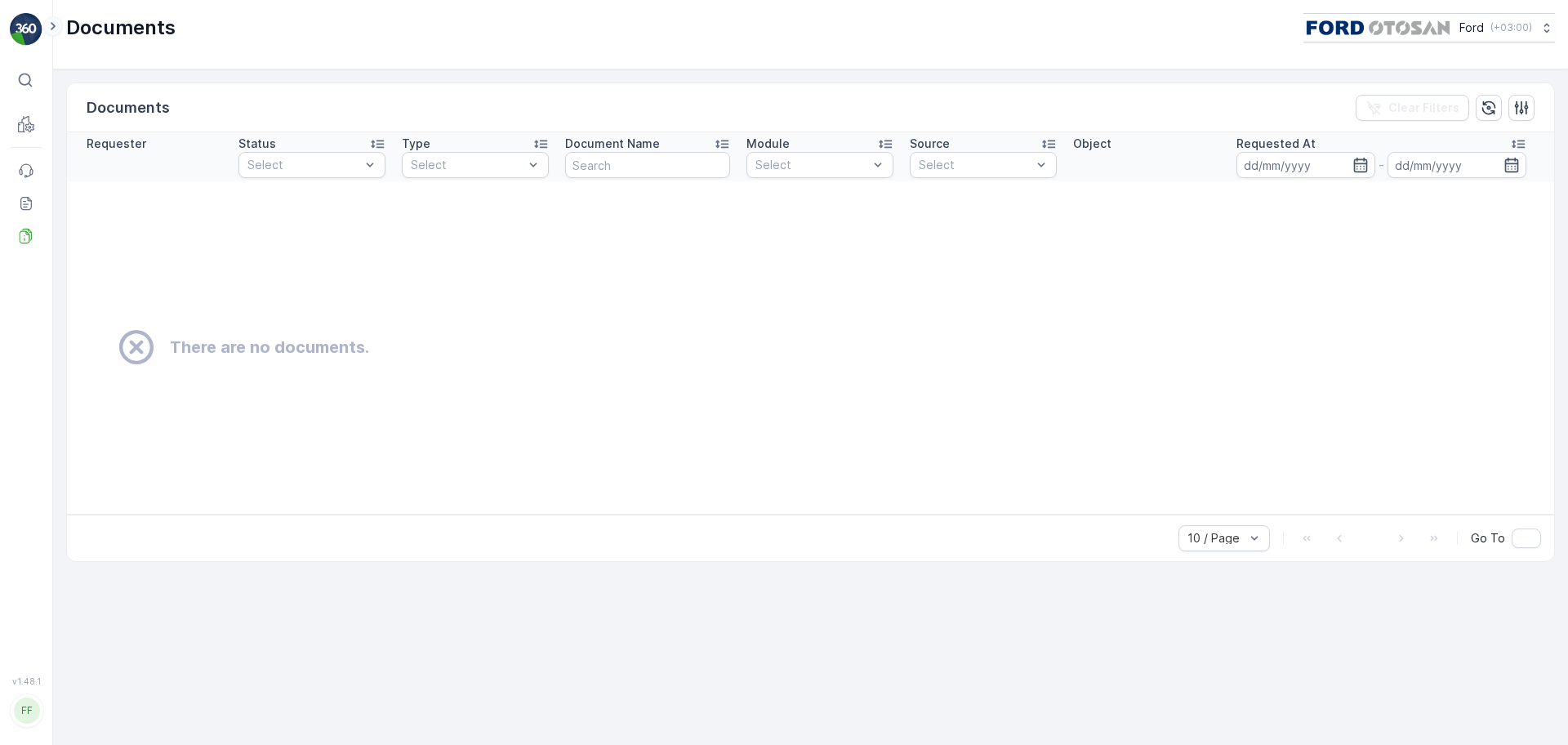
click at [51, 28] on icon at bounding box center [52, 26] width 5 height 8
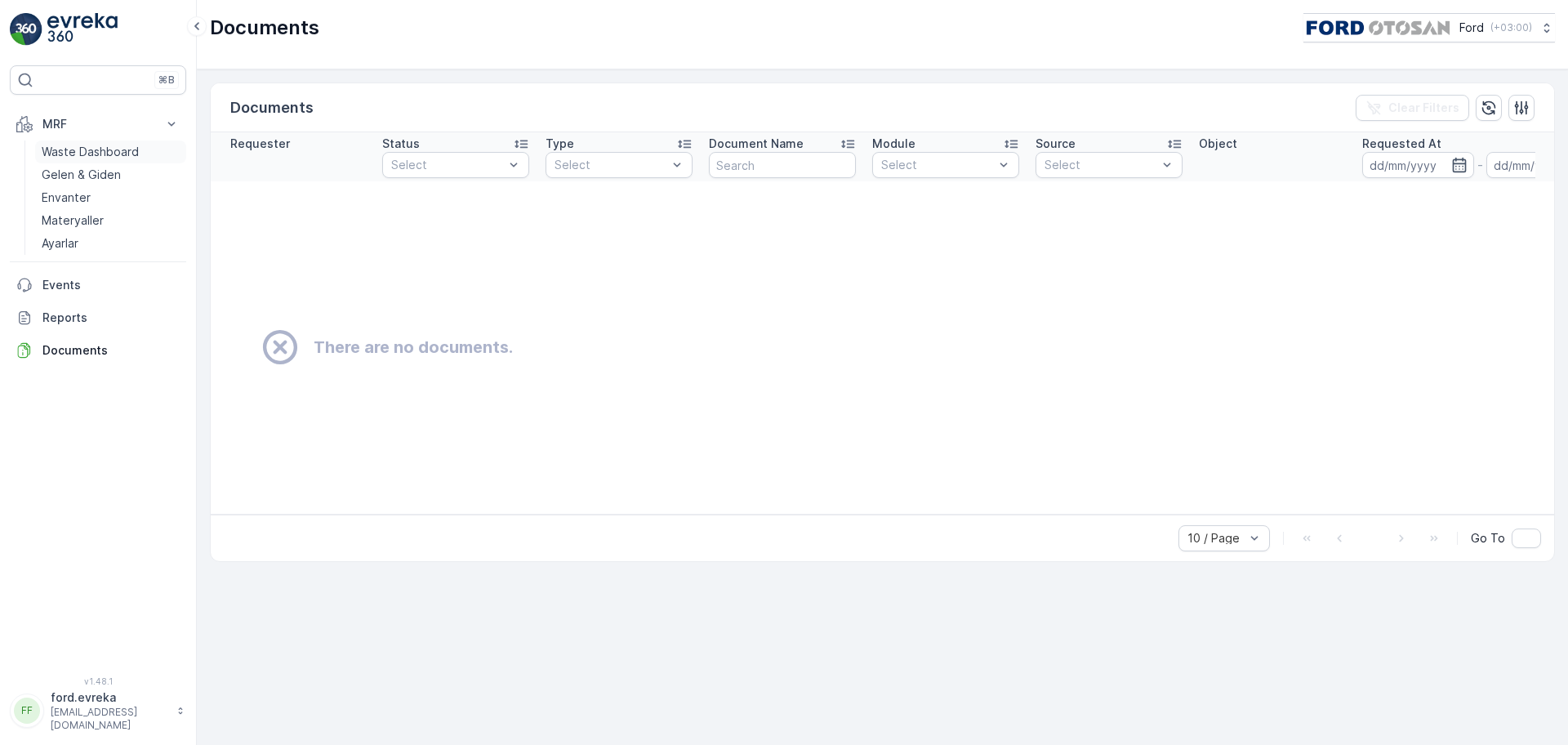
click at [92, 141] on link "Waste Dashboard" at bounding box center [110, 151] width 151 height 23
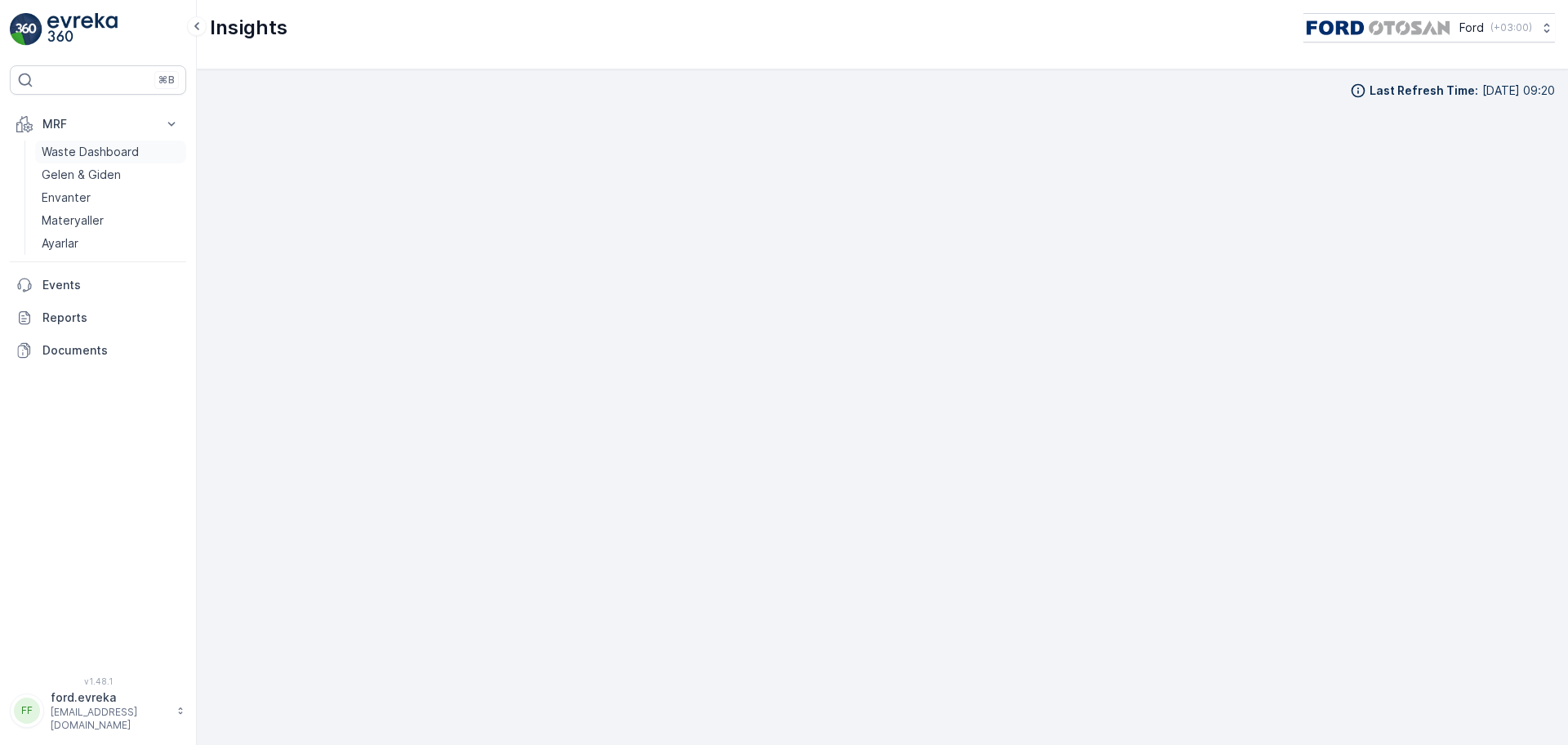
click at [106, 156] on p "Waste Dashboard" at bounding box center [90, 152] width 97 height 16
click at [122, 191] on link "Envanter" at bounding box center [110, 197] width 151 height 23
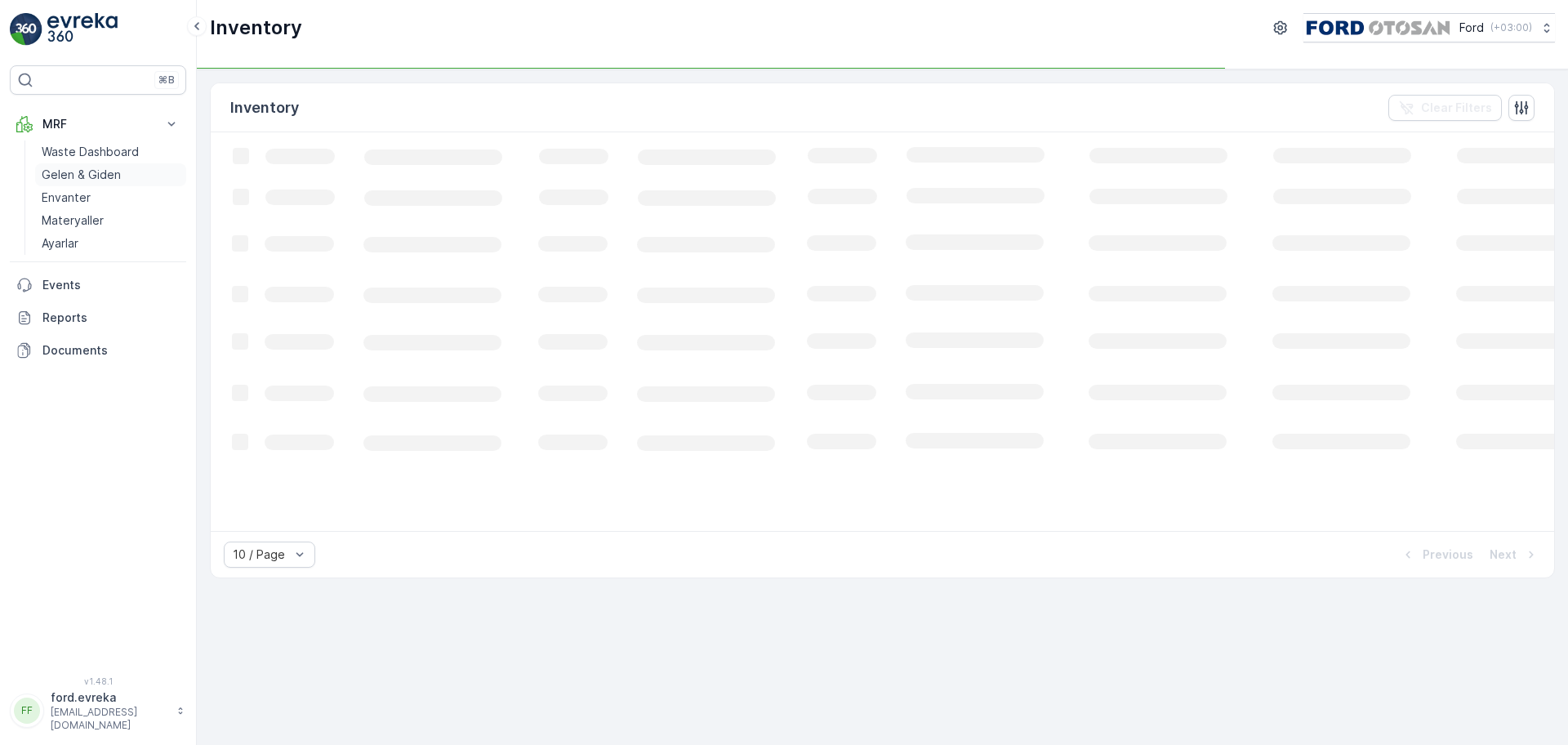
click at [114, 180] on p "Gelen & Giden" at bounding box center [81, 175] width 80 height 16
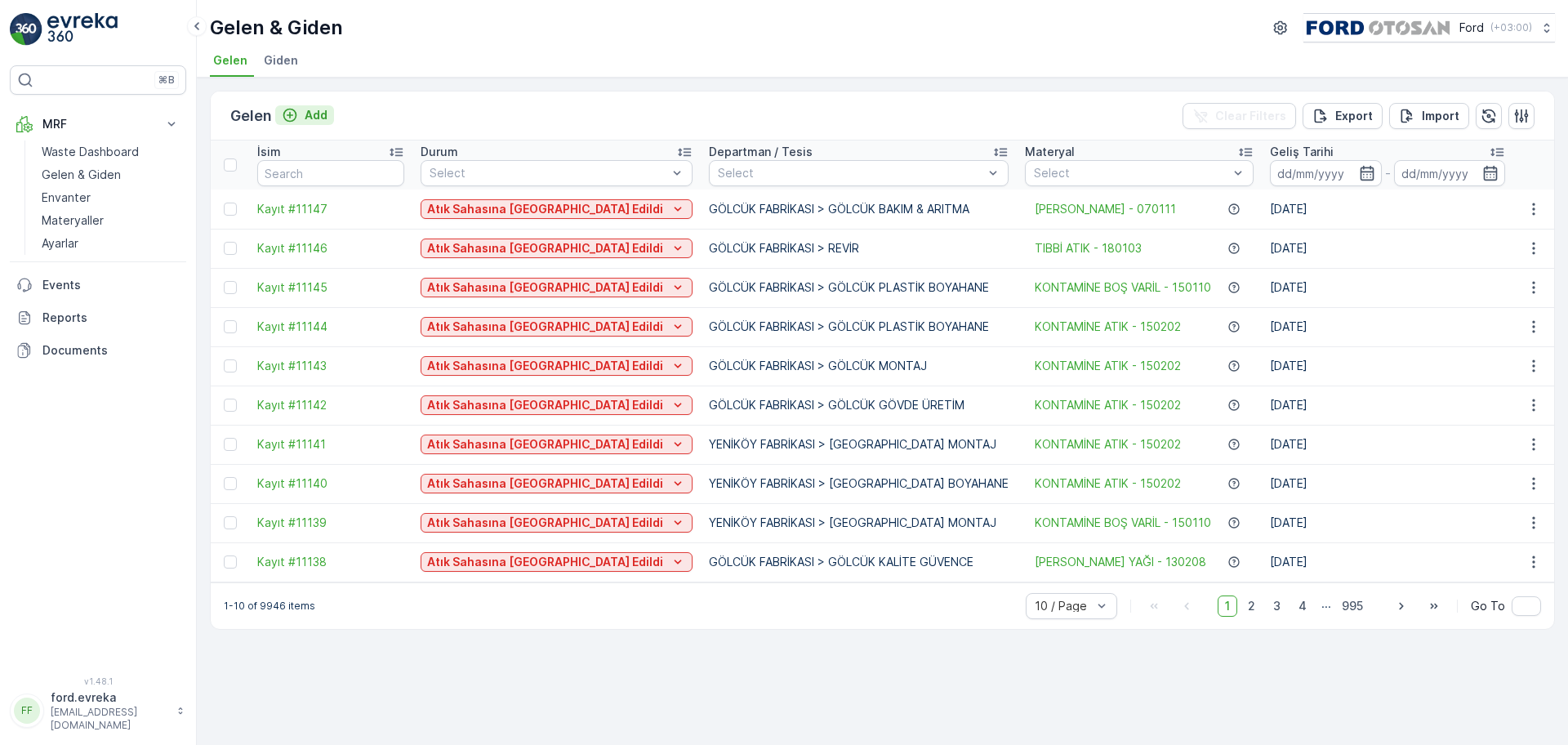
click at [291, 108] on icon "Add" at bounding box center [290, 115] width 16 height 16
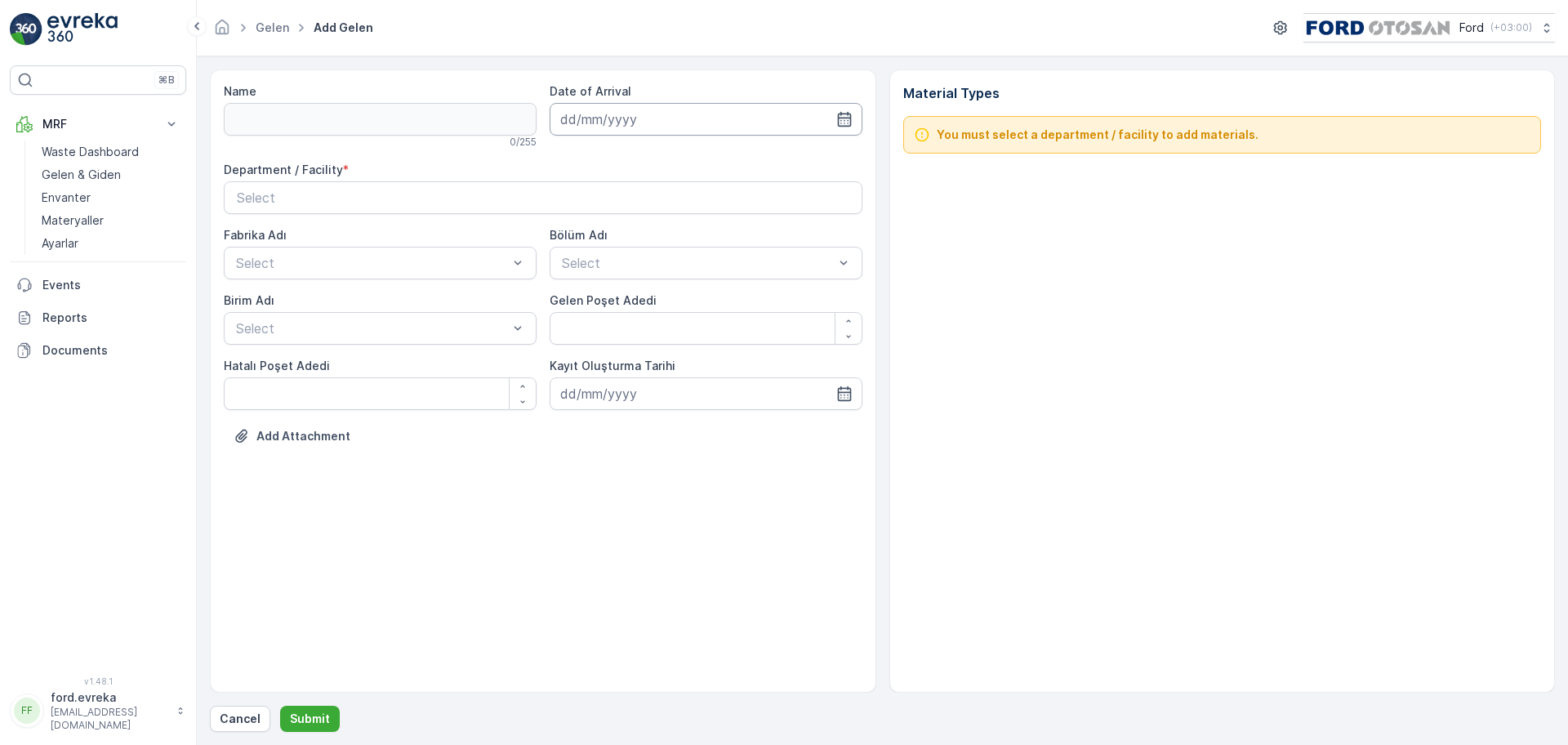
click at [619, 124] on input at bounding box center [706, 119] width 313 height 33
click at [487, 191] on div "Select" at bounding box center [543, 197] width 612 height 19
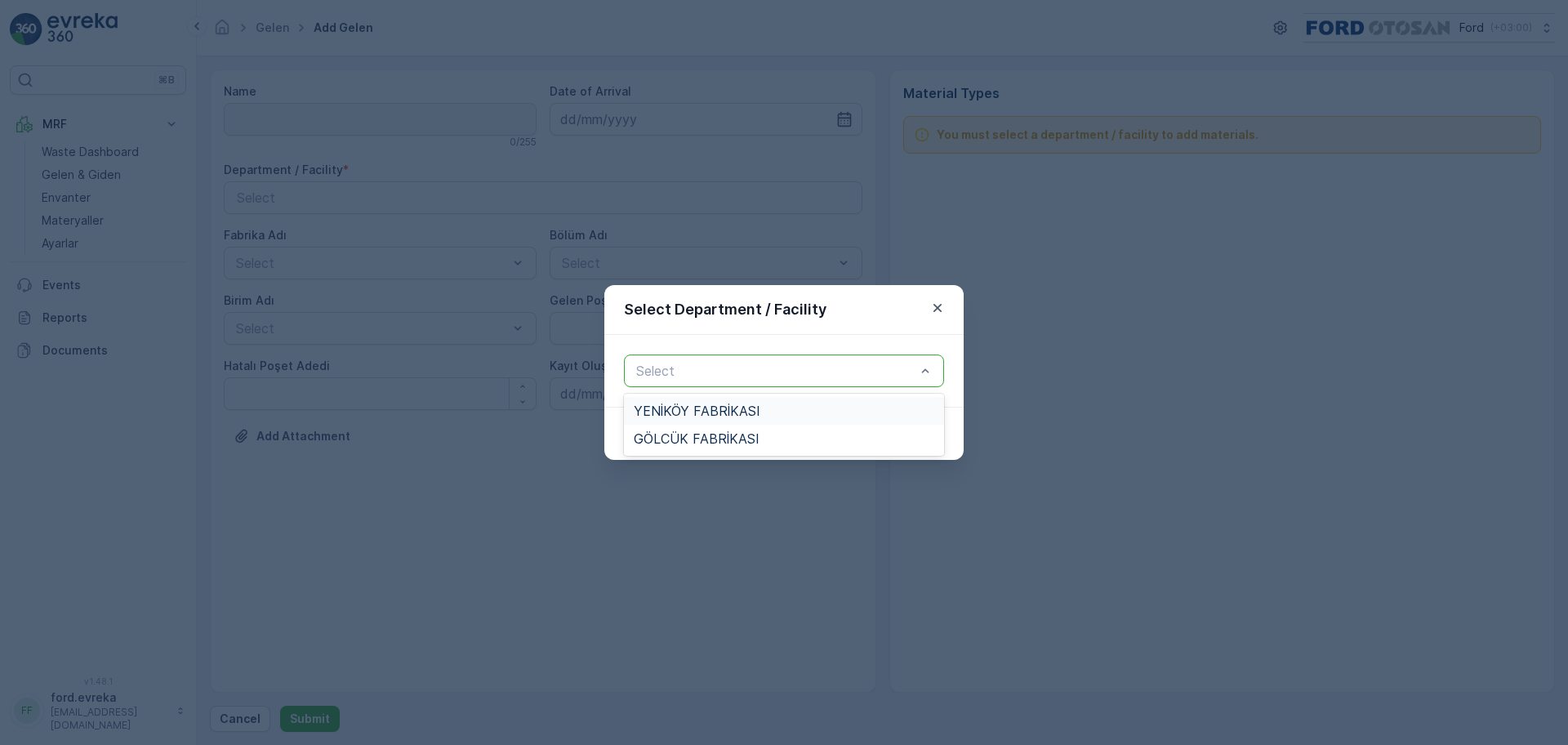
click at [781, 369] on div at bounding box center [775, 371] width 283 height 15
click at [697, 416] on span "YENİKÖY FABRİKASI" at bounding box center [697, 411] width 126 height 15
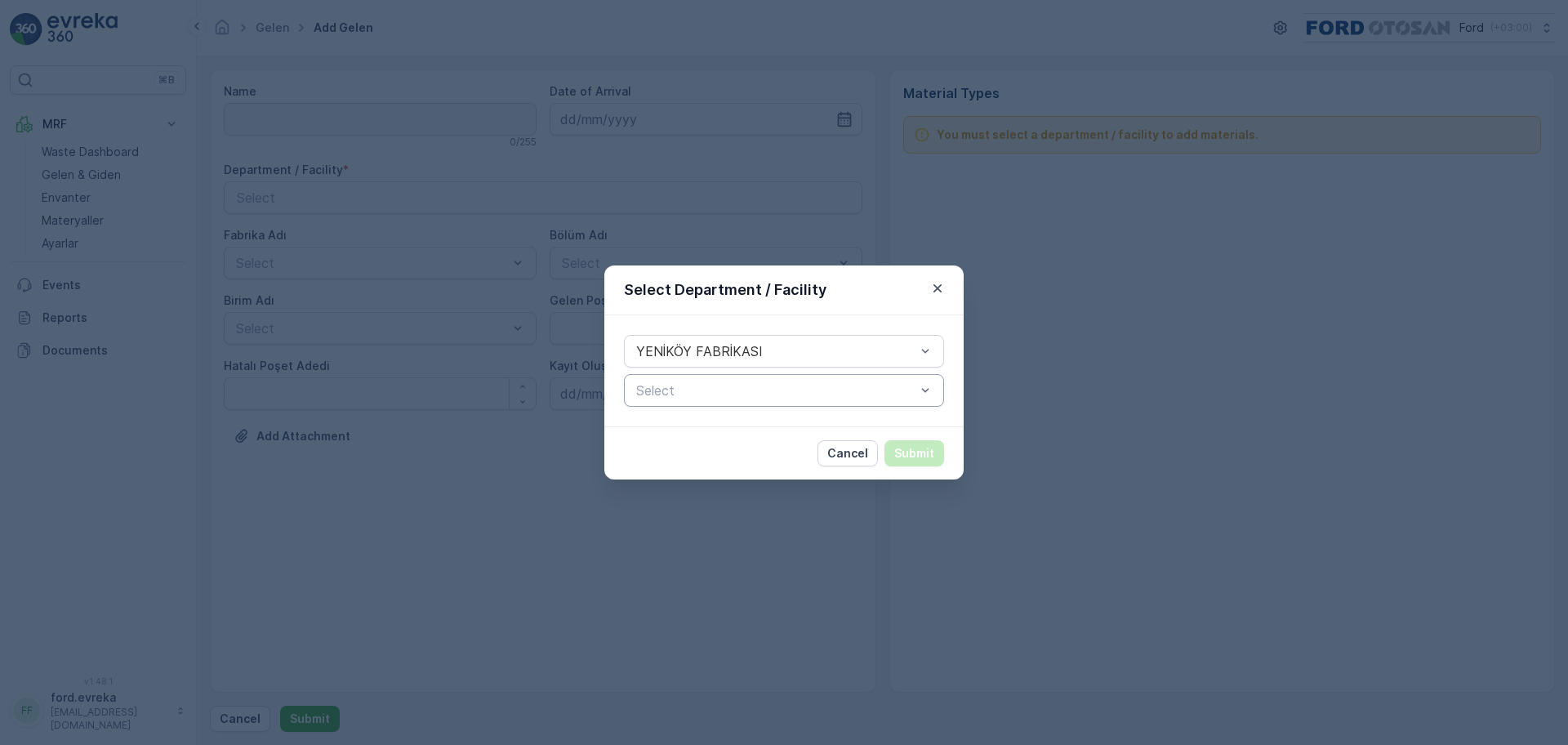
click at [770, 377] on div "Select" at bounding box center [784, 391] width 320 height 33
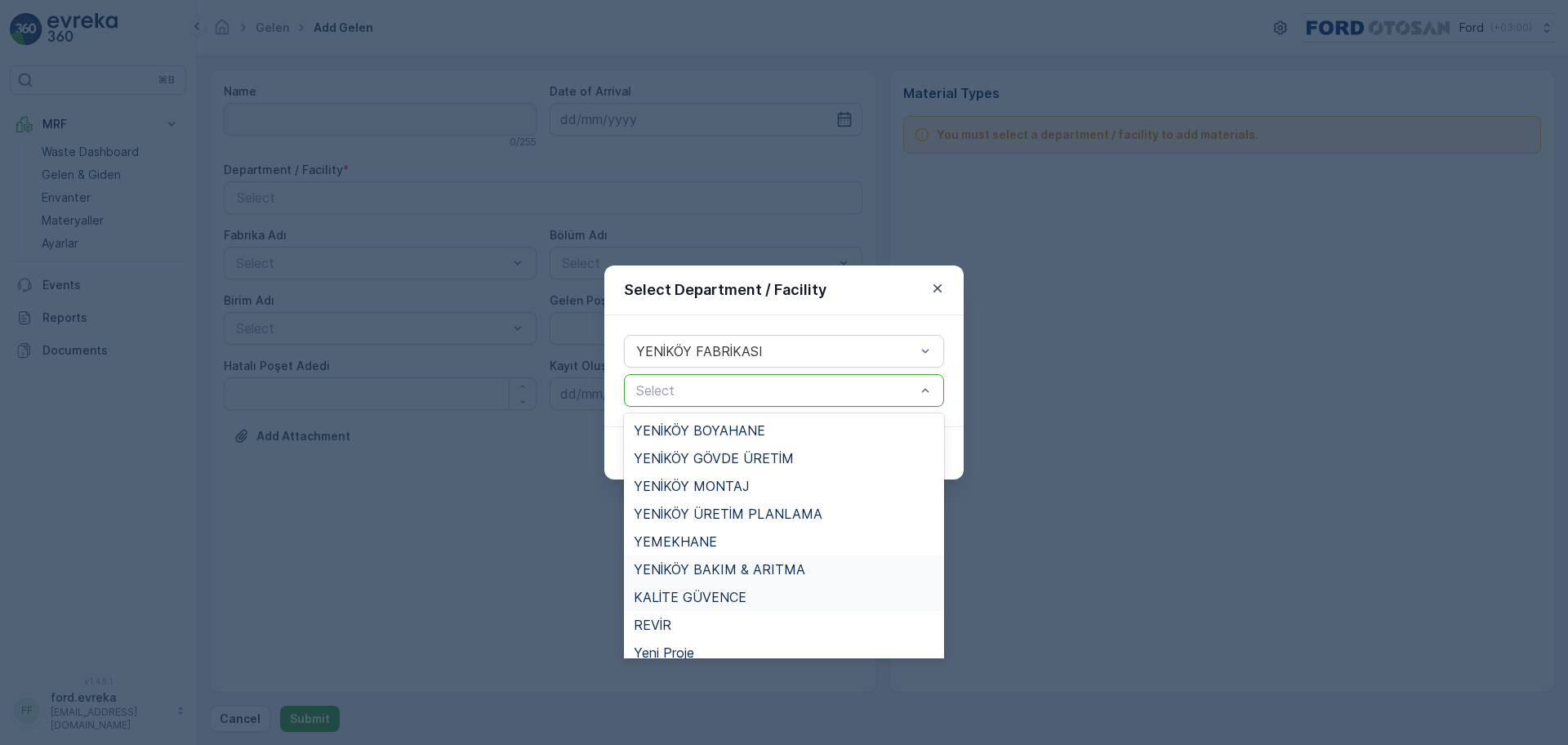
scroll to position [11, 0]
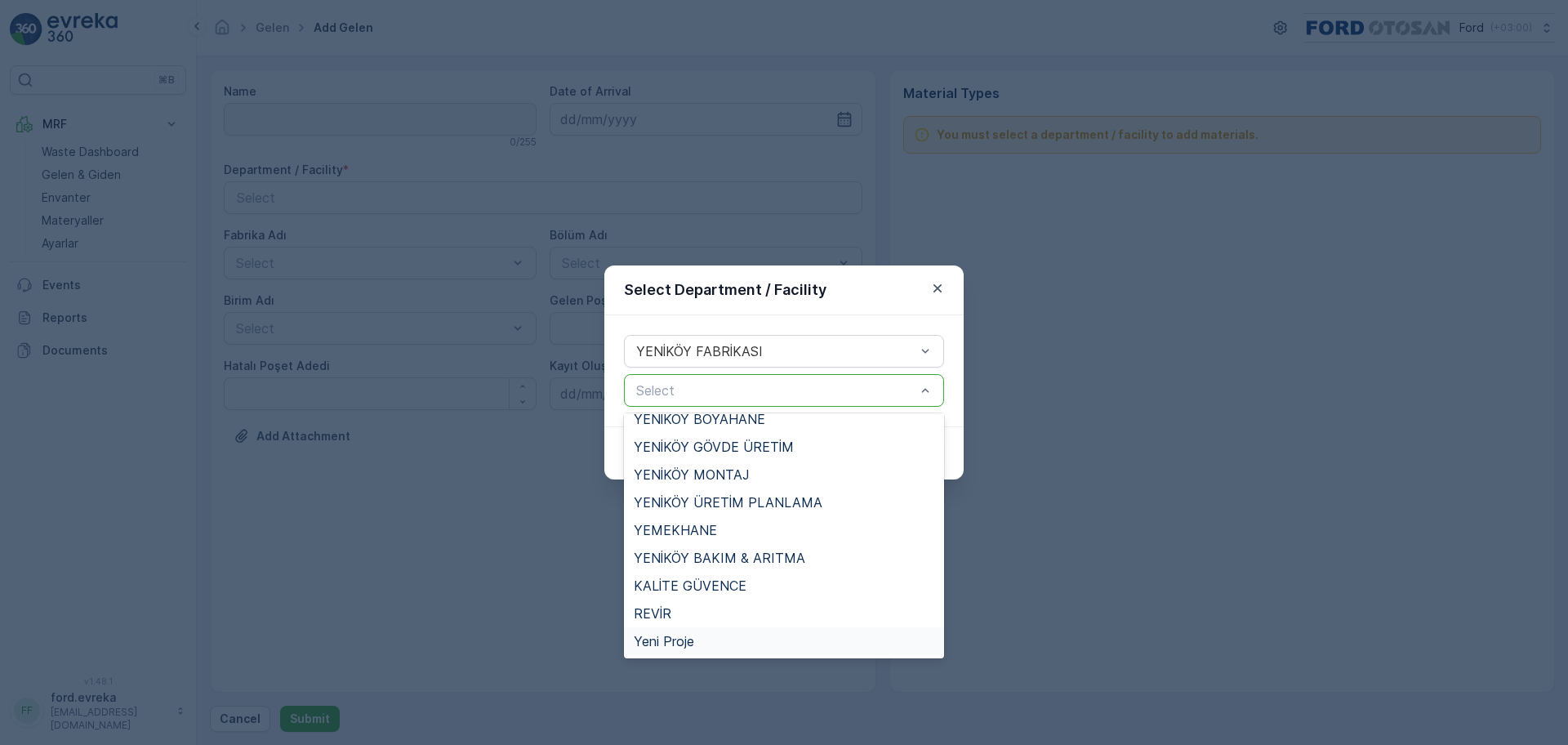
click at [694, 595] on span "Yeni Proje" at bounding box center [664, 641] width 60 height 15
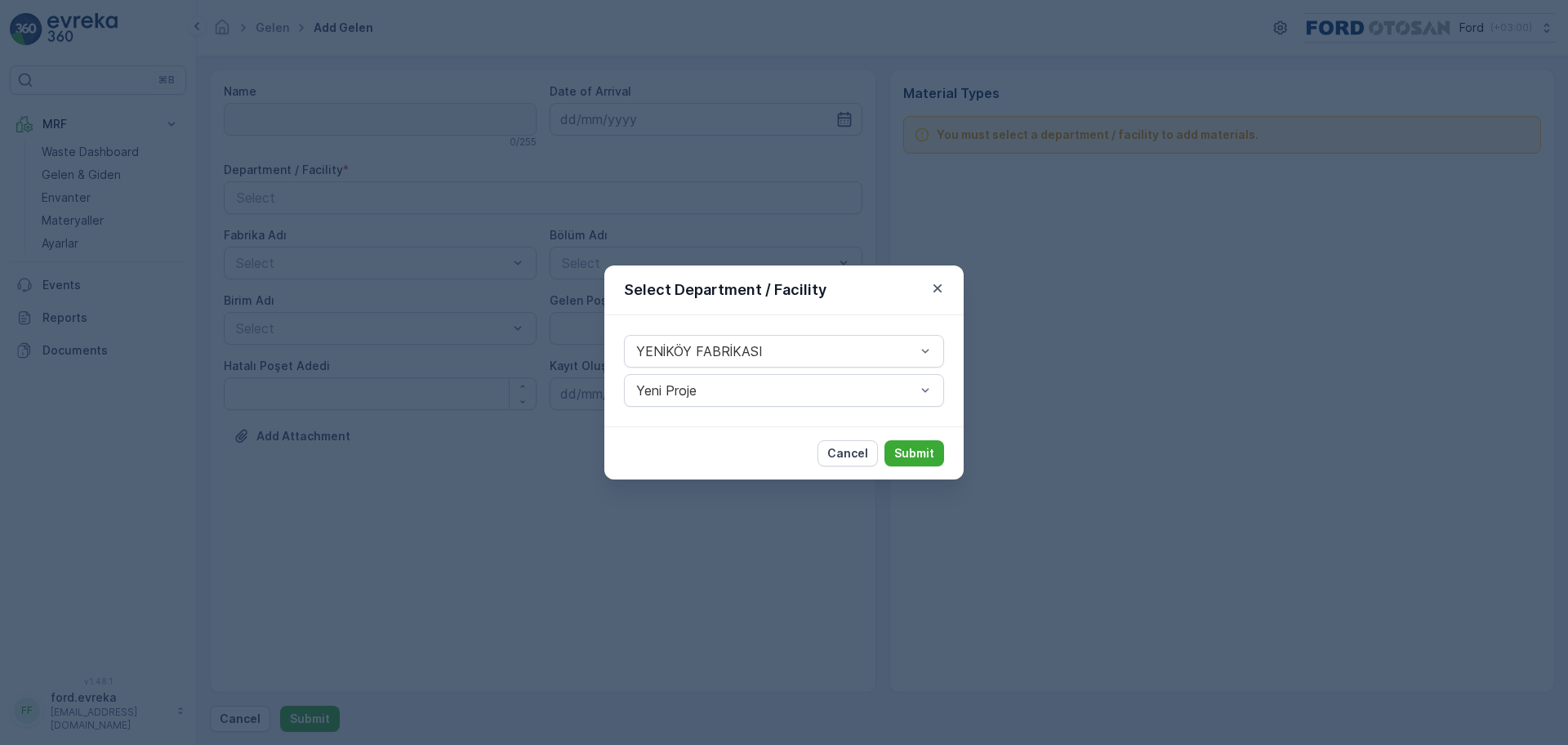
click at [729, 412] on div "YENİKÖY FABRİKASI Yeni Proje" at bounding box center [784, 370] width 359 height 111
click at [761, 389] on div at bounding box center [775, 390] width 283 height 15
click at [949, 286] on div "Select Department / Facility" at bounding box center [784, 290] width 359 height 49
click at [940, 286] on icon "button" at bounding box center [937, 288] width 16 height 16
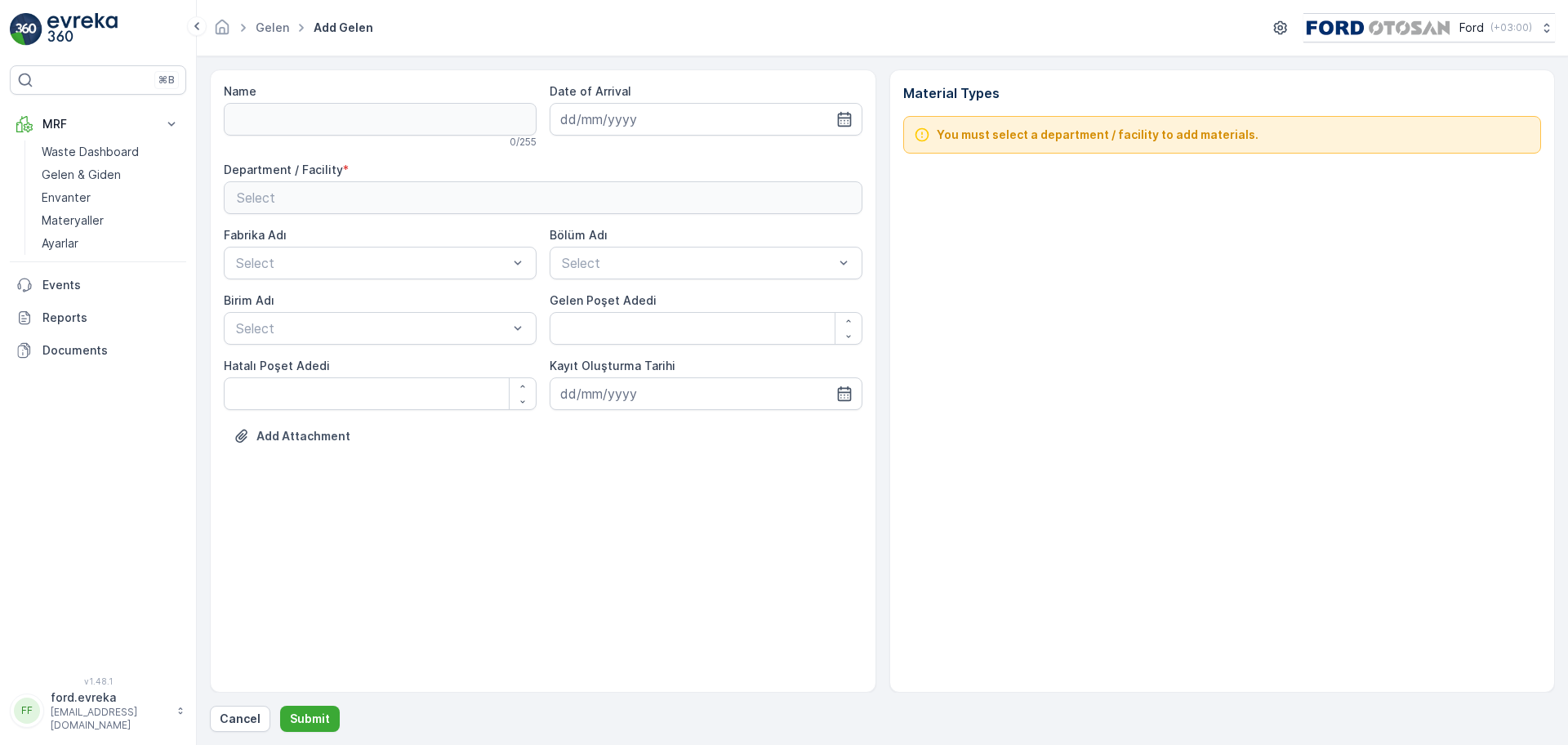
click at [323, 189] on div "Select" at bounding box center [543, 197] width 612 height 19
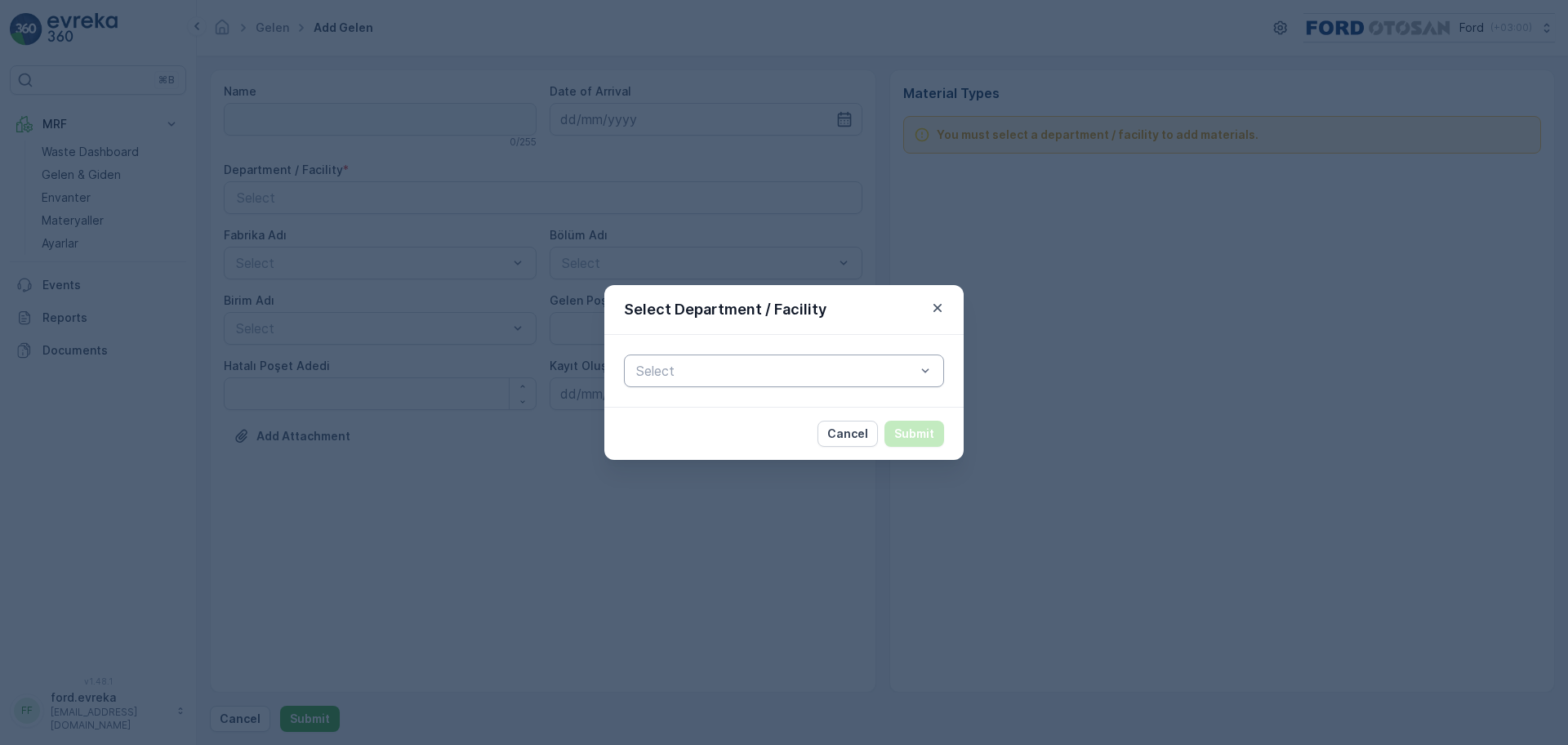
click at [730, 376] on div at bounding box center [775, 371] width 283 height 15
click at [694, 434] on span "GÖLCÜK FABRİKASI" at bounding box center [696, 438] width 125 height 15
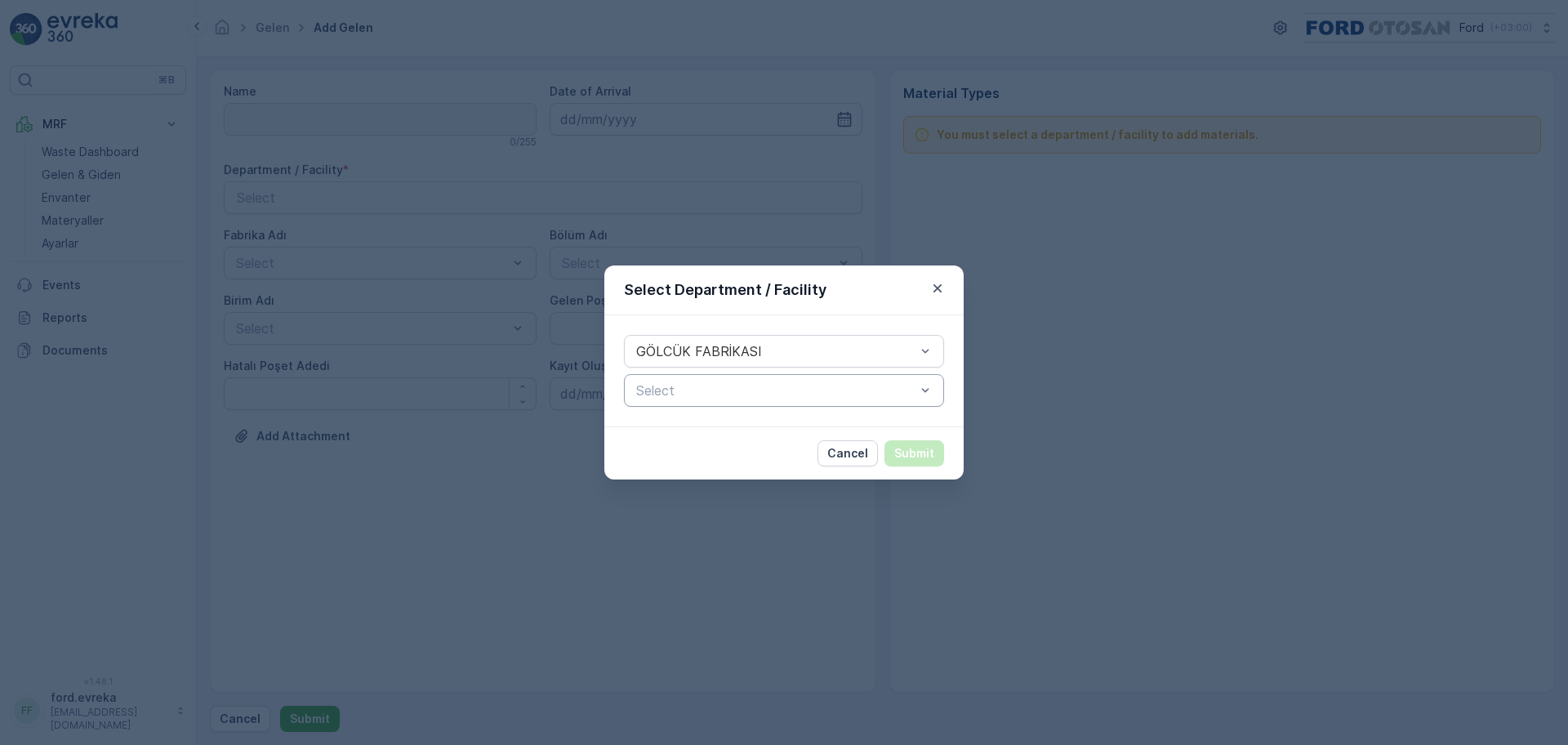
click at [713, 397] on div at bounding box center [775, 390] width 283 height 15
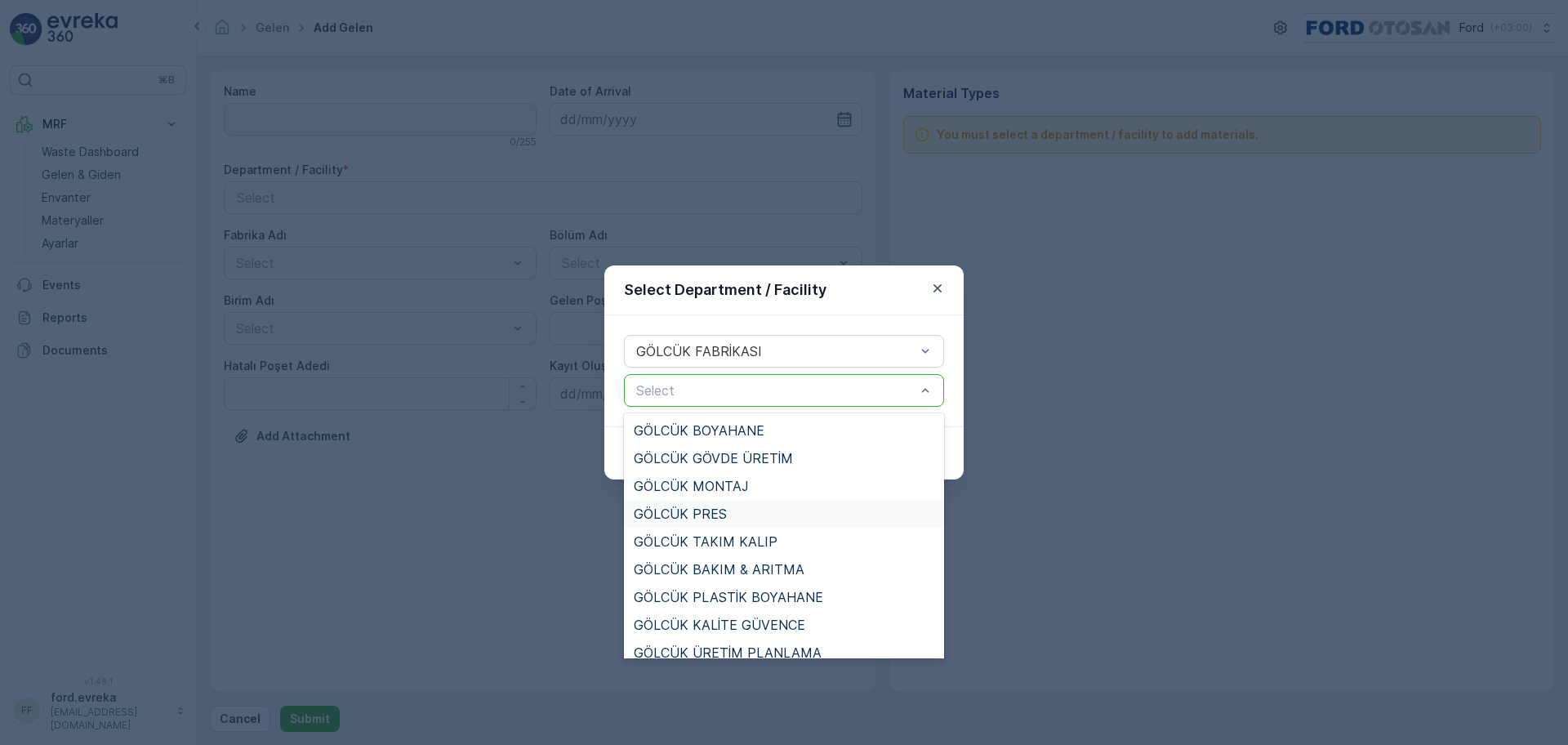
scroll to position [150, 0]
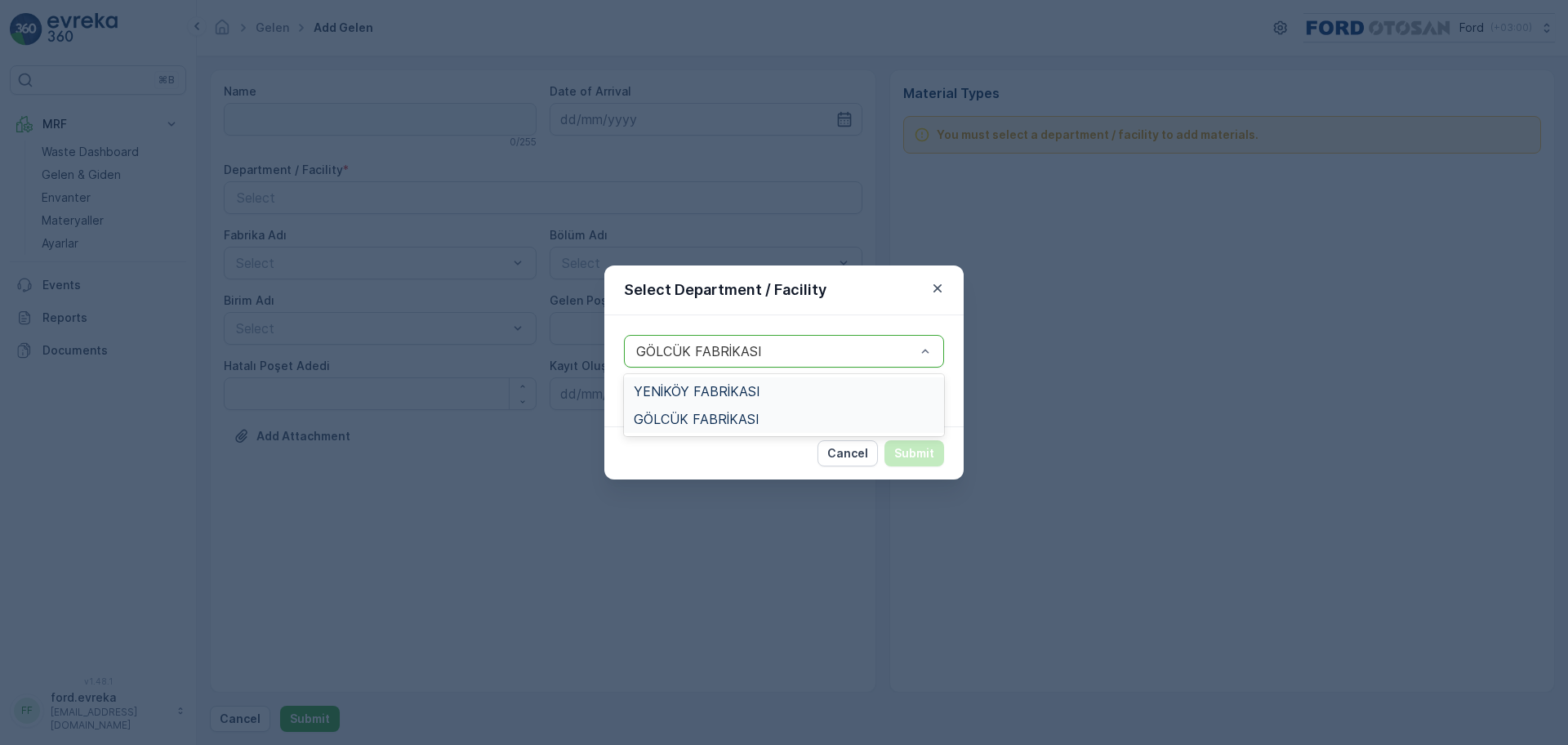
click at [806, 349] on div at bounding box center [775, 351] width 283 height 15
click at [801, 321] on div "2 results available. Use Up and Down to choose options, press Enter to select t…" at bounding box center [784, 370] width 359 height 111
click at [777, 397] on div at bounding box center [775, 390] width 283 height 15
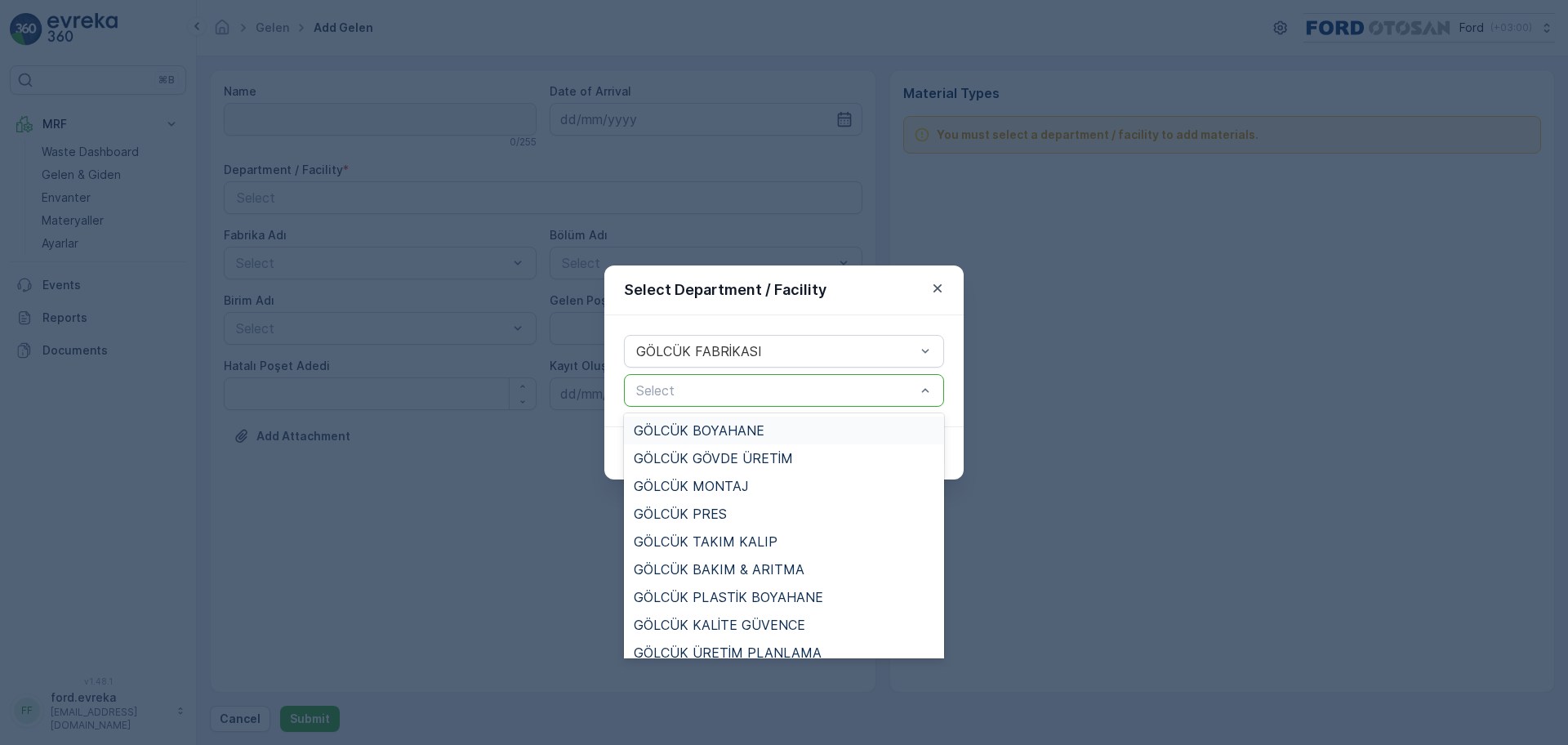
drag, startPoint x: 938, startPoint y: 287, endPoint x: 910, endPoint y: 252, distance: 44.8
click at [937, 287] on icon "button" at bounding box center [937, 287] width 8 height 8
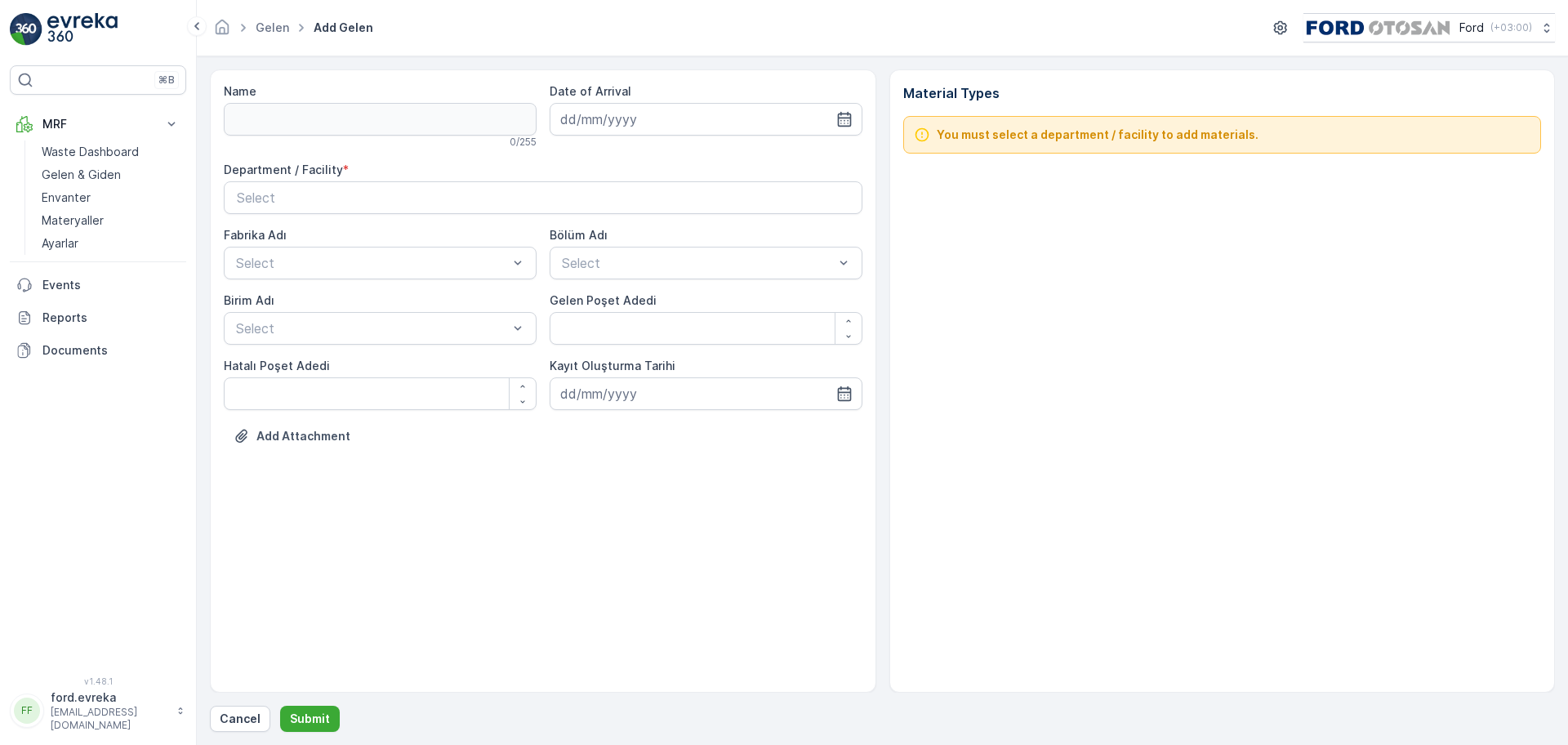
click at [579, 491] on div "Name 0 / 255 Date of Arrival Department / Facility * Select Fabrika Adı Select …" at bounding box center [543, 381] width 666 height 623
click at [278, 79] on div "Name 0 / 255 Date of Arrival Department / Facility * Select Fabrika Adı Select …" at bounding box center [543, 381] width 666 height 623
click at [103, 179] on p "Gelen & Giden" at bounding box center [81, 175] width 80 height 16
click at [117, 152] on p "Waste Dashboard" at bounding box center [90, 152] width 97 height 16
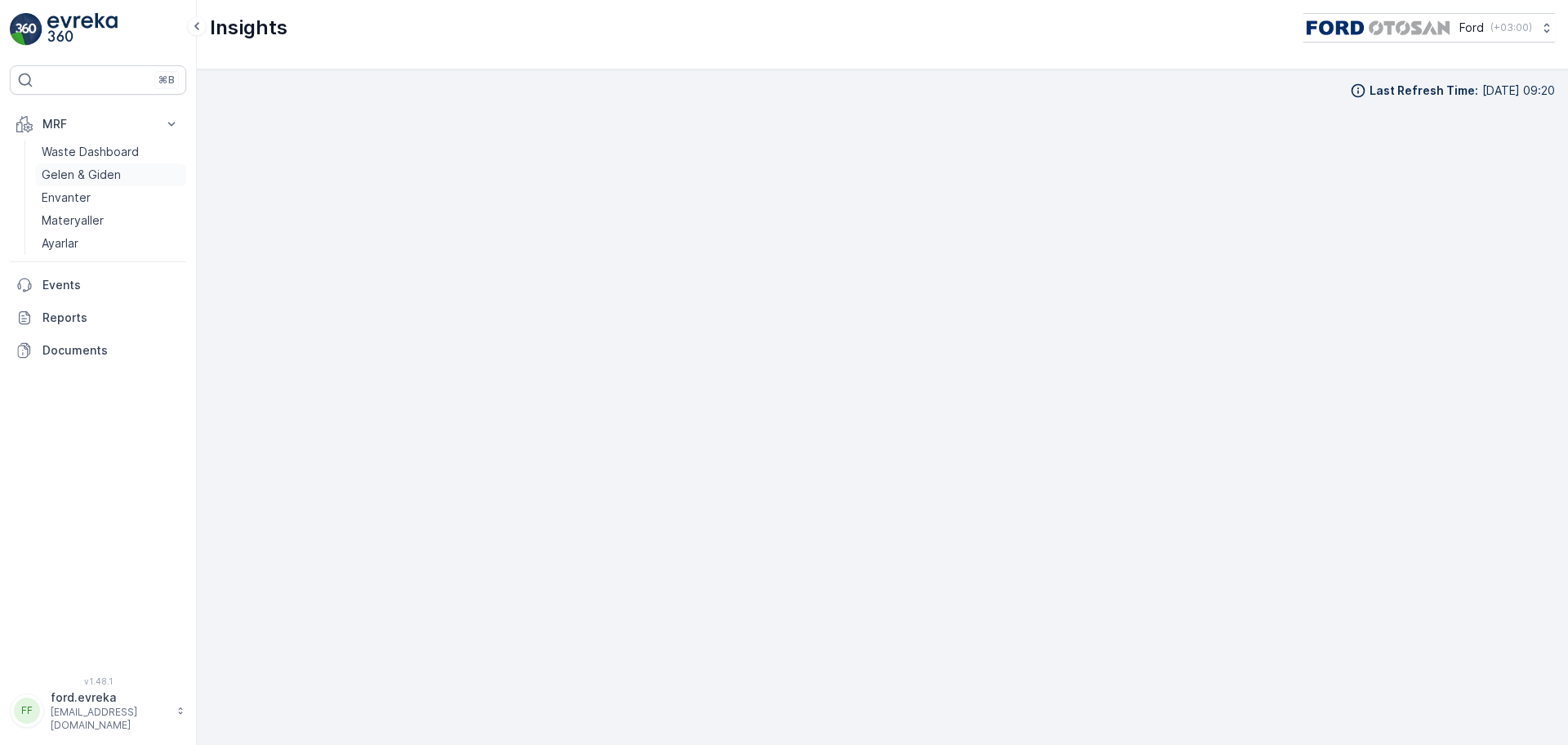
click at [81, 175] on p "Gelen & Giden" at bounding box center [81, 175] width 80 height 16
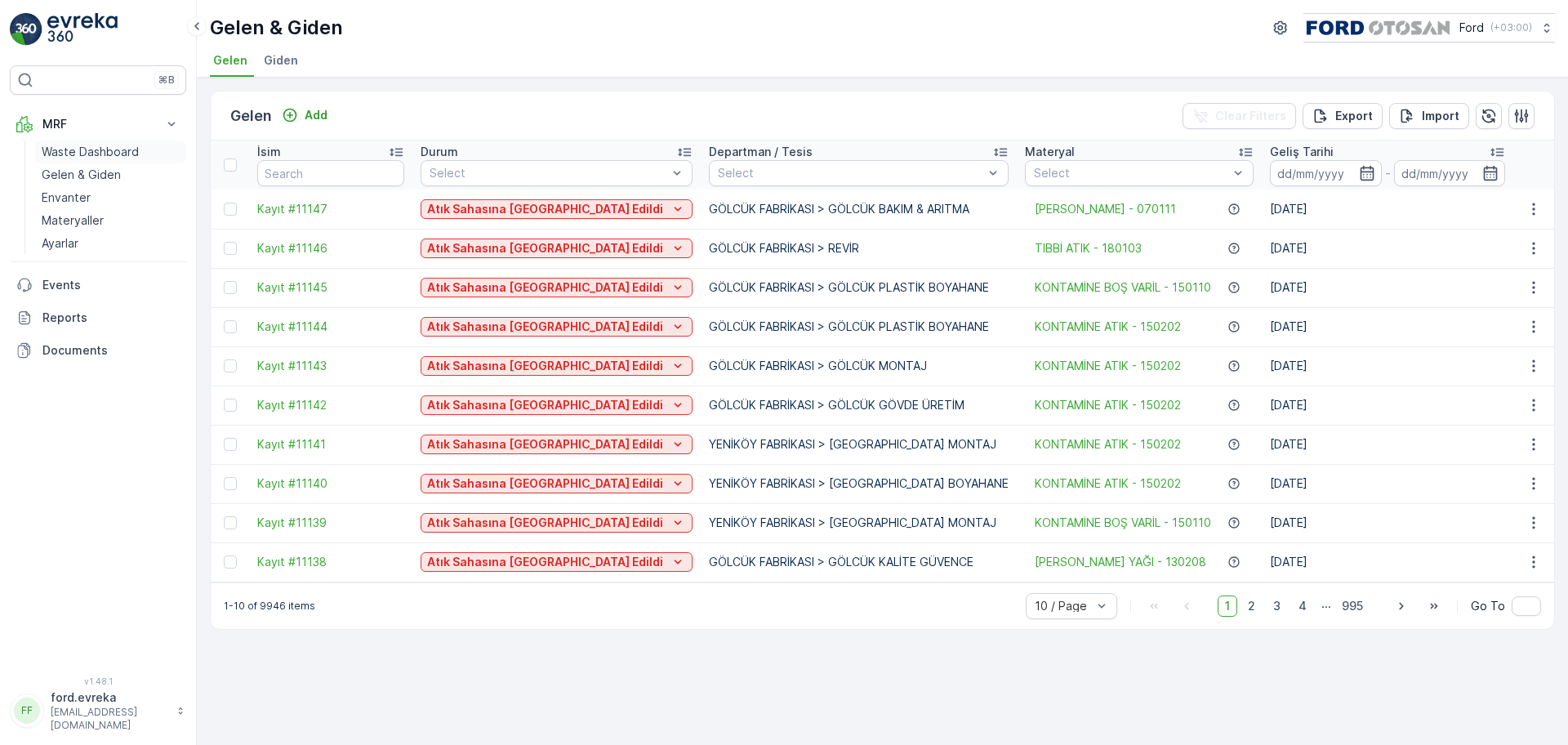
click at [105, 153] on p "Waste Dashboard" at bounding box center [90, 152] width 97 height 16
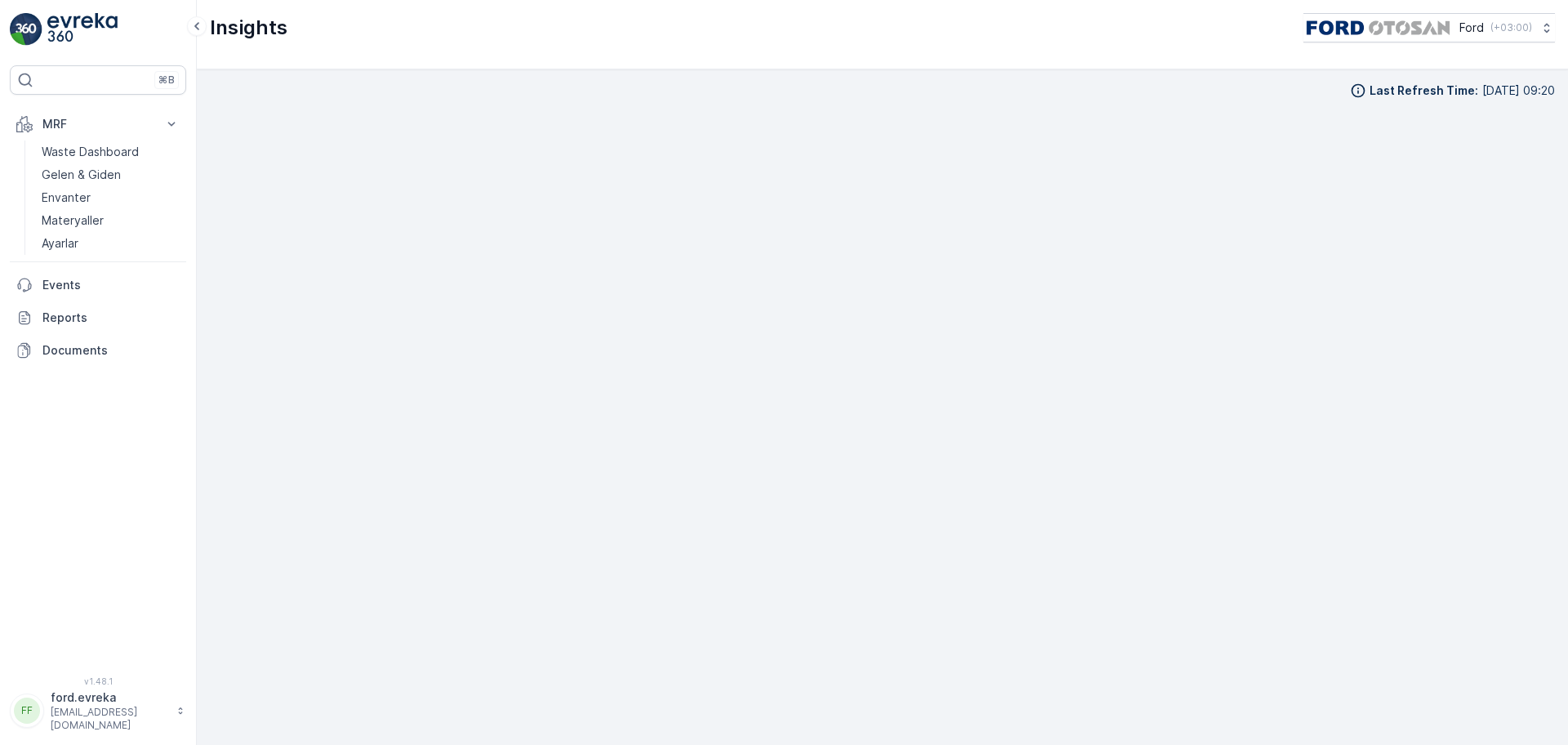
drag, startPoint x: 1441, startPoint y: 87, endPoint x: 1553, endPoint y: 91, distance: 112.1
click at [1253, 91] on div "Last Refresh Time : 21.08.2025 09:20" at bounding box center [882, 407] width 1371 height 675
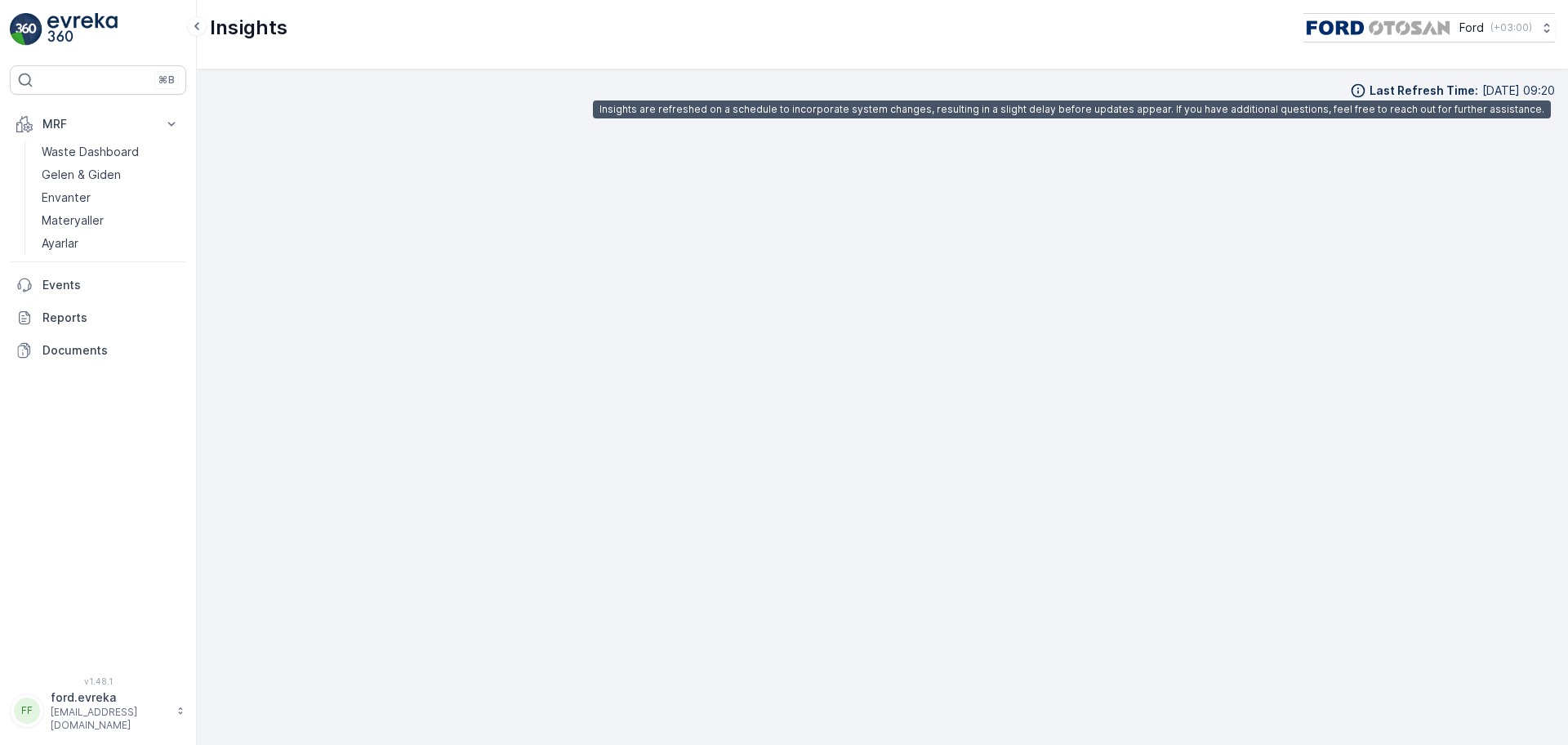
click at [1253, 82] on p "Last Refresh Time :" at bounding box center [1423, 91] width 109 height 16
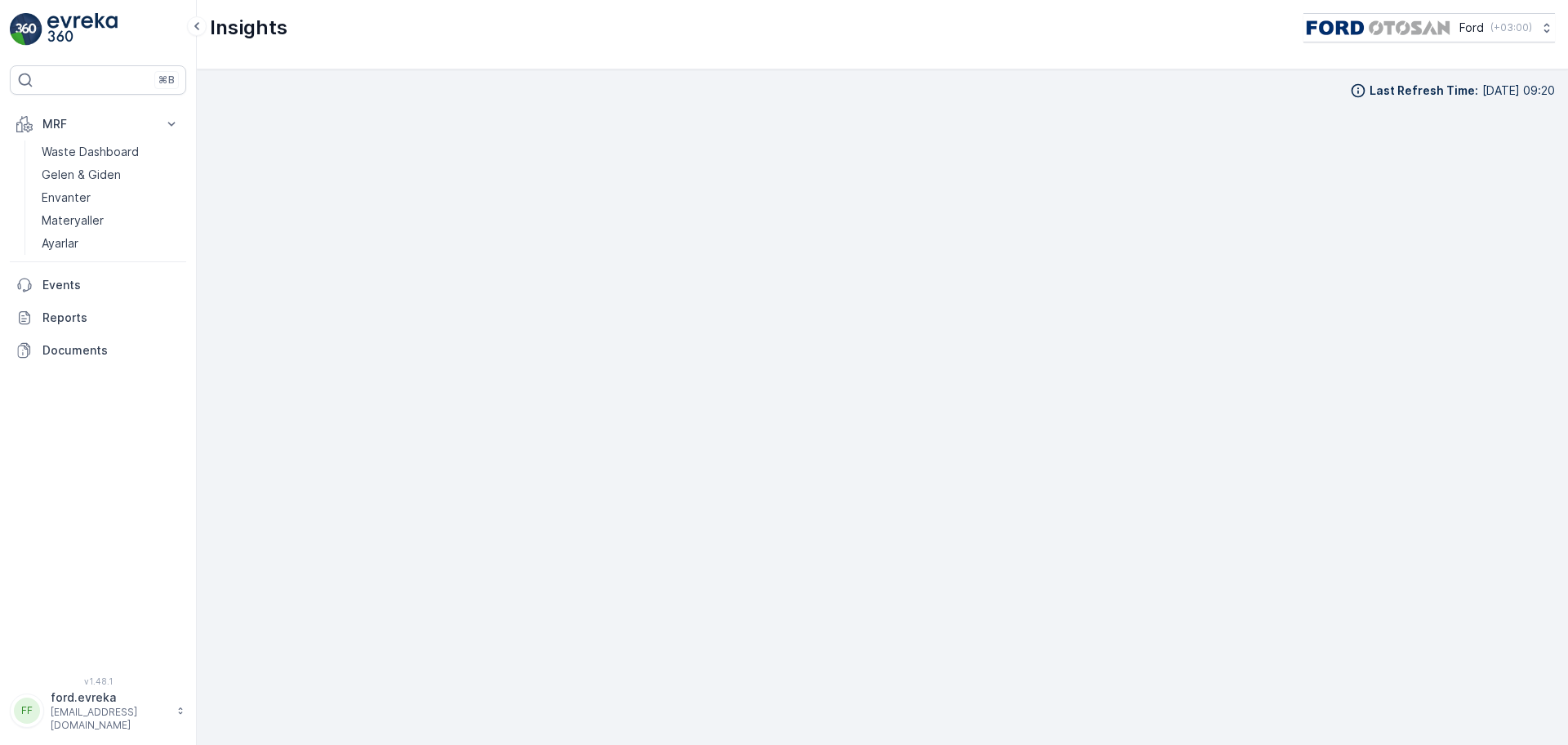
click at [1105, 80] on div "Last Refresh Time : 21.08.2025 09:20" at bounding box center [882, 407] width 1371 height 675
click at [107, 150] on p "Waste Dashboard" at bounding box center [90, 152] width 97 height 16
click at [116, 148] on p "Waste Dashboard" at bounding box center [90, 152] width 97 height 16
click at [114, 140] on link "Waste Dashboard" at bounding box center [110, 151] width 151 height 23
click at [118, 151] on p "Waste Dashboard" at bounding box center [90, 152] width 97 height 16
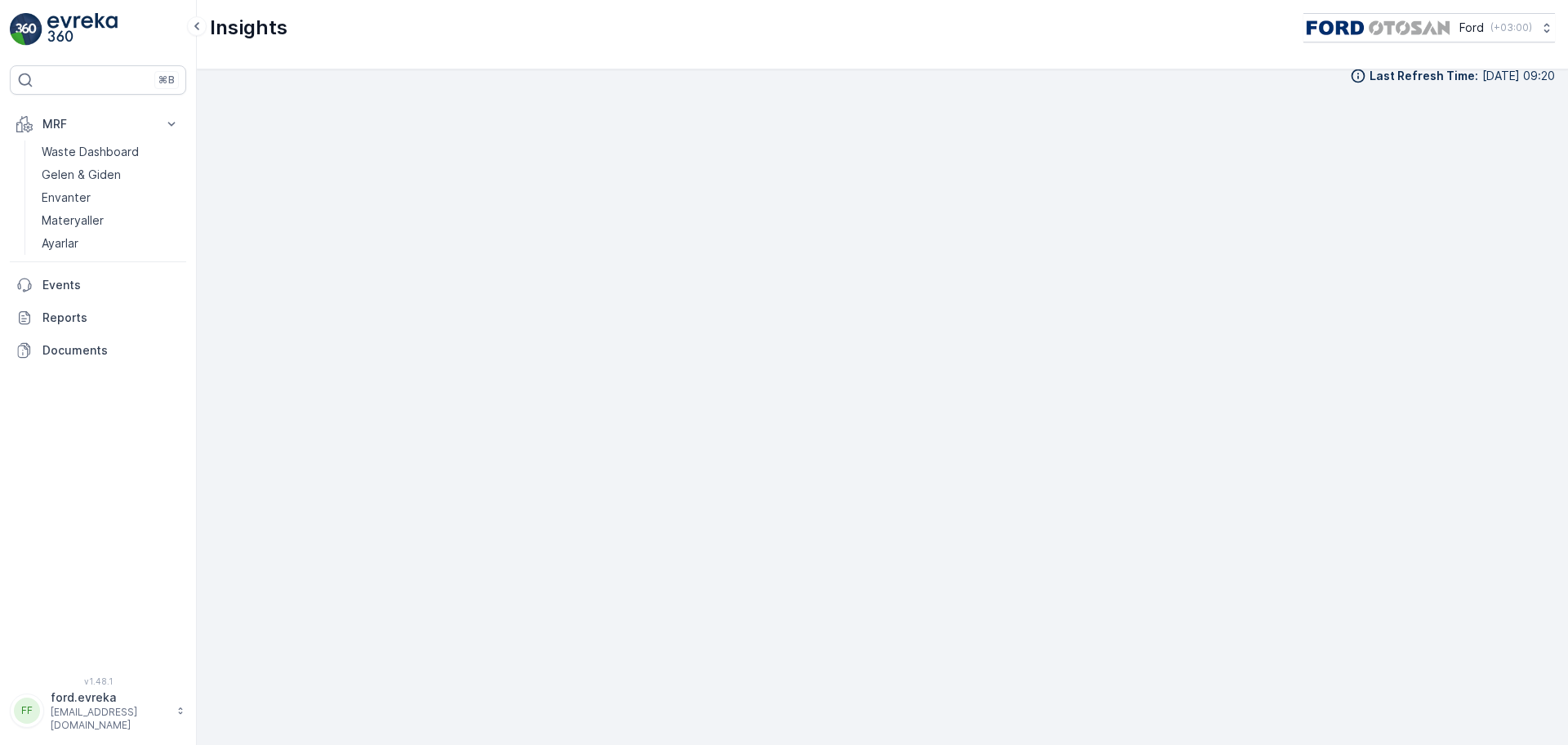
scroll to position [19, 0]
